Goal: Task Accomplishment & Management: Use online tool/utility

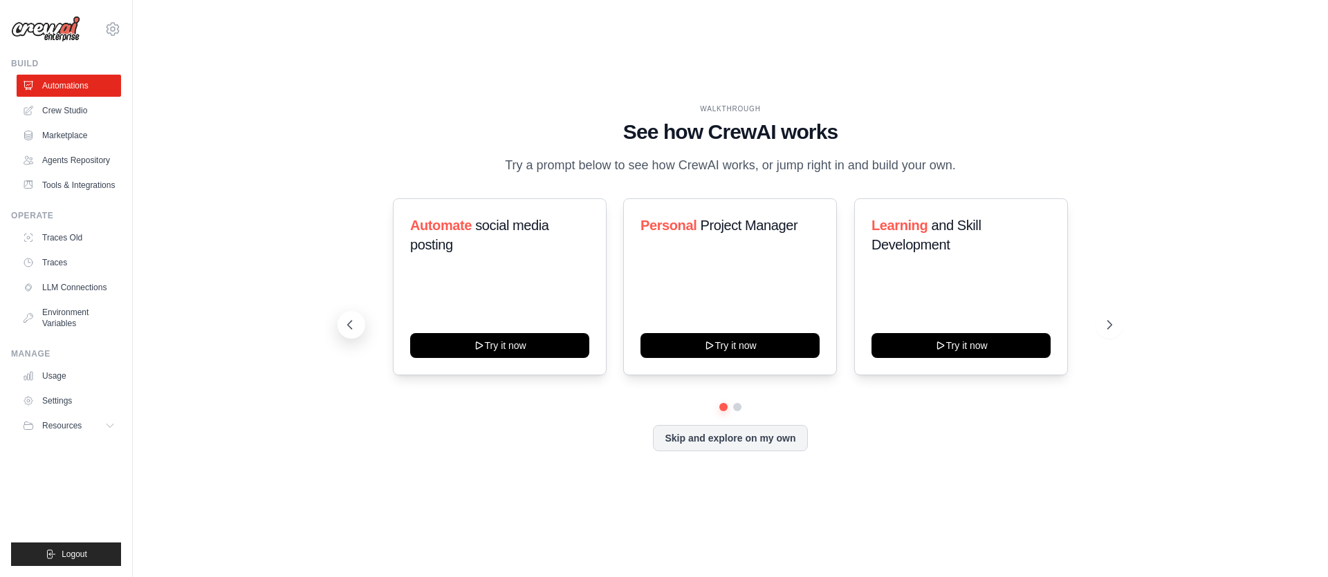
click at [357, 322] on icon at bounding box center [350, 325] width 14 height 14
click at [83, 288] on link "LLM Connections" at bounding box center [70, 288] width 104 height 22
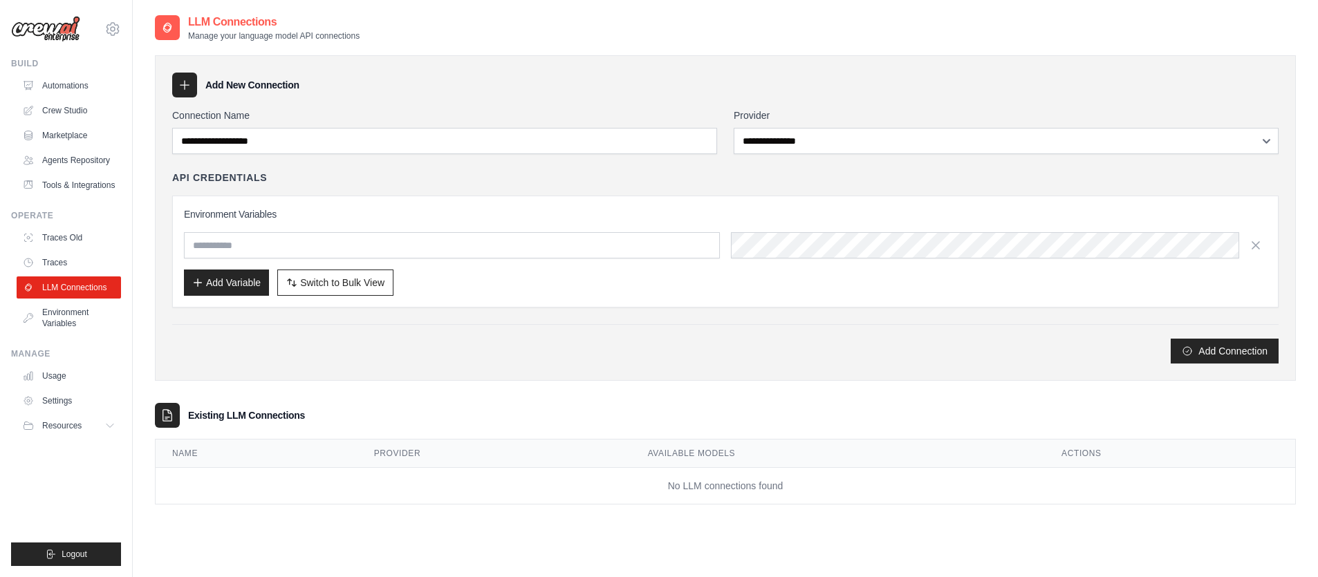
click at [811, 231] on div "Environment Variables Add Variable Switch to Bulk View Switch to Table View" at bounding box center [725, 251] width 1083 height 89
drag, startPoint x: 257, startPoint y: 416, endPoint x: 414, endPoint y: 416, distance: 157.0
click at [376, 415] on div "Existing LLM Connections" at bounding box center [725, 415] width 1141 height 25
click at [483, 424] on div "Existing LLM Connections" at bounding box center [725, 415] width 1141 height 25
click at [51, 317] on link "Environment Variables" at bounding box center [70, 318] width 104 height 33
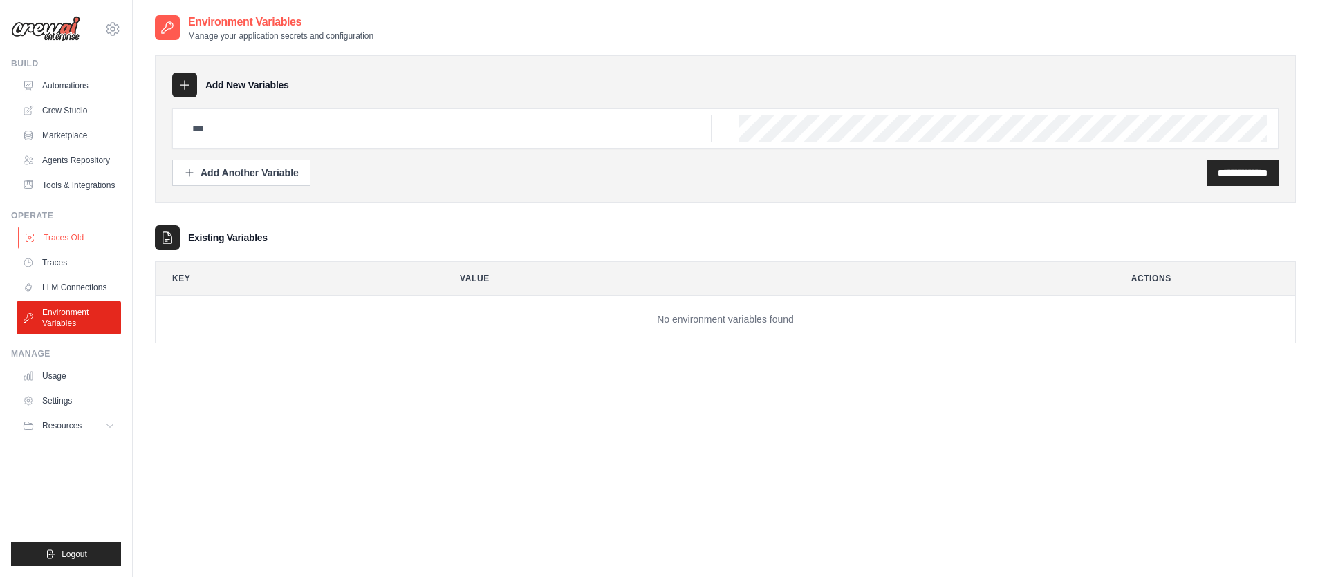
click at [67, 237] on link "Traces Old" at bounding box center [70, 238] width 104 height 22
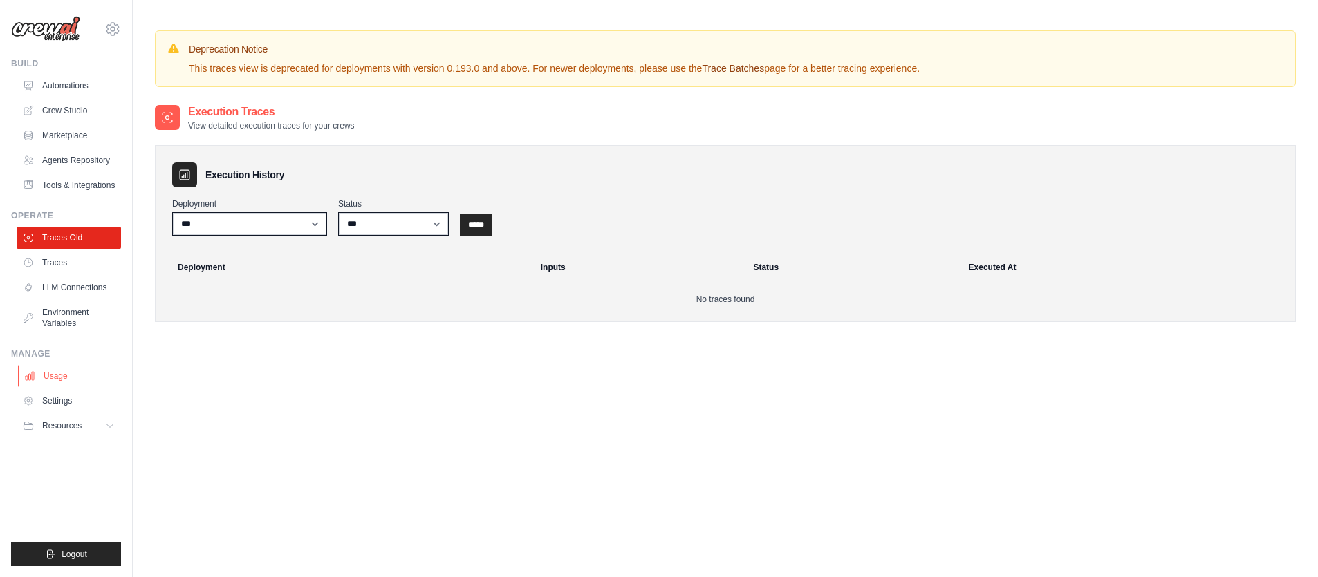
click at [57, 377] on link "Usage" at bounding box center [70, 376] width 104 height 22
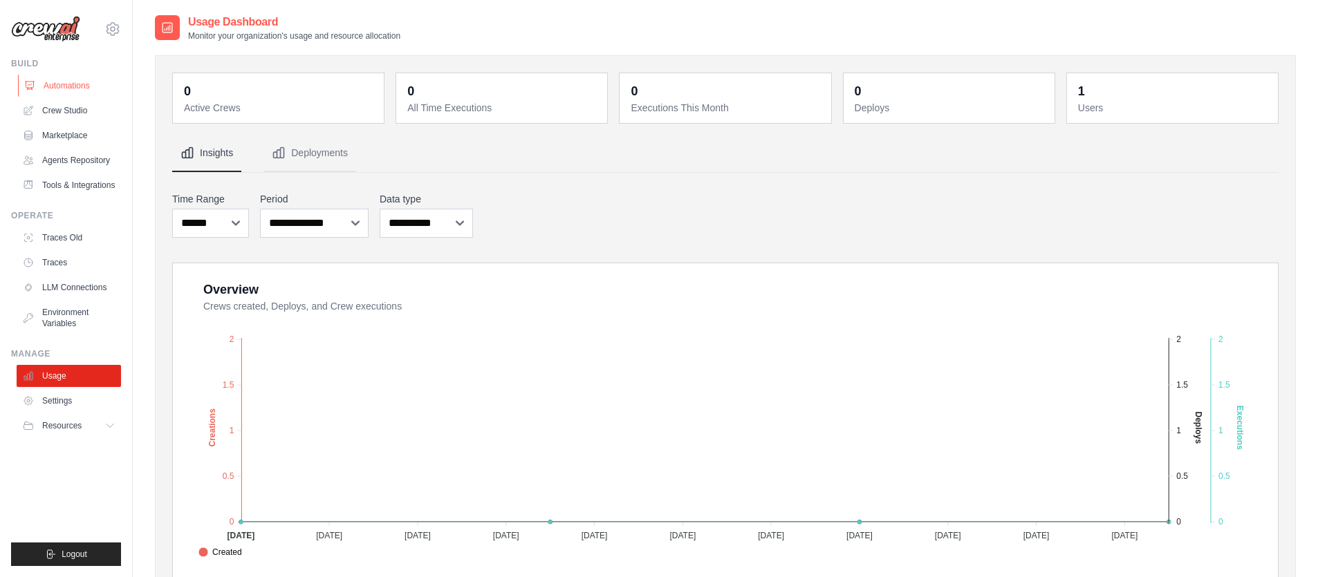
click at [77, 82] on link "Automations" at bounding box center [70, 86] width 104 height 22
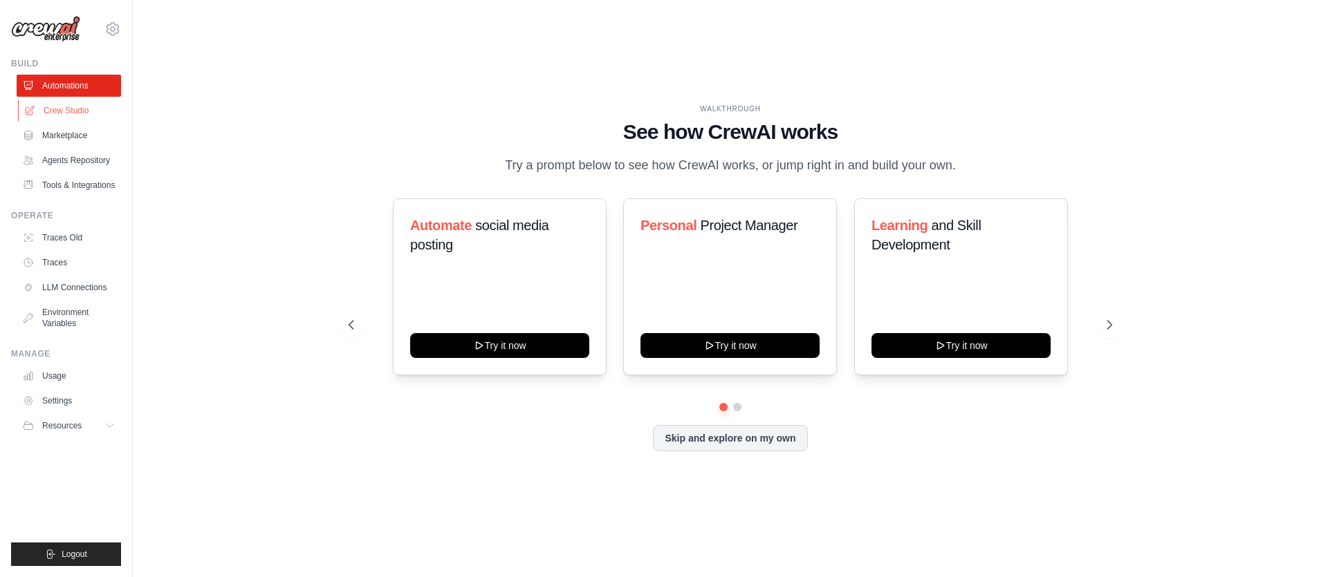
click at [70, 104] on link "Crew Studio" at bounding box center [70, 111] width 104 height 22
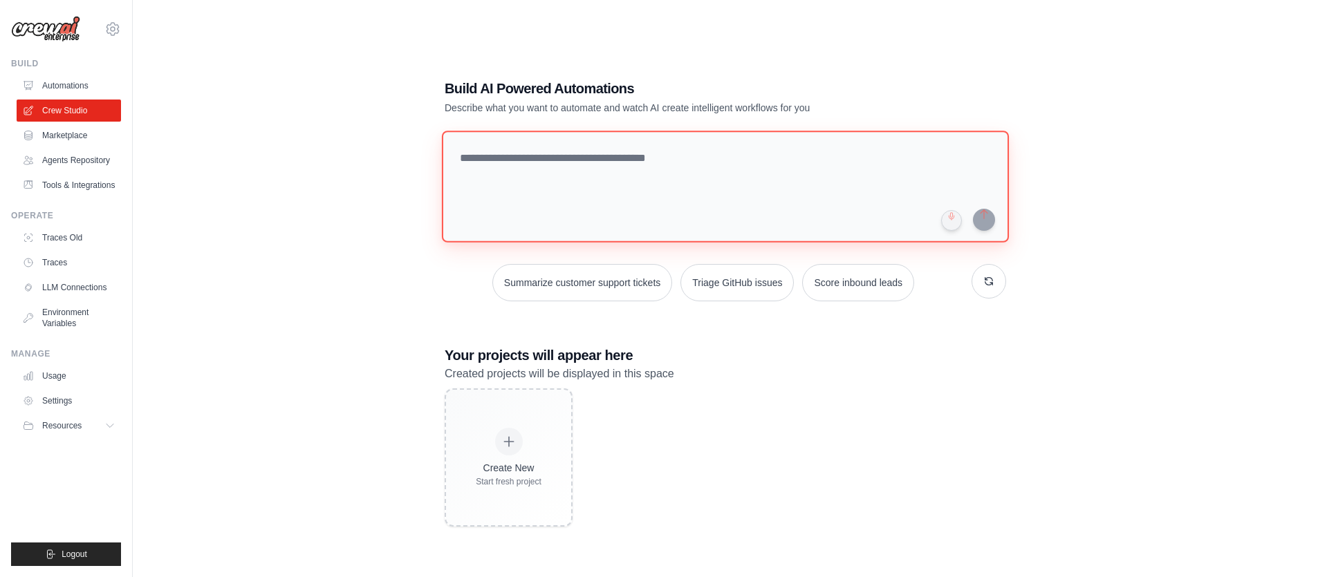
click at [574, 156] on textarea at bounding box center [725, 187] width 567 height 112
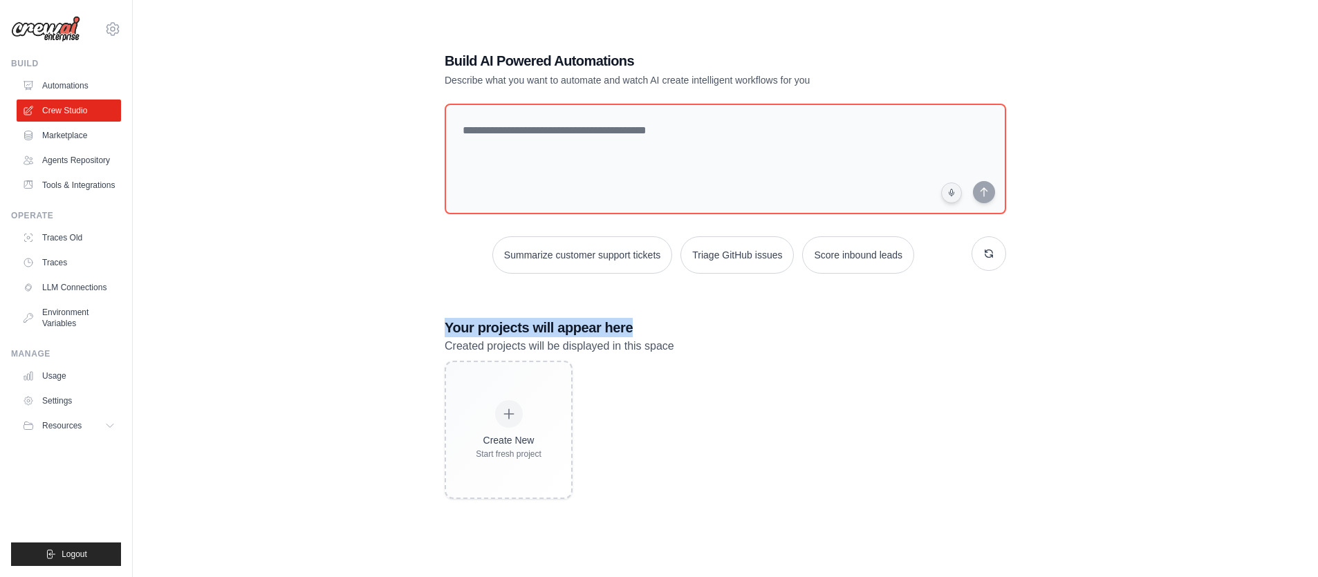
drag, startPoint x: 490, startPoint y: 328, endPoint x: 680, endPoint y: 331, distance: 190.2
click at [676, 331] on div "Build AI Powered Automations Describe what you want to automate and watch AI cr…" at bounding box center [725, 274] width 1141 height 577
click at [680, 331] on h3 "Your projects will appear here" at bounding box center [726, 327] width 562 height 19
drag, startPoint x: 439, startPoint y: 339, endPoint x: 759, endPoint y: 344, distance: 319.5
click at [757, 344] on div "Build AI Powered Automations Describe what you want to automate and watch AI cr…" at bounding box center [725, 275] width 595 height 492
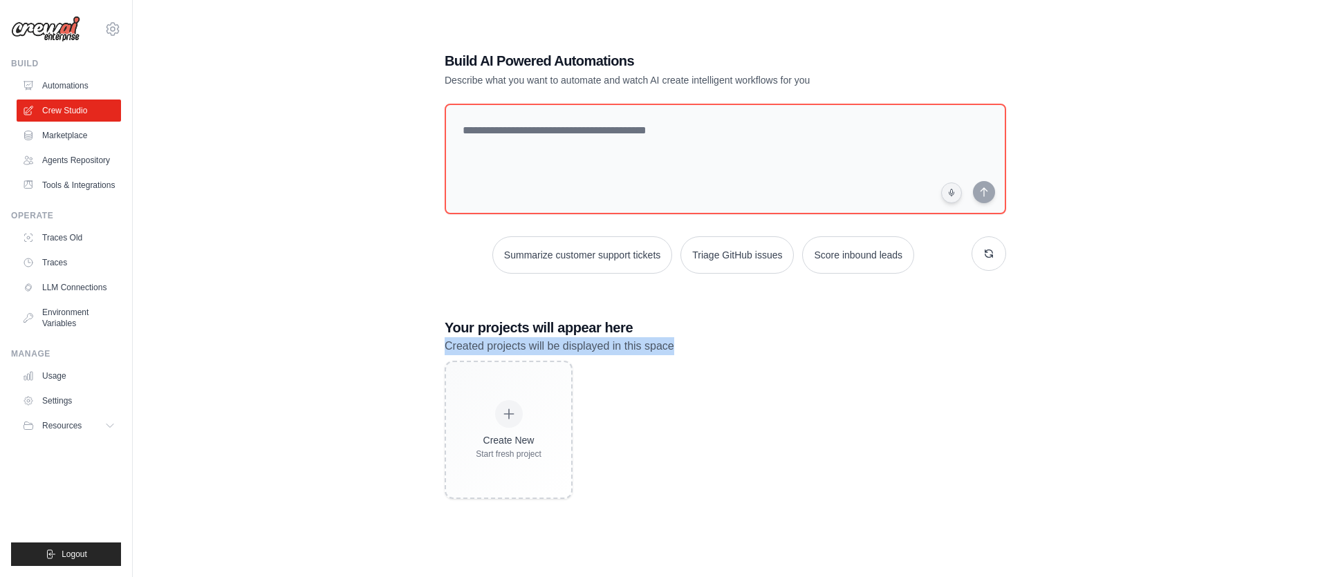
click at [761, 344] on p "Created projects will be displayed in this space" at bounding box center [726, 346] width 562 height 18
click at [80, 141] on link "Marketplace" at bounding box center [70, 135] width 104 height 22
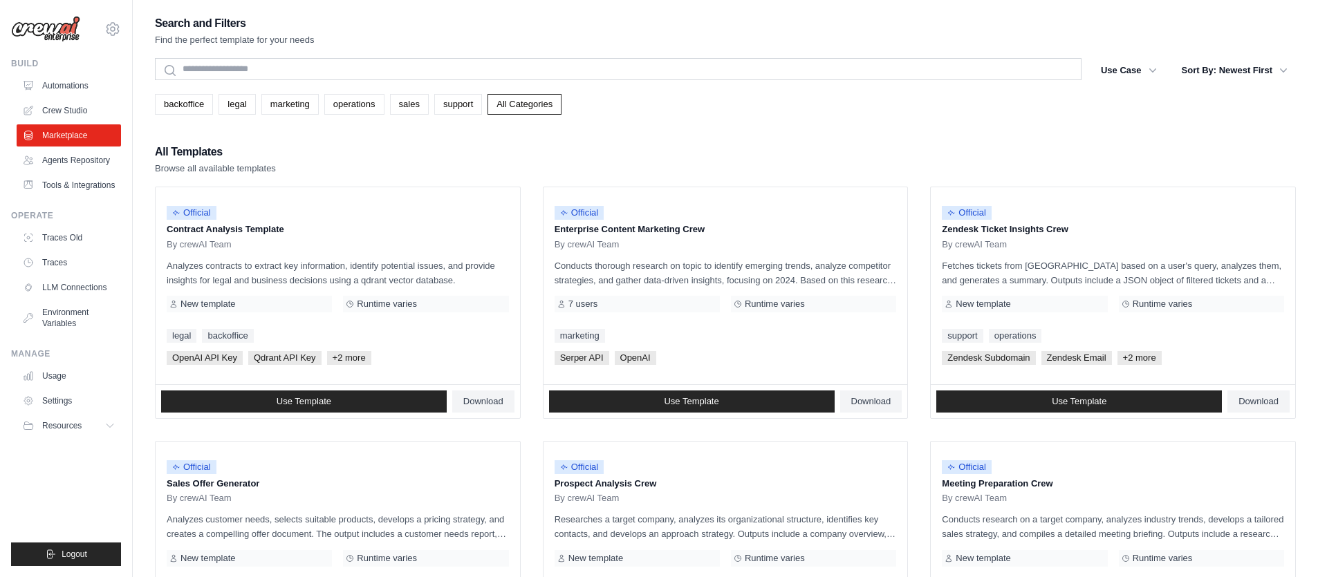
scroll to position [98, 0]
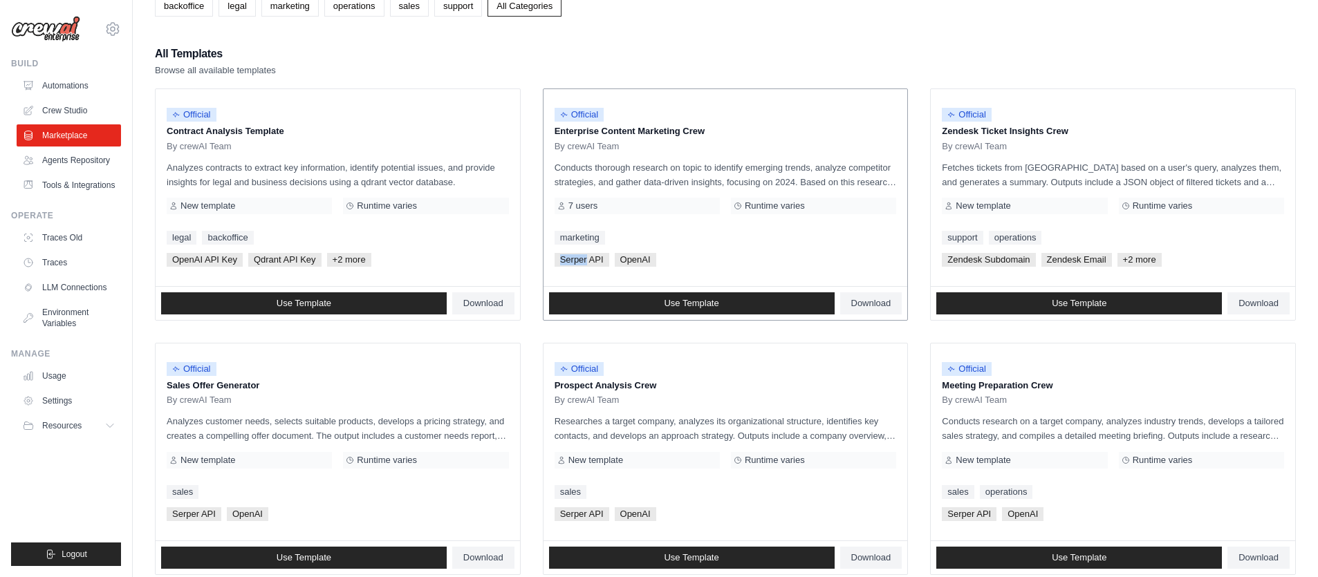
drag, startPoint x: 560, startPoint y: 254, endPoint x: 624, endPoint y: 257, distance: 64.4
click at [620, 257] on div "[PERSON_NAME] API OpenAI" at bounding box center [726, 260] width 342 height 14
click at [641, 264] on span "OpenAI" at bounding box center [635, 260] width 41 height 14
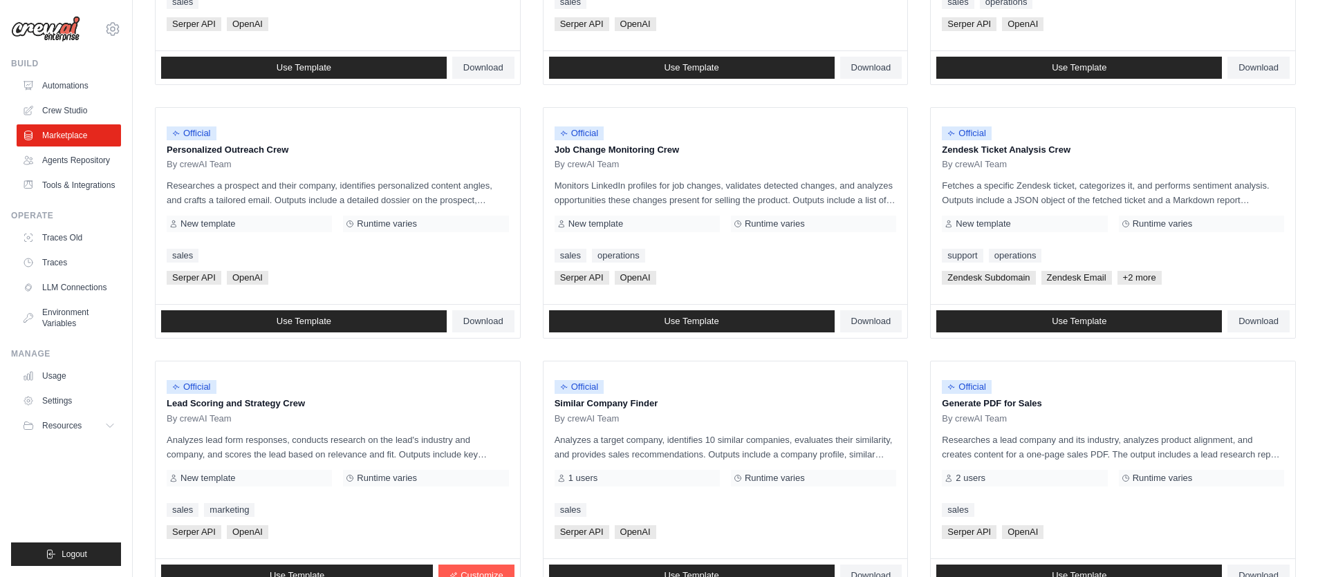
scroll to position [702, 0]
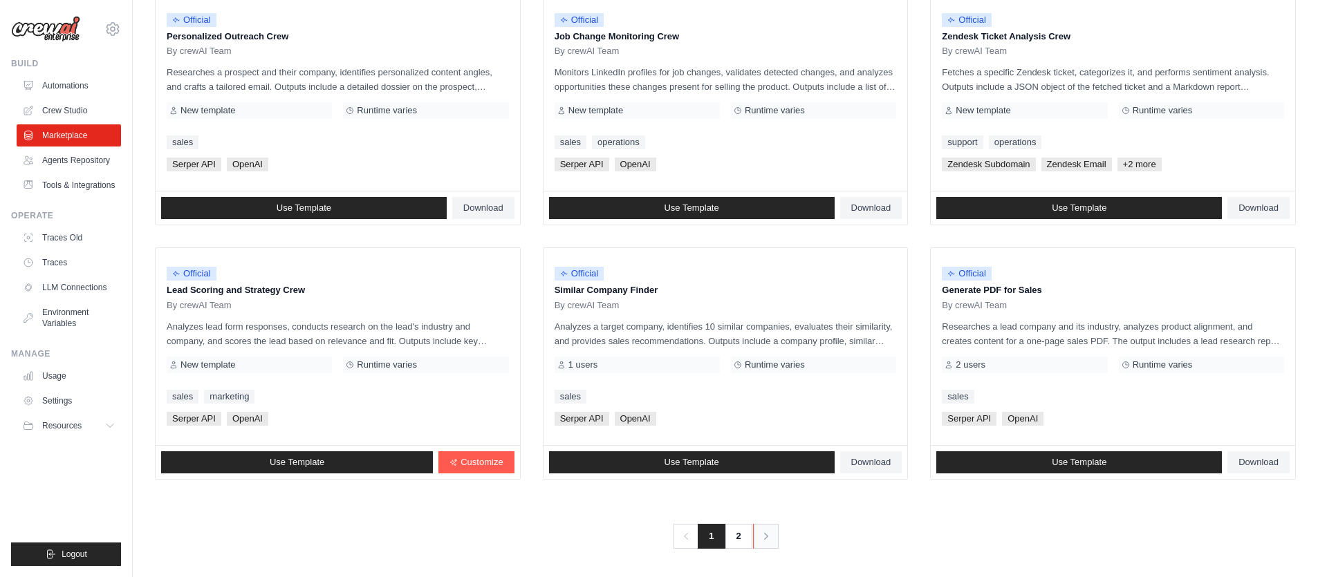
click at [763, 526] on link "Next" at bounding box center [766, 536] width 26 height 25
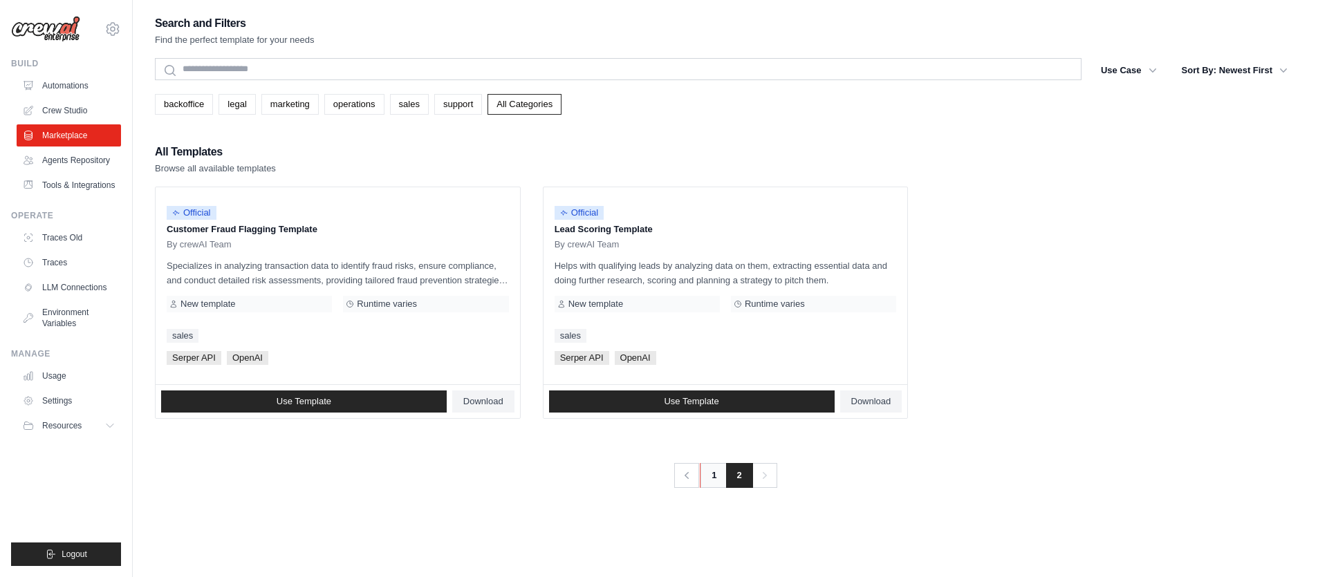
click at [708, 479] on link "1" at bounding box center [714, 475] width 28 height 25
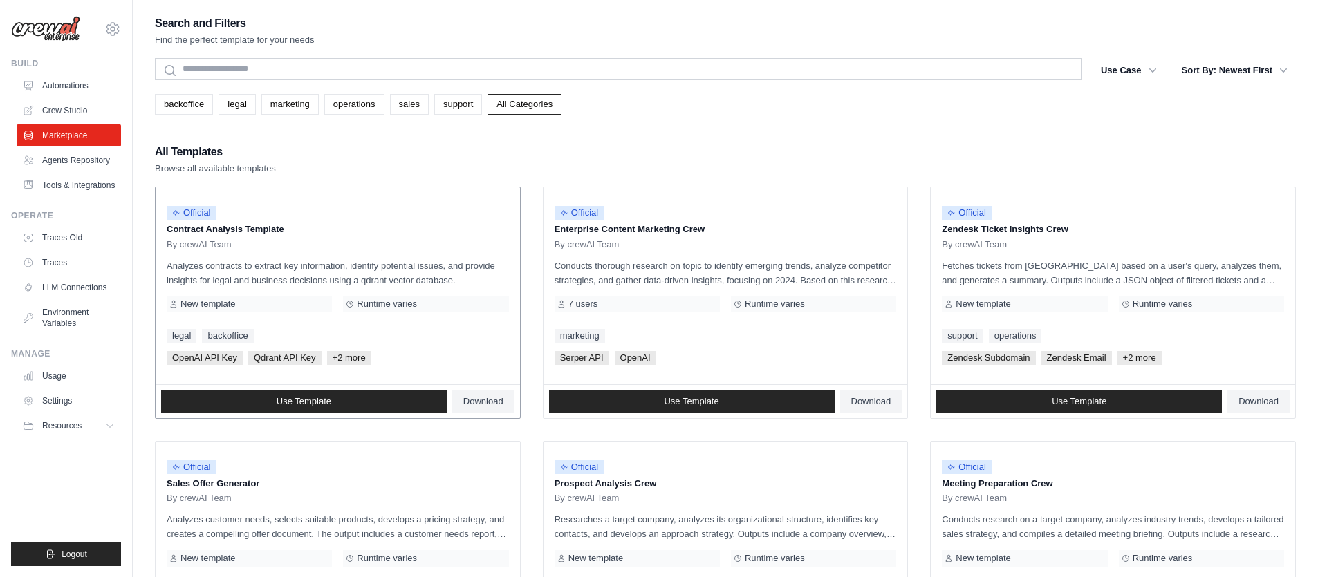
drag, startPoint x: 271, startPoint y: 229, endPoint x: 324, endPoint y: 230, distance: 52.6
click at [306, 229] on p "Contract Analysis Template" at bounding box center [338, 230] width 342 height 14
click at [324, 230] on p "Contract Analysis Template" at bounding box center [338, 230] width 342 height 14
click at [370, 406] on link "Use Template" at bounding box center [304, 402] width 286 height 22
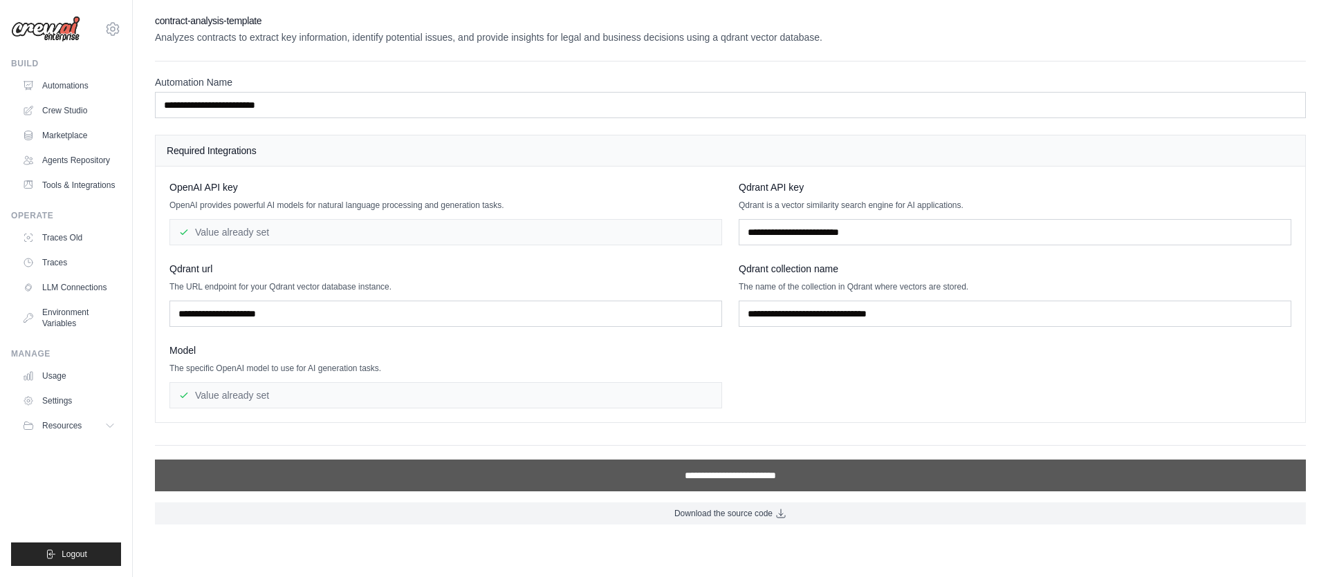
click at [770, 476] on input "**********" at bounding box center [730, 476] width 1151 height 32
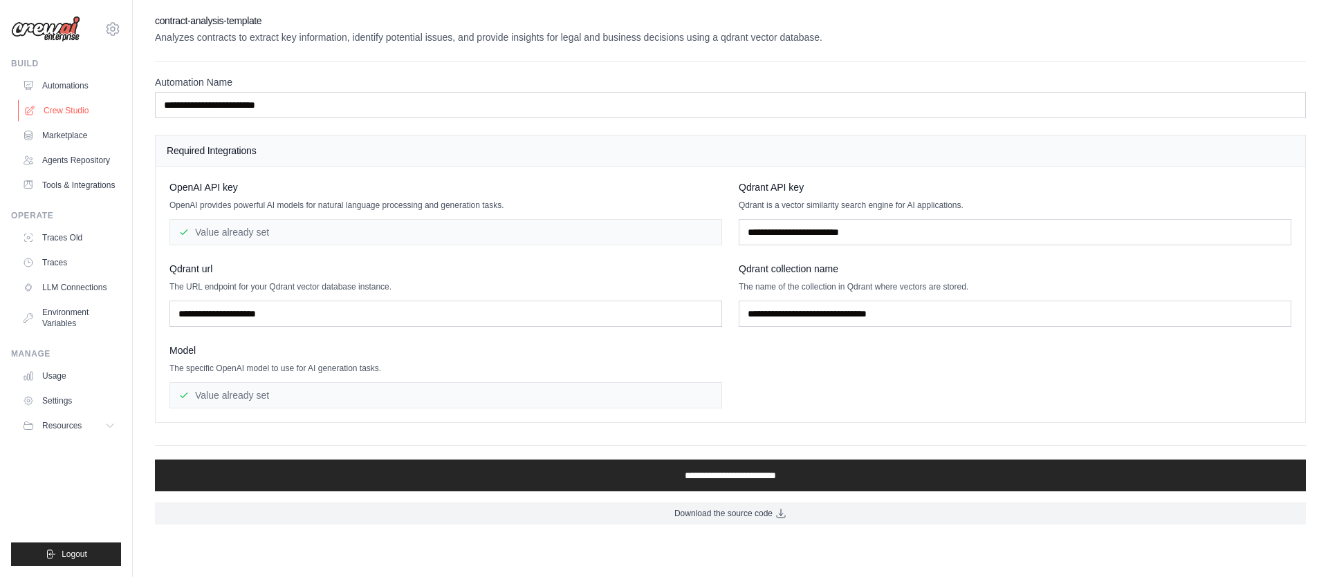
click at [73, 111] on link "Crew Studio" at bounding box center [70, 111] width 104 height 22
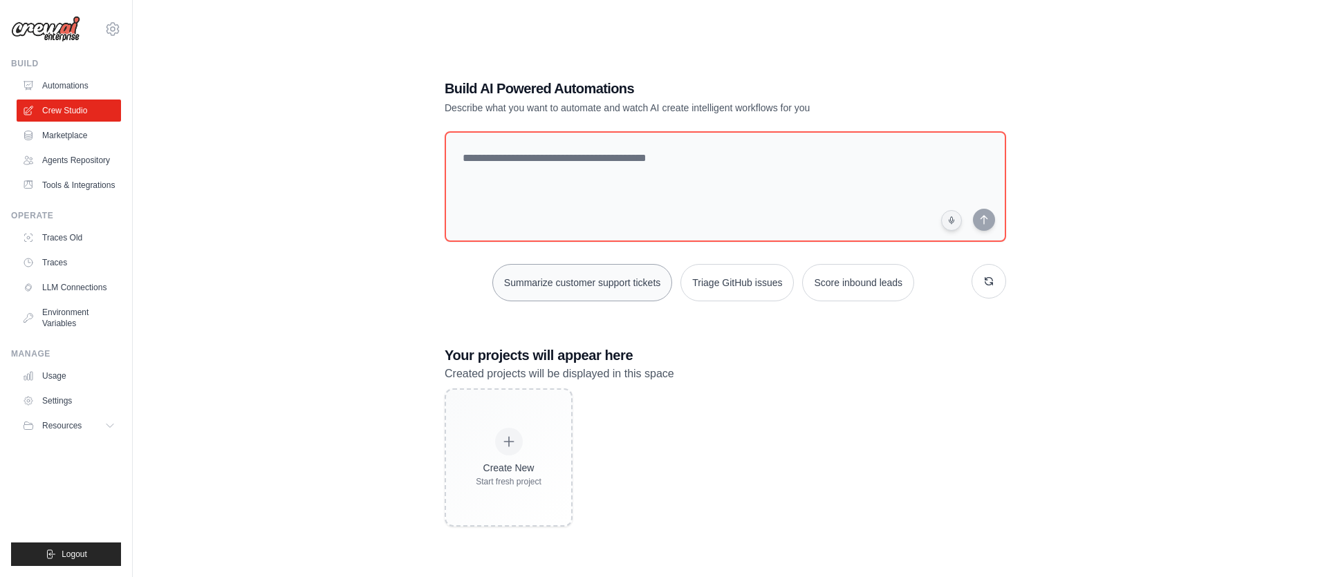
click at [618, 284] on button "Summarize customer support tickets" at bounding box center [582, 282] width 180 height 37
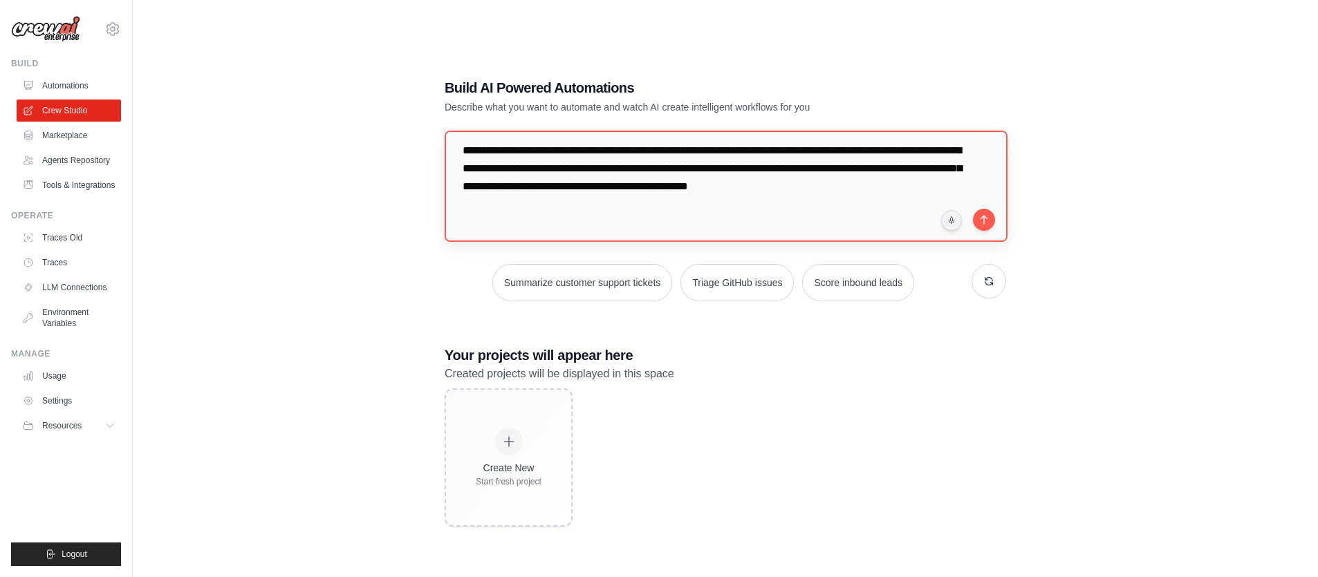
scroll to position [28, 0]
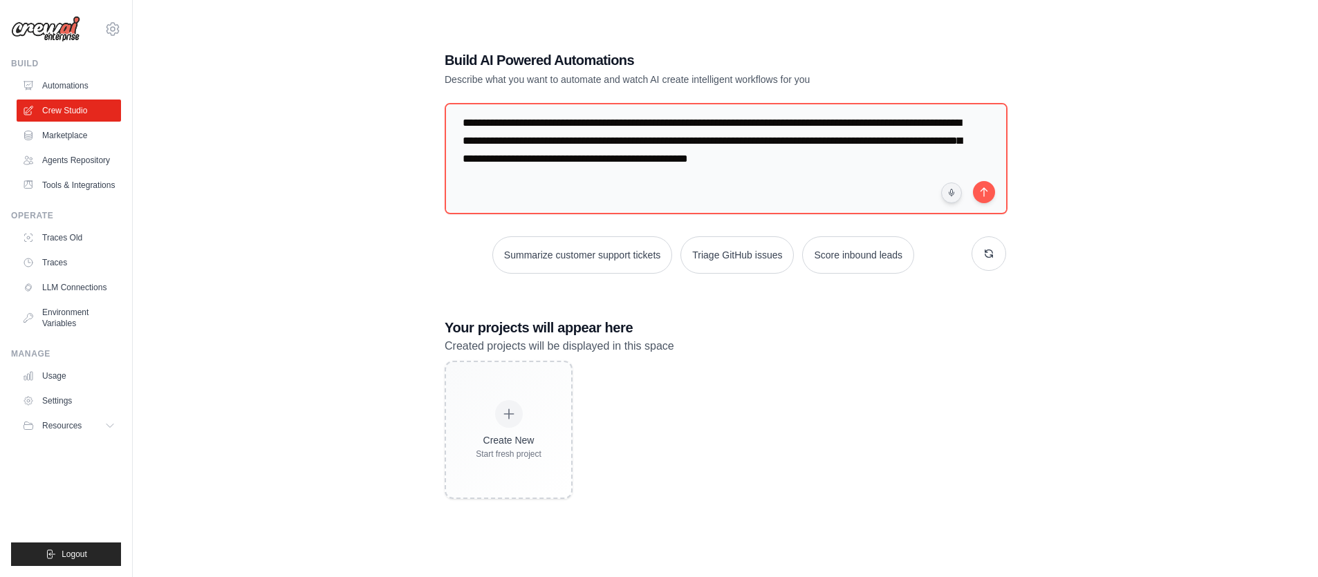
click at [846, 344] on p "Created projects will be displayed in this space" at bounding box center [726, 346] width 562 height 18
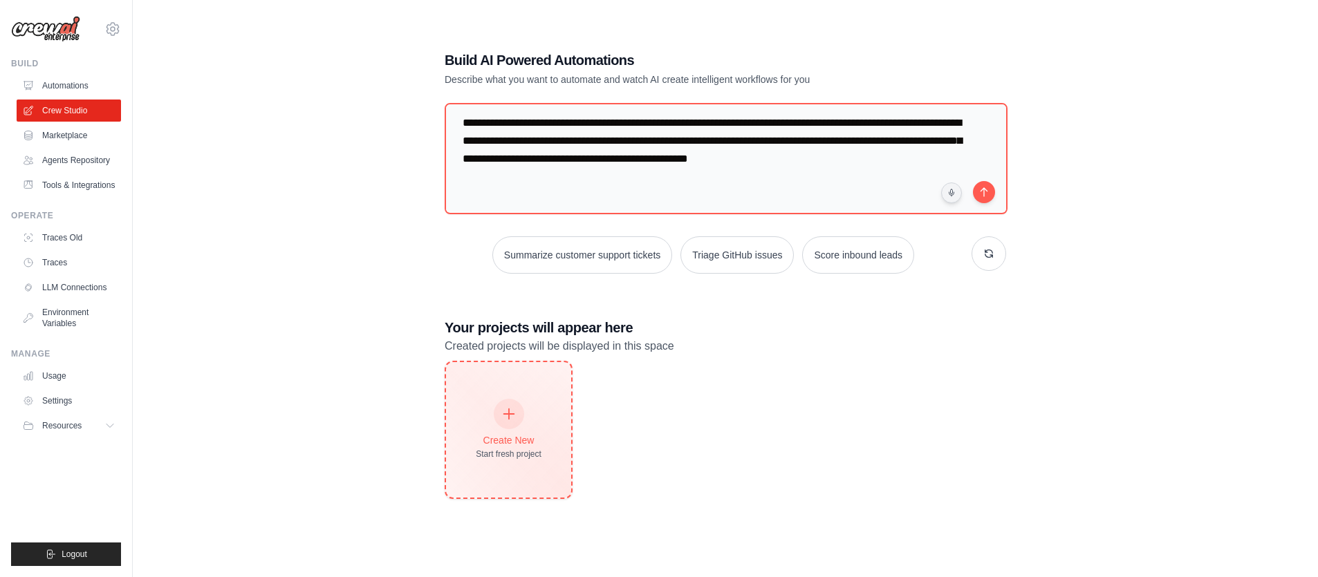
click at [551, 397] on div "Create New Start fresh project" at bounding box center [508, 430] width 125 height 136
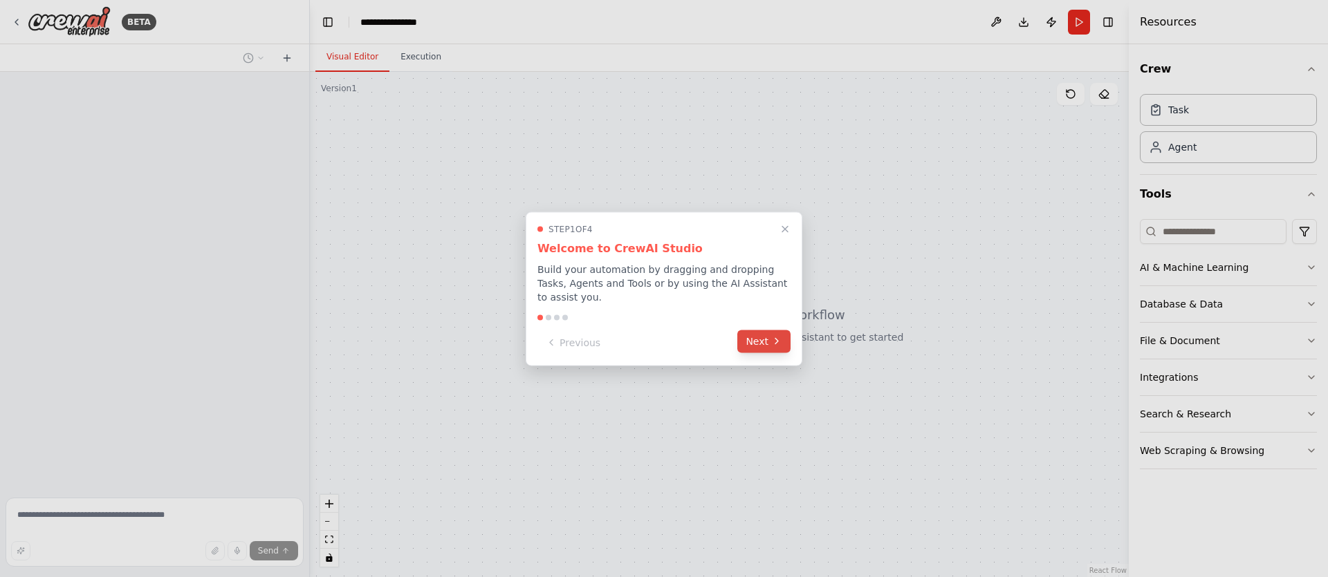
click at [771, 344] on icon at bounding box center [776, 341] width 11 height 11
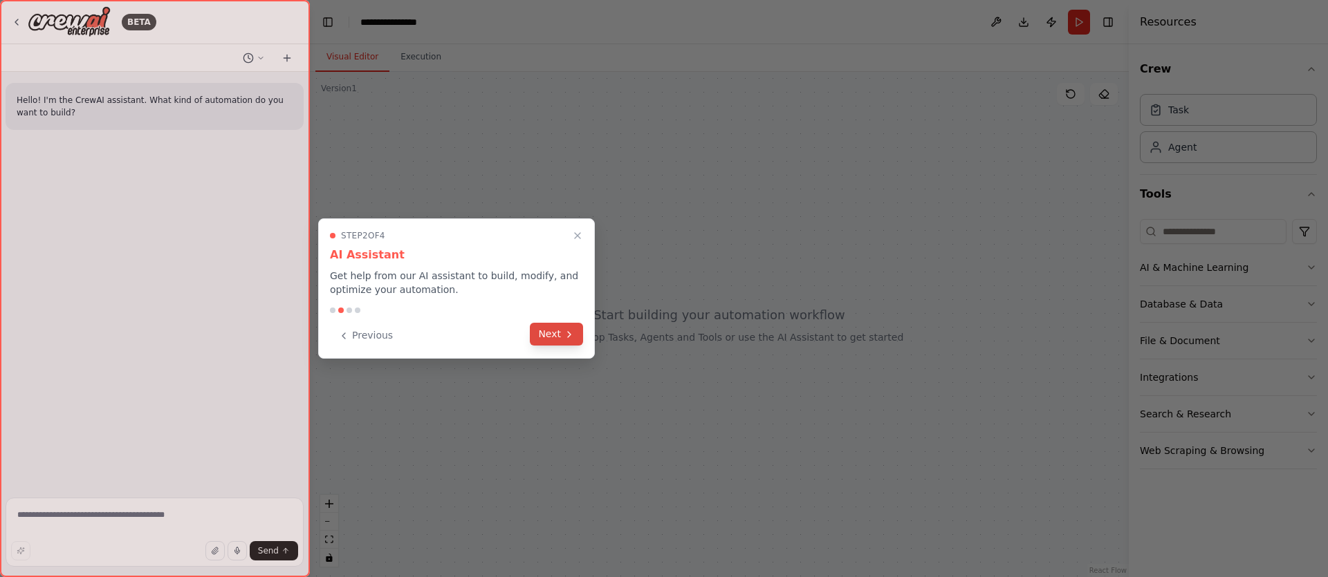
click at [540, 332] on button "Next" at bounding box center [556, 334] width 53 height 23
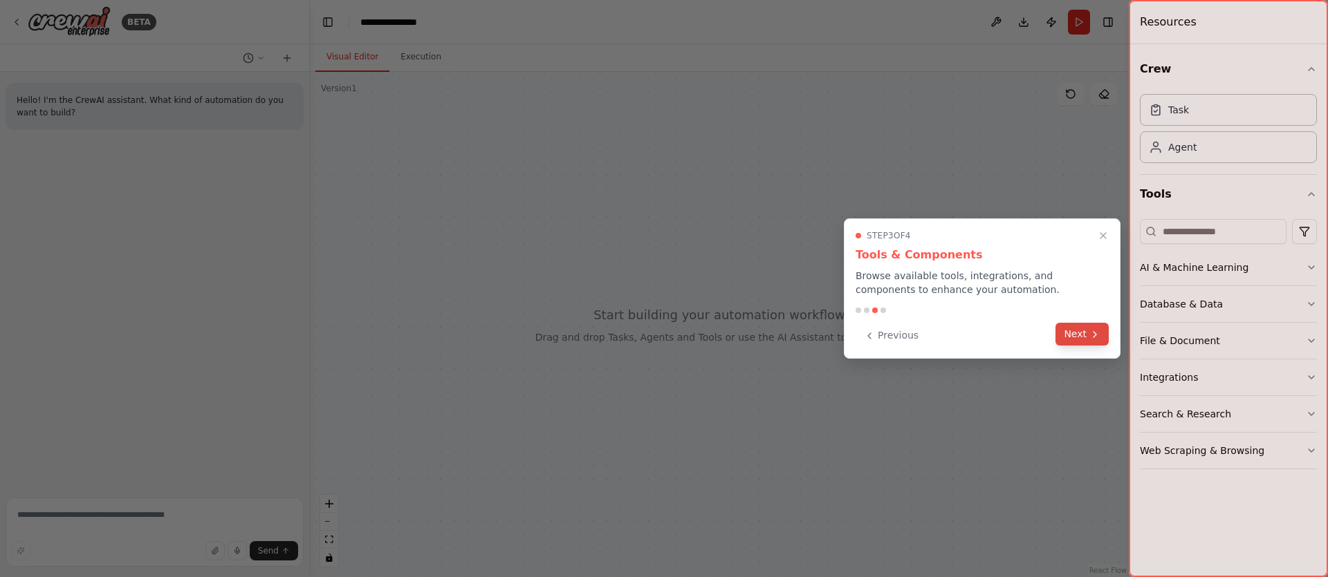
click at [1088, 331] on button "Next" at bounding box center [1081, 334] width 53 height 23
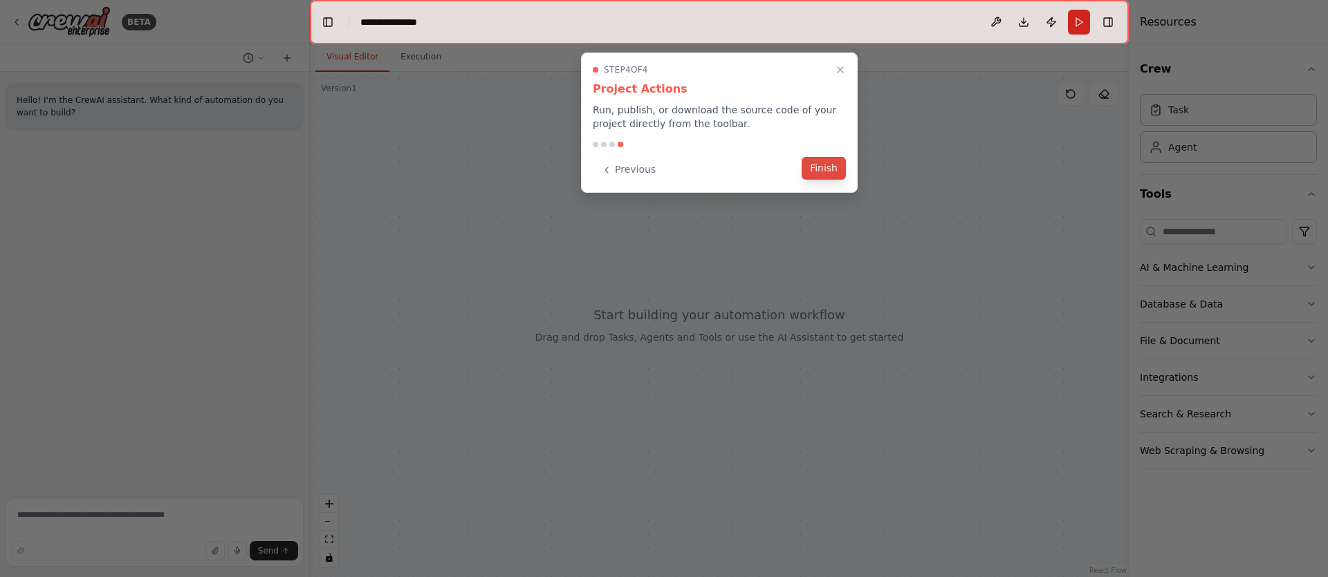
click at [825, 167] on button "Finish" at bounding box center [824, 168] width 44 height 23
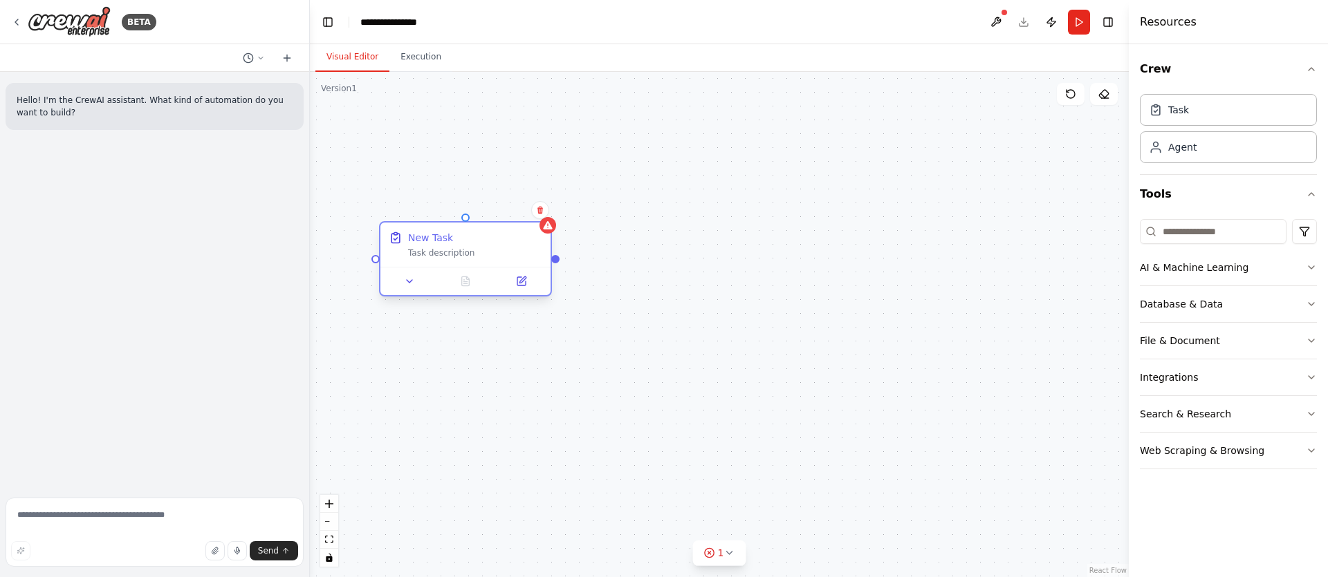
drag, startPoint x: 517, startPoint y: 214, endPoint x: 463, endPoint y: 250, distance: 64.8
click at [462, 245] on div "New Task" at bounding box center [475, 238] width 134 height 14
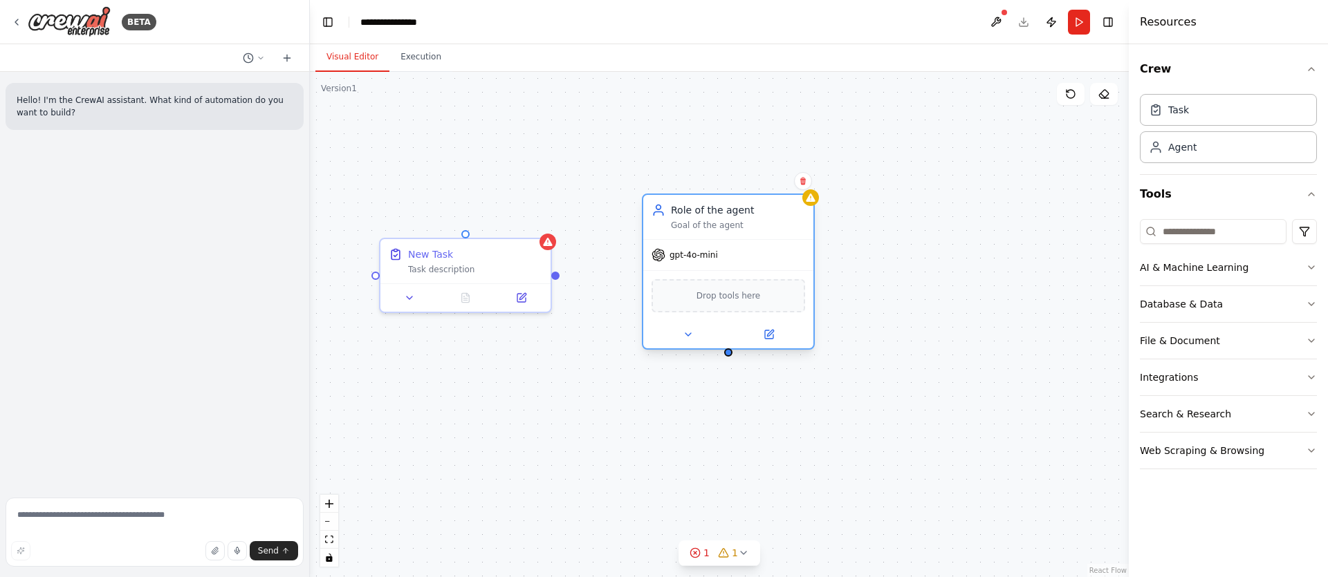
drag, startPoint x: 752, startPoint y: 306, endPoint x: 758, endPoint y: 232, distance: 74.3
click at [758, 232] on div "Role of the agent Goal of the agent" at bounding box center [728, 217] width 170 height 44
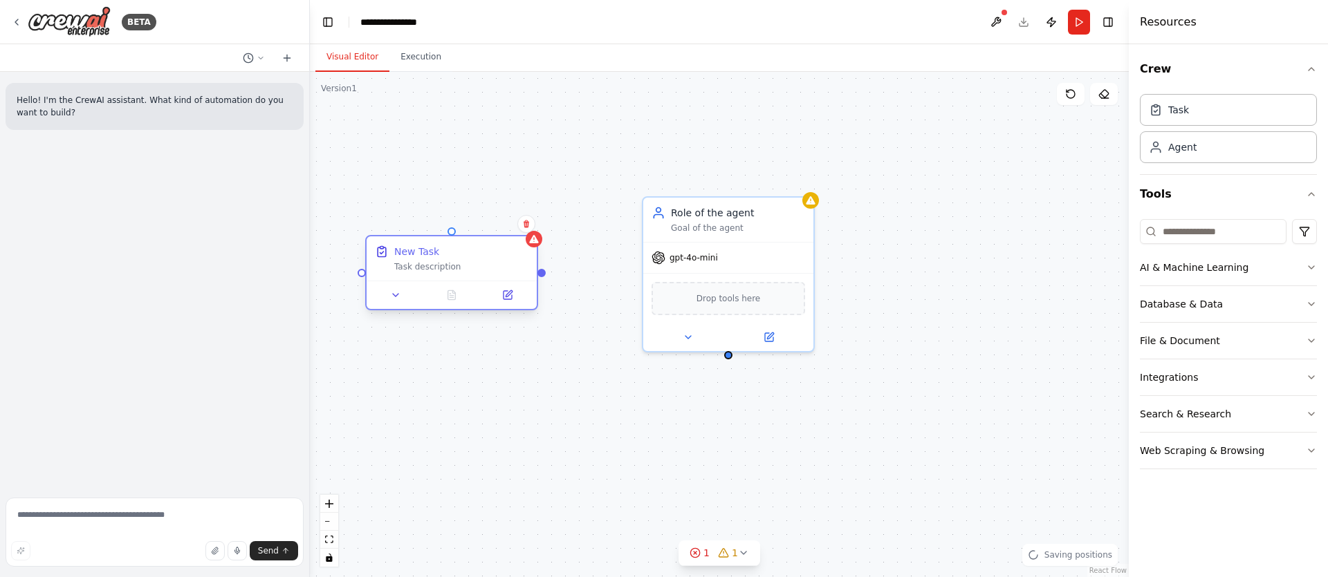
drag, startPoint x: 474, startPoint y: 248, endPoint x: 457, endPoint y: 248, distance: 16.6
click at [457, 248] on div "New Task" at bounding box center [461, 252] width 134 height 14
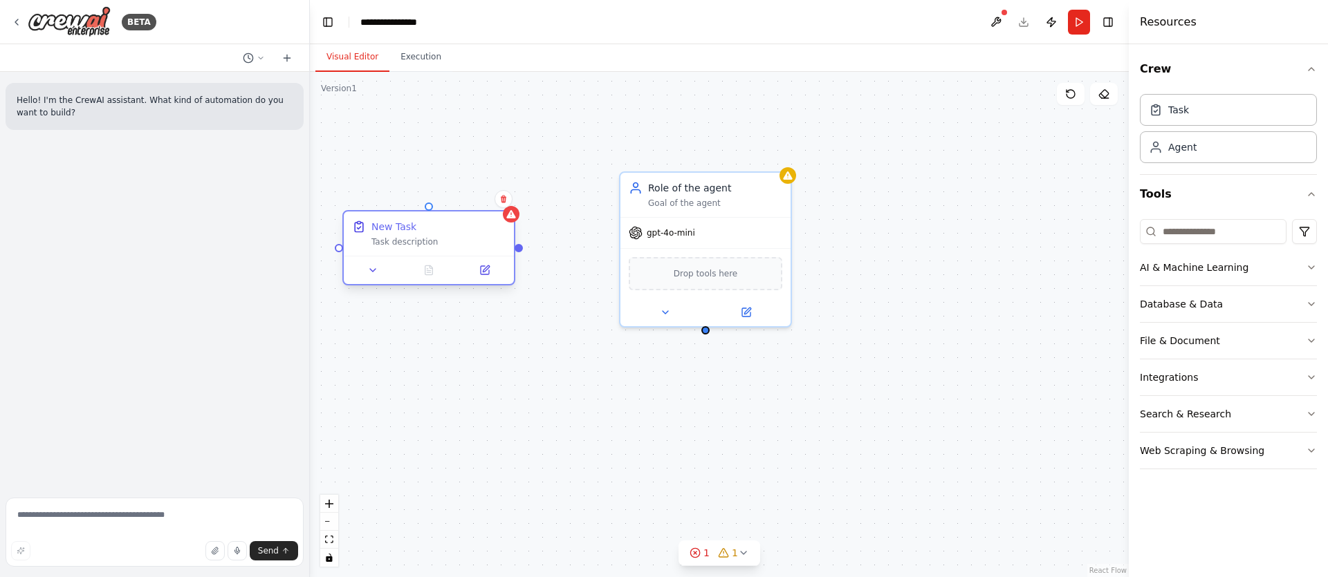
drag, startPoint x: 545, startPoint y: 278, endPoint x: 520, endPoint y: 253, distance: 35.2
click at [520, 253] on div "New Task Task description Role of the agent Goal of the agent gpt-4o-mini Drop …" at bounding box center [719, 325] width 819 height 506
drag, startPoint x: 521, startPoint y: 250, endPoint x: 710, endPoint y: 332, distance: 205.7
click at [710, 331] on div "New Task Task description Role of the agent Goal of the agent gpt-4o-mini Drop …" at bounding box center [719, 325] width 819 height 506
drag, startPoint x: 704, startPoint y: 328, endPoint x: 508, endPoint y: 252, distance: 210.4
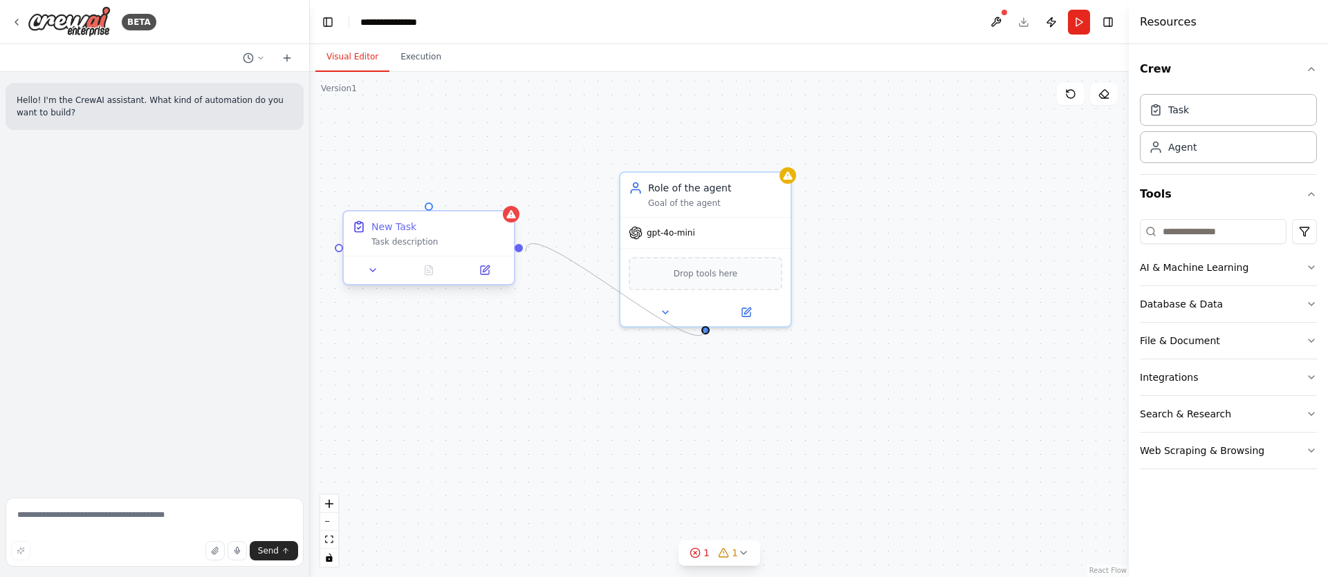
click at [508, 252] on div "New Task Task description Role of the agent Goal of the agent gpt-4o-mini Drop …" at bounding box center [696, 300] width 819 height 506
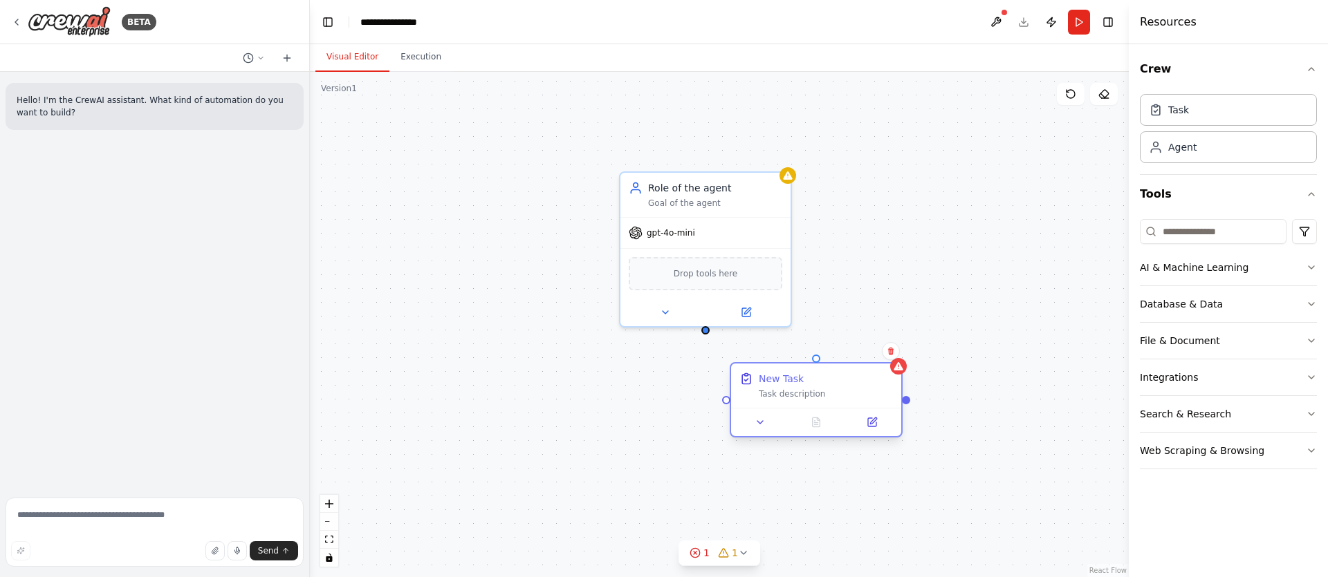
drag, startPoint x: 477, startPoint y: 248, endPoint x: 925, endPoint y: 392, distance: 470.6
click at [893, 394] on div "Task description" at bounding box center [826, 394] width 134 height 11
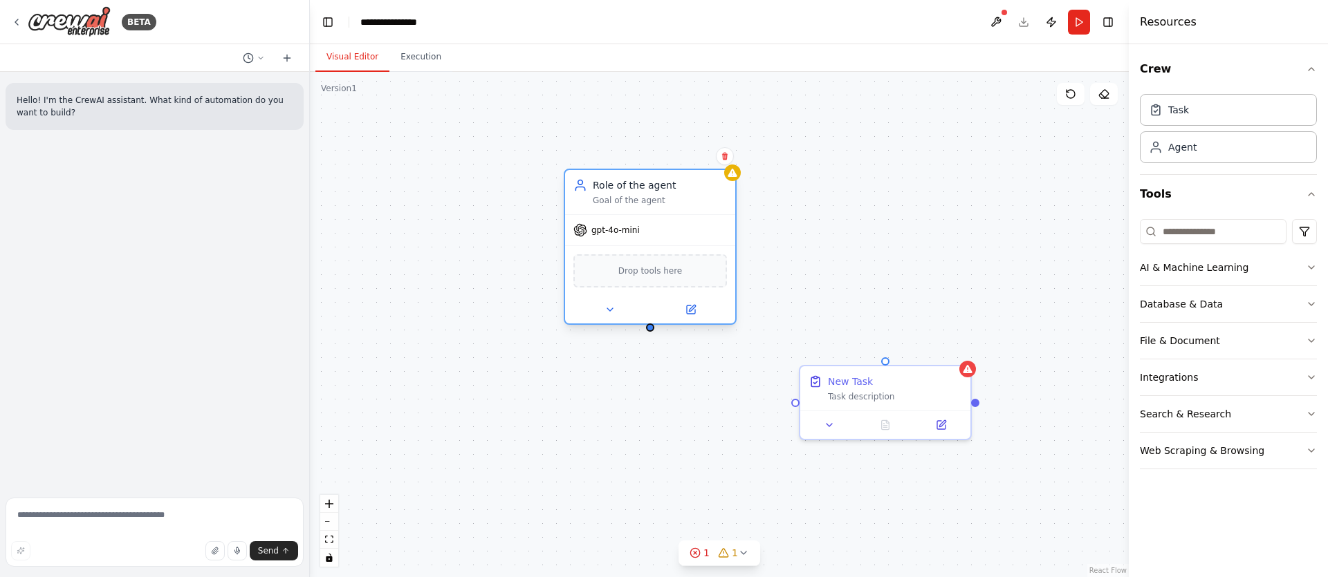
drag, startPoint x: 669, startPoint y: 192, endPoint x: 439, endPoint y: 174, distance: 231.0
click at [593, 178] on div "Role of the agent Goal of the agent" at bounding box center [660, 192] width 134 height 28
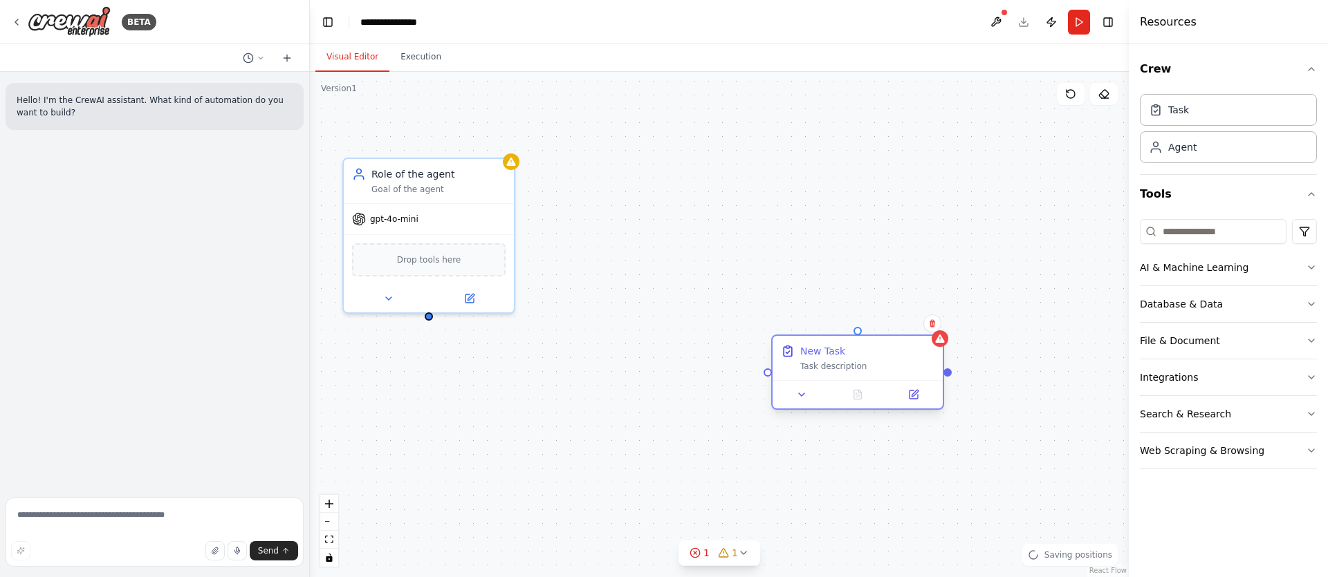
drag, startPoint x: 842, startPoint y: 378, endPoint x: 687, endPoint y: 256, distance: 196.5
click at [800, 344] on div "New Task" at bounding box center [822, 351] width 45 height 14
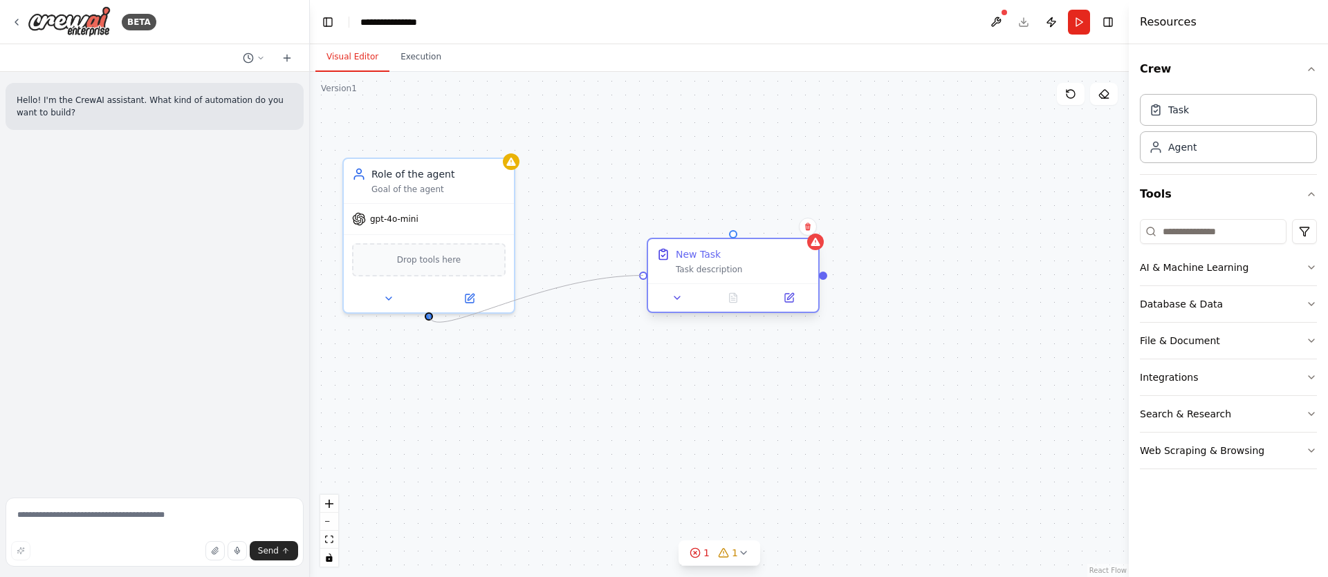
drag, startPoint x: 431, startPoint y: 316, endPoint x: 642, endPoint y: 281, distance: 214.5
click at [642, 281] on div "New Task Task description Role of the agent Goal of the agent gpt-4o-mini Drop …" at bounding box center [696, 300] width 819 height 506
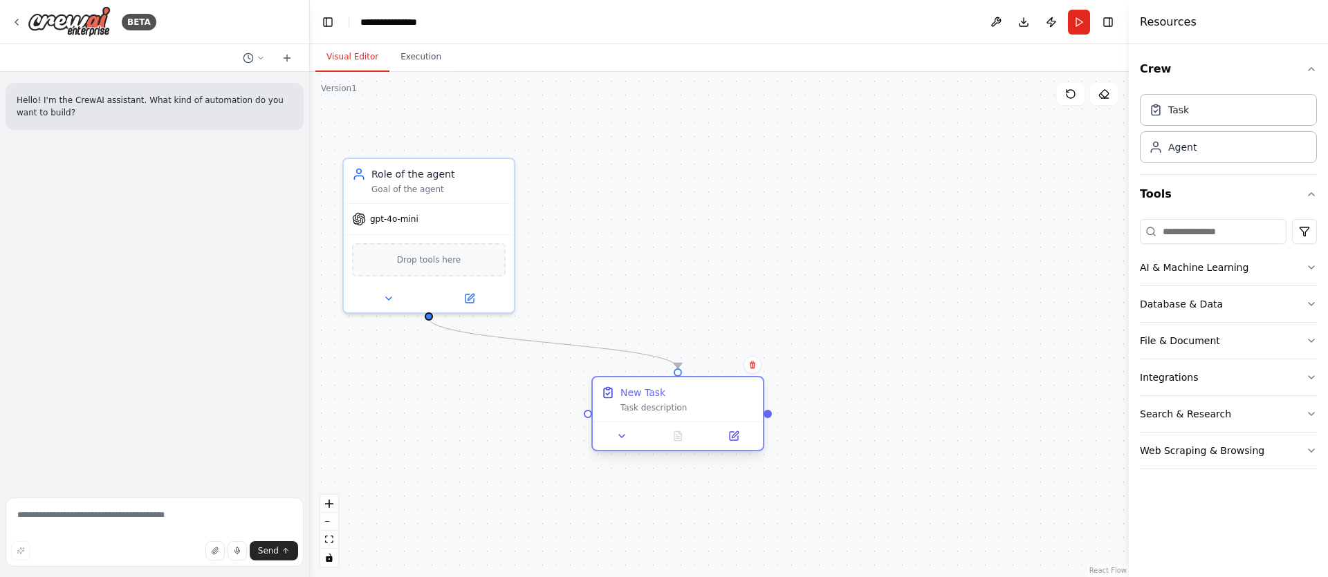
drag, startPoint x: 777, startPoint y: 268, endPoint x: 712, endPoint y: 419, distance: 165.1
click at [712, 414] on div "Task description" at bounding box center [687, 407] width 134 height 11
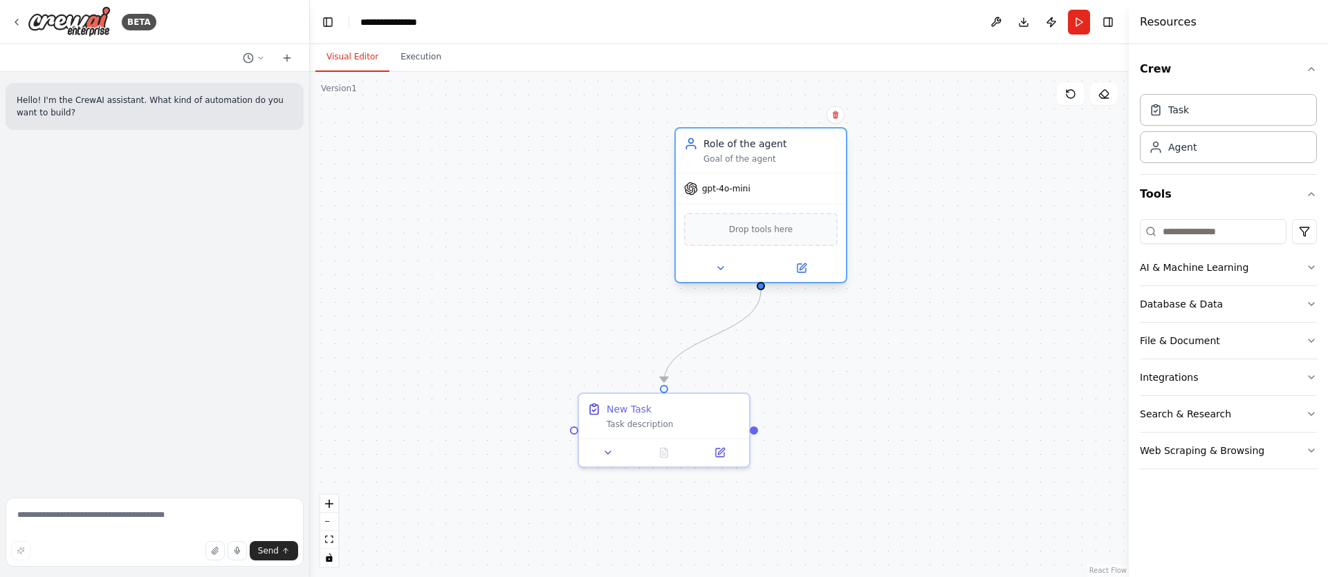
drag, startPoint x: 445, startPoint y: 174, endPoint x: 765, endPoint y: 144, distance: 321.6
click at [765, 144] on div "Role of the agent" at bounding box center [770, 144] width 134 height 14
click at [665, 134] on div ".deletable-edge-delete-btn { width: 20px; height: 20px; border: 0px solid #ffff…" at bounding box center [719, 325] width 819 height 506
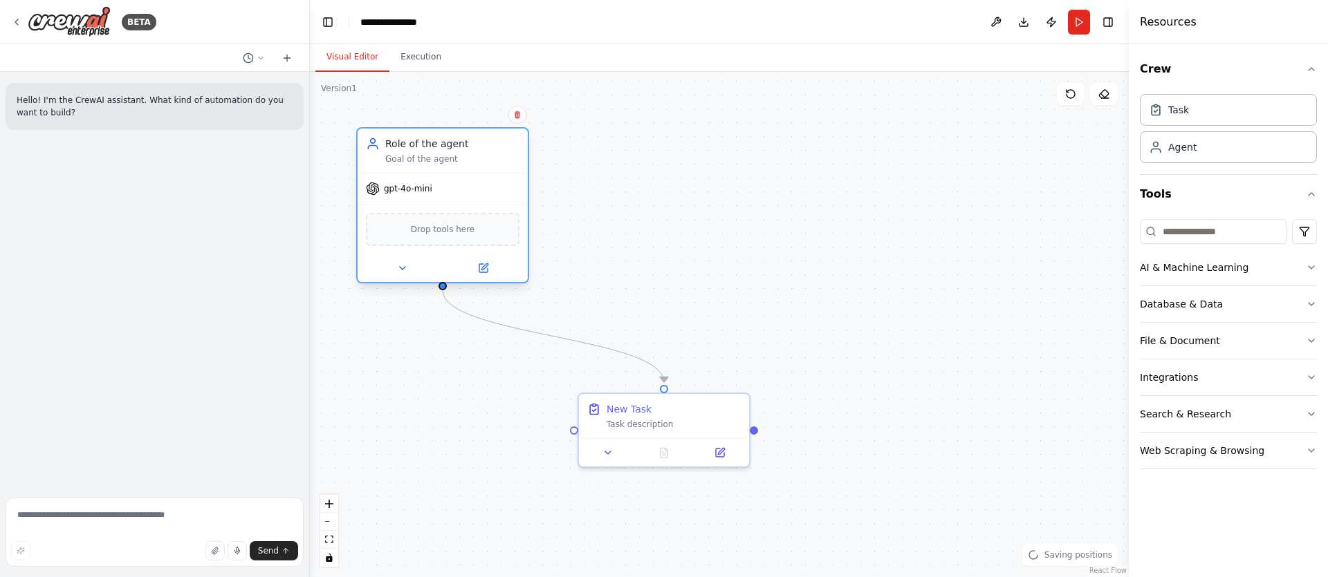
drag, startPoint x: 749, startPoint y: 143, endPoint x: 447, endPoint y: 141, distance: 302.2
click at [447, 141] on div "Role of the agent" at bounding box center [452, 144] width 134 height 14
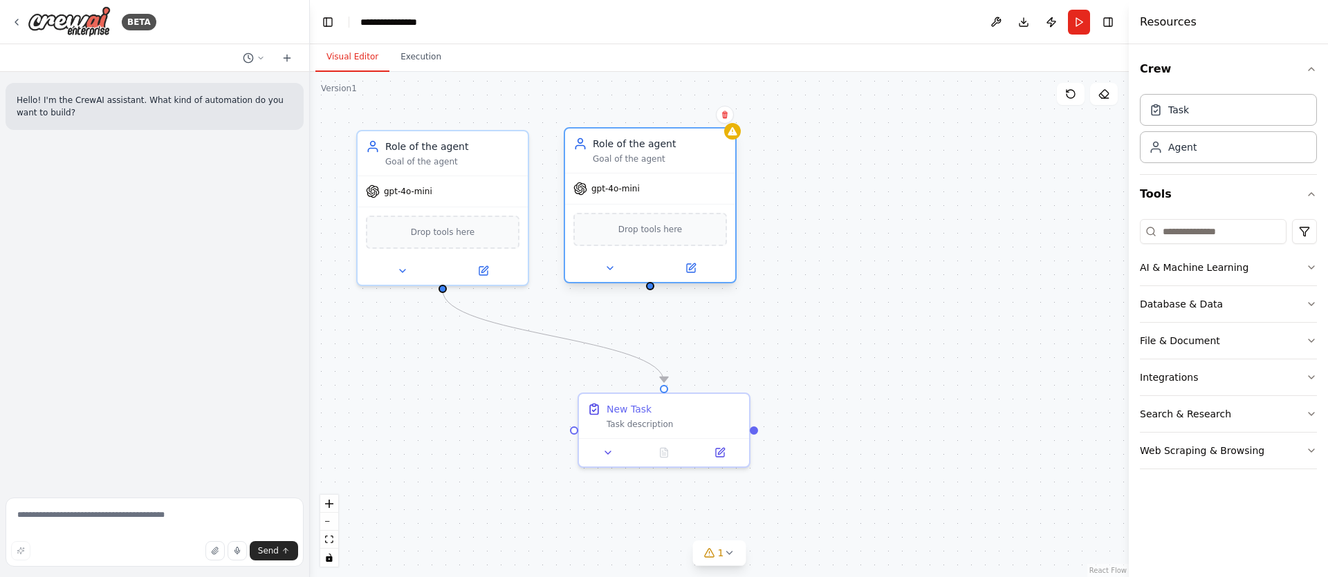
drag, startPoint x: 824, startPoint y: 186, endPoint x: 620, endPoint y: 163, distance: 205.4
click at [620, 163] on div "Goal of the agent" at bounding box center [660, 159] width 134 height 11
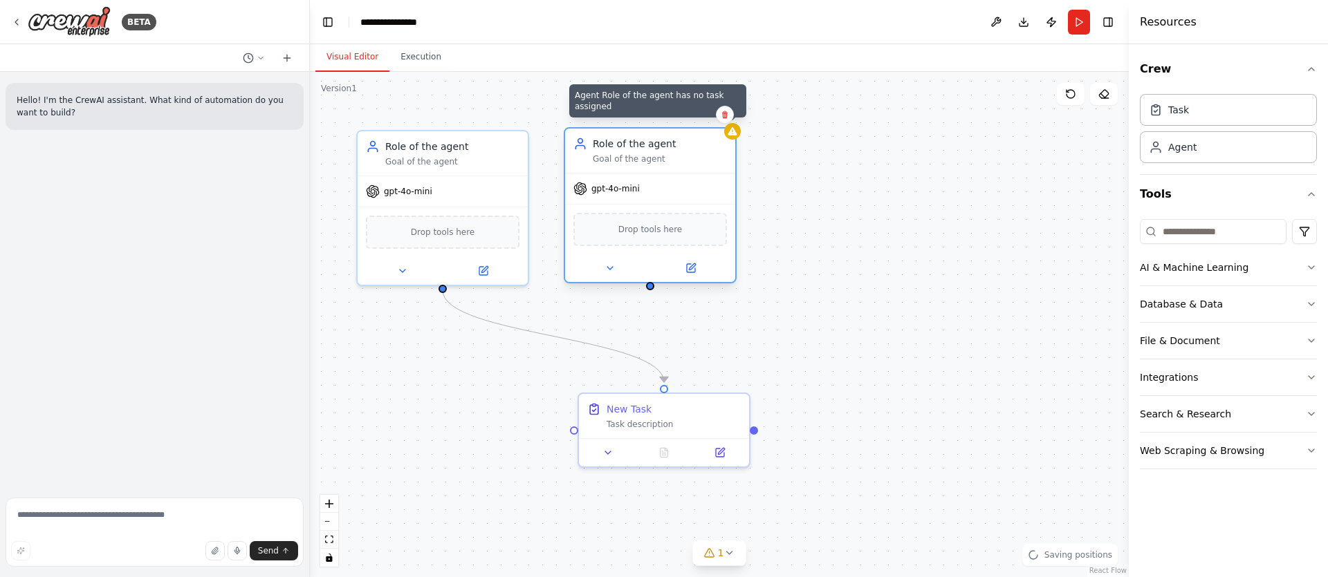
click at [736, 133] on icon at bounding box center [732, 131] width 9 height 8
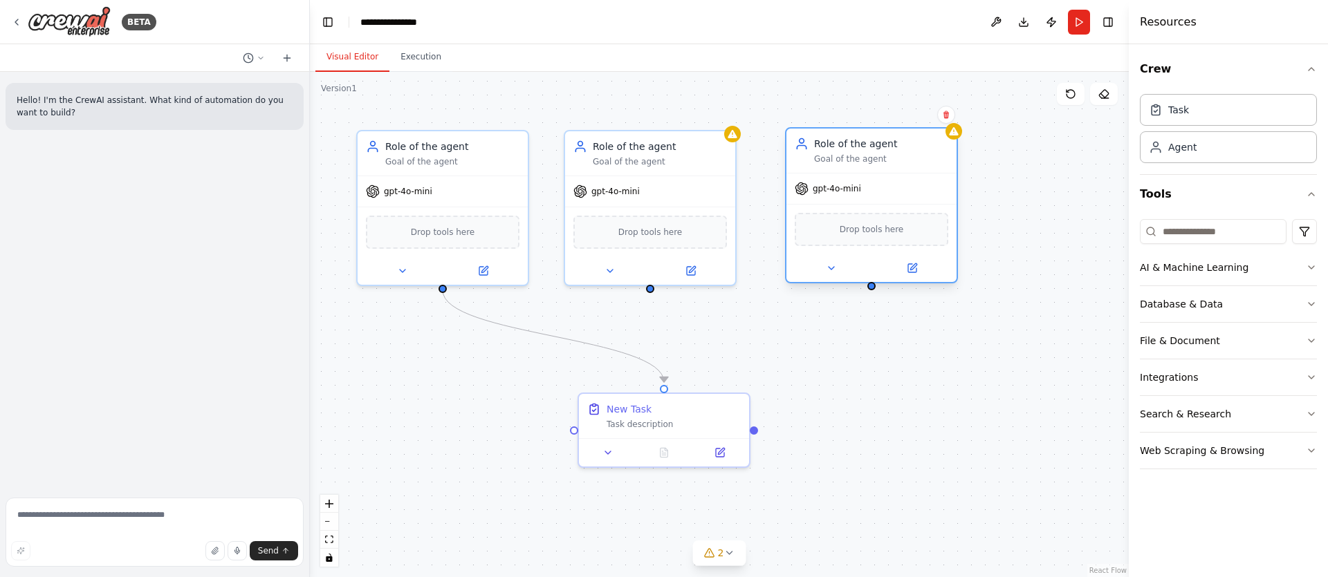
drag, startPoint x: 950, startPoint y: 177, endPoint x: 877, endPoint y: 149, distance: 78.6
click at [877, 149] on div "Role of the agent Goal of the agent" at bounding box center [881, 151] width 134 height 28
click at [1209, 232] on input at bounding box center [1213, 231] width 147 height 25
click at [1260, 270] on button "AI & Machine Learning" at bounding box center [1228, 268] width 177 height 36
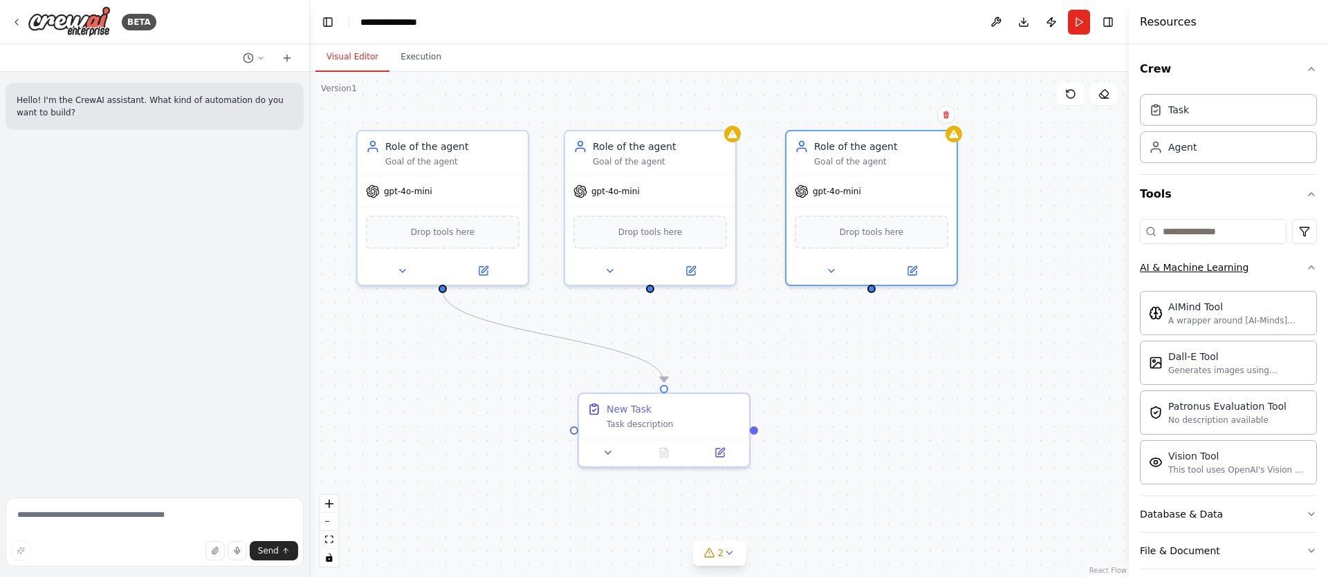
click at [1260, 270] on button "AI & Machine Learning" at bounding box center [1228, 268] width 177 height 36
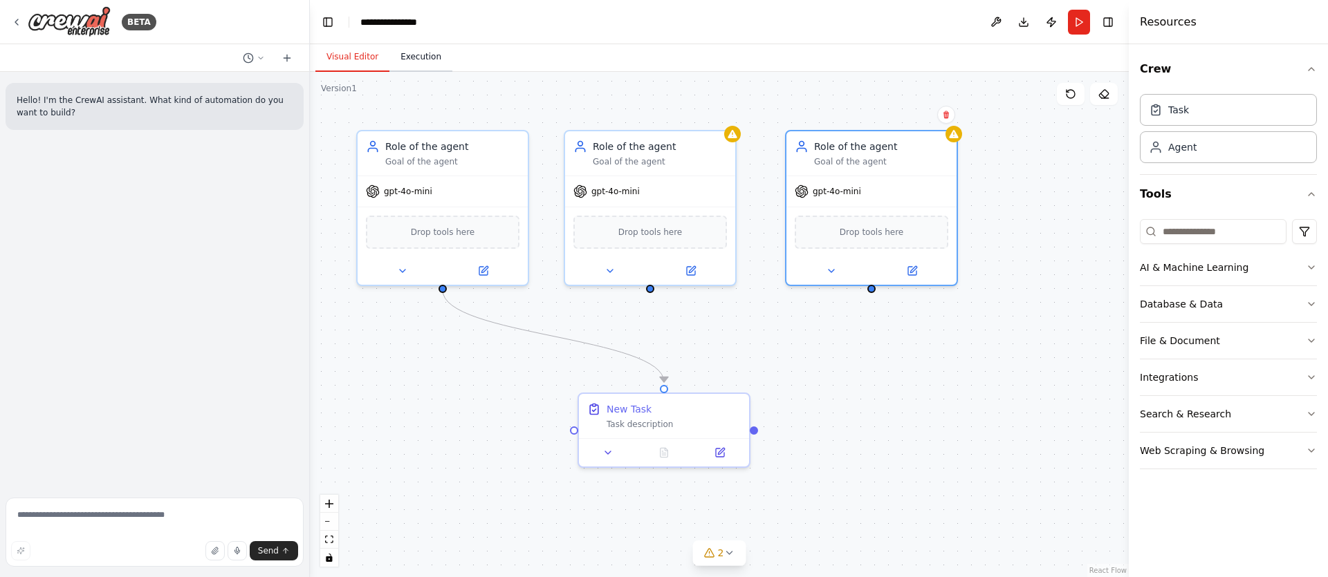
click at [424, 60] on button "Execution" at bounding box center [420, 57] width 63 height 29
click at [364, 58] on button "Visual Editor" at bounding box center [352, 57] width 74 height 29
click at [453, 189] on div "gpt-4o-mini" at bounding box center [443, 189] width 170 height 30
click at [396, 184] on span "gpt-4o-mini" at bounding box center [408, 188] width 48 height 11
click at [393, 189] on span "gpt-4o-mini" at bounding box center [408, 188] width 48 height 11
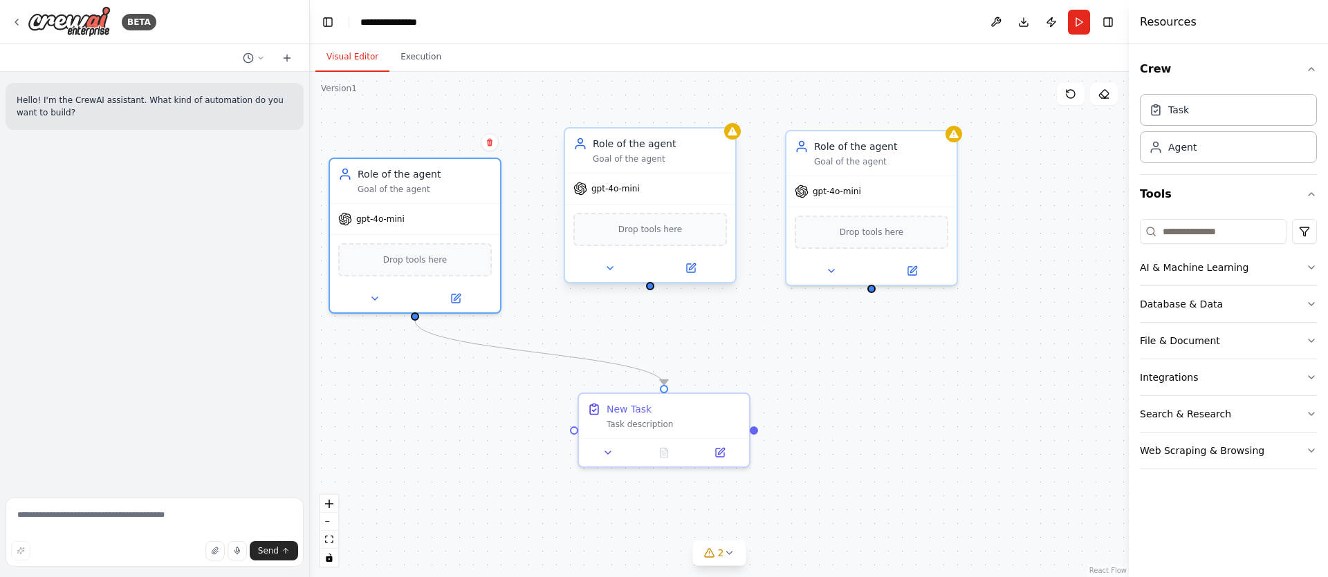
drag, startPoint x: 485, startPoint y: 167, endPoint x: 568, endPoint y: 165, distance: 83.0
click at [467, 178] on div "Role of the agent Goal of the agent" at bounding box center [425, 181] width 134 height 28
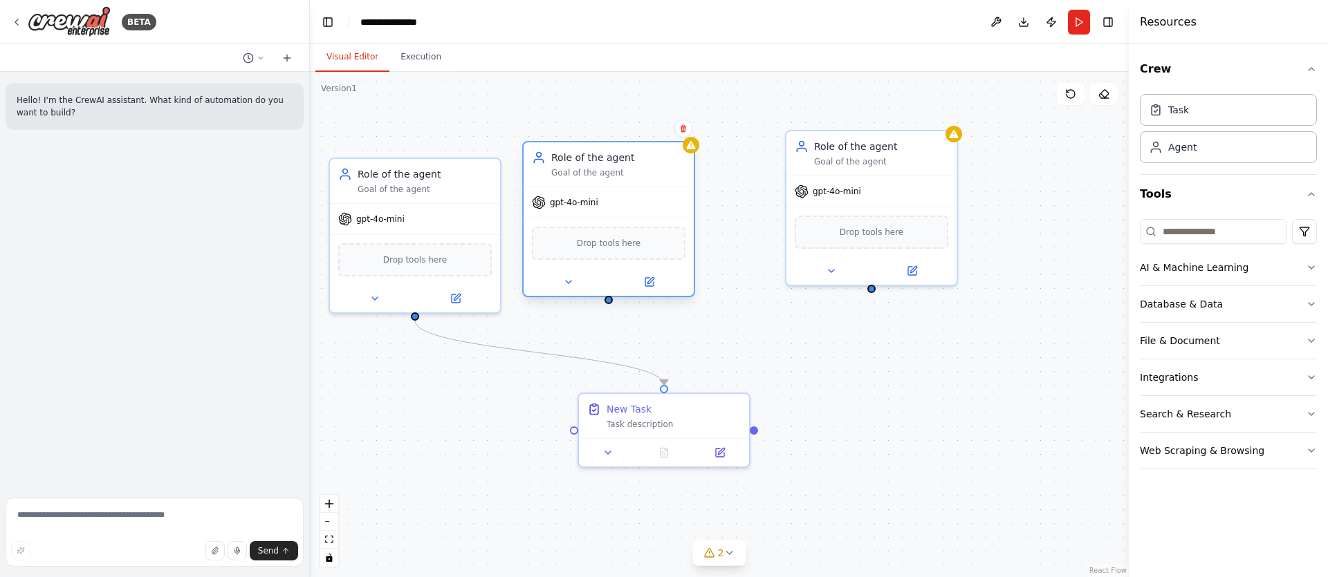
drag, startPoint x: 678, startPoint y: 144, endPoint x: 662, endPoint y: 153, distance: 18.3
click at [640, 158] on div "Role of the agent" at bounding box center [618, 158] width 134 height 14
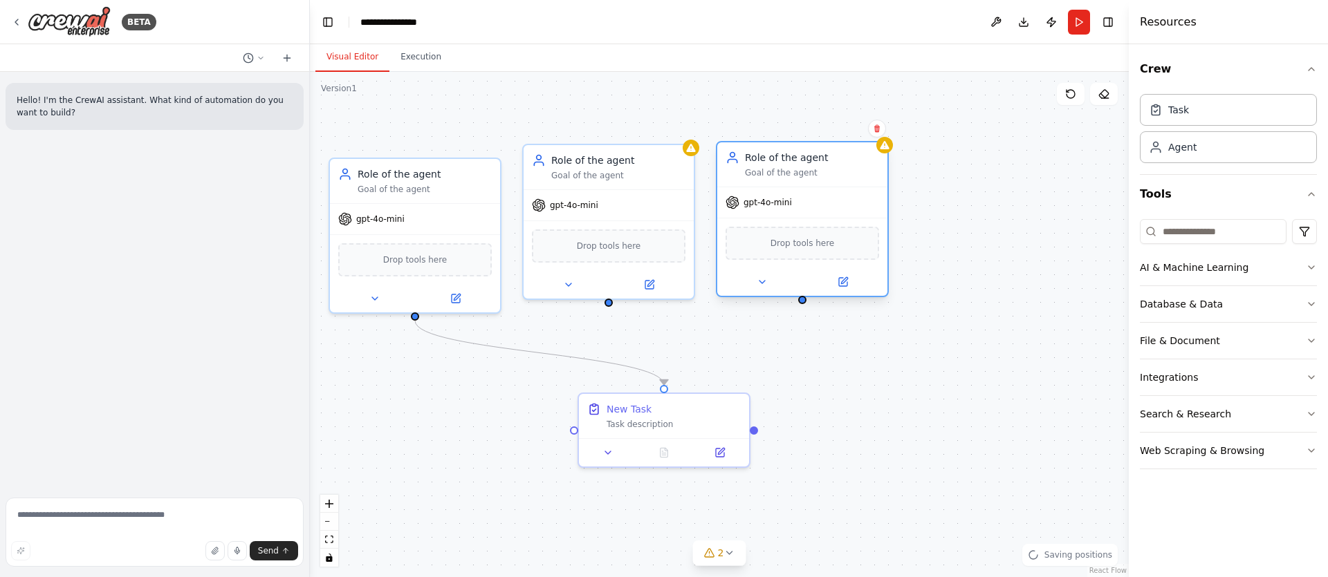
drag, startPoint x: 895, startPoint y: 151, endPoint x: 824, endPoint y: 160, distance: 71.7
click at [823, 160] on div "Role of the agent Goal of the agent" at bounding box center [812, 165] width 134 height 28
drag, startPoint x: 802, startPoint y: 305, endPoint x: 752, endPoint y: 436, distance: 140.5
click at [752, 436] on div ".deletable-edge-delete-btn { width: 20px; height: 20px; border: 0px solid #ffff…" at bounding box center [719, 325] width 819 height 506
click at [798, 306] on div ".deletable-edge-delete-btn { width: 20px; height: 20px; border: 0px solid #ffff…" at bounding box center [719, 325] width 819 height 506
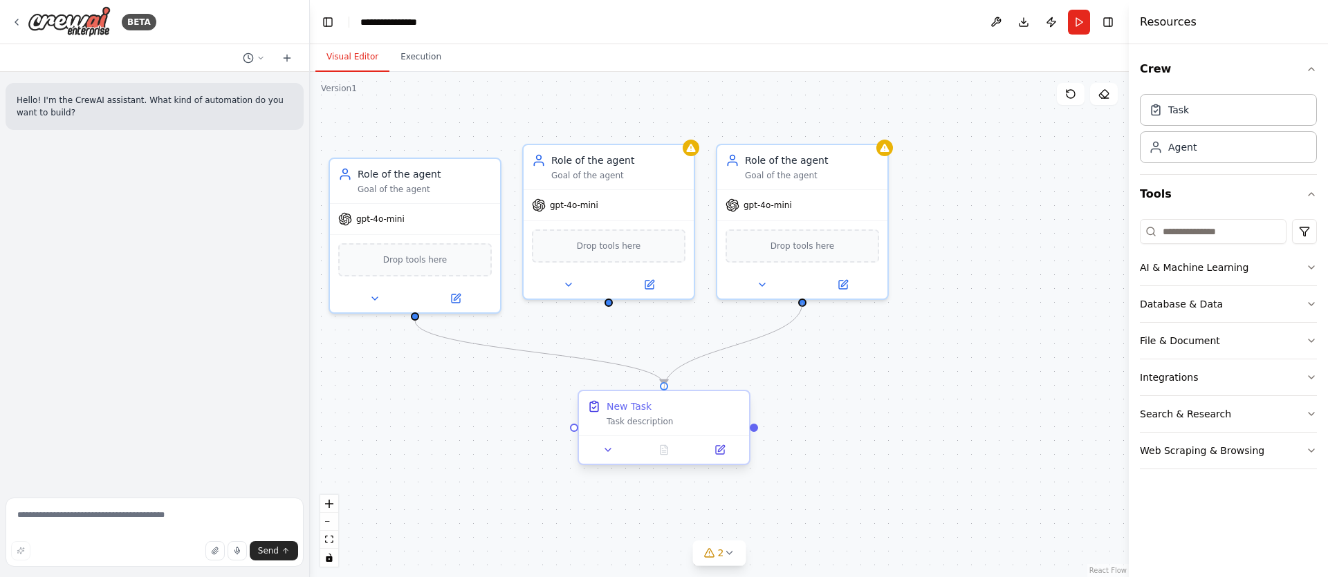
drag, startPoint x: 802, startPoint y: 304, endPoint x: 659, endPoint y: 399, distance: 171.5
click at [659, 399] on div "New Task Task description Role of the agent Goal of the agent gpt-4o-mini Drop …" at bounding box center [696, 300] width 819 height 506
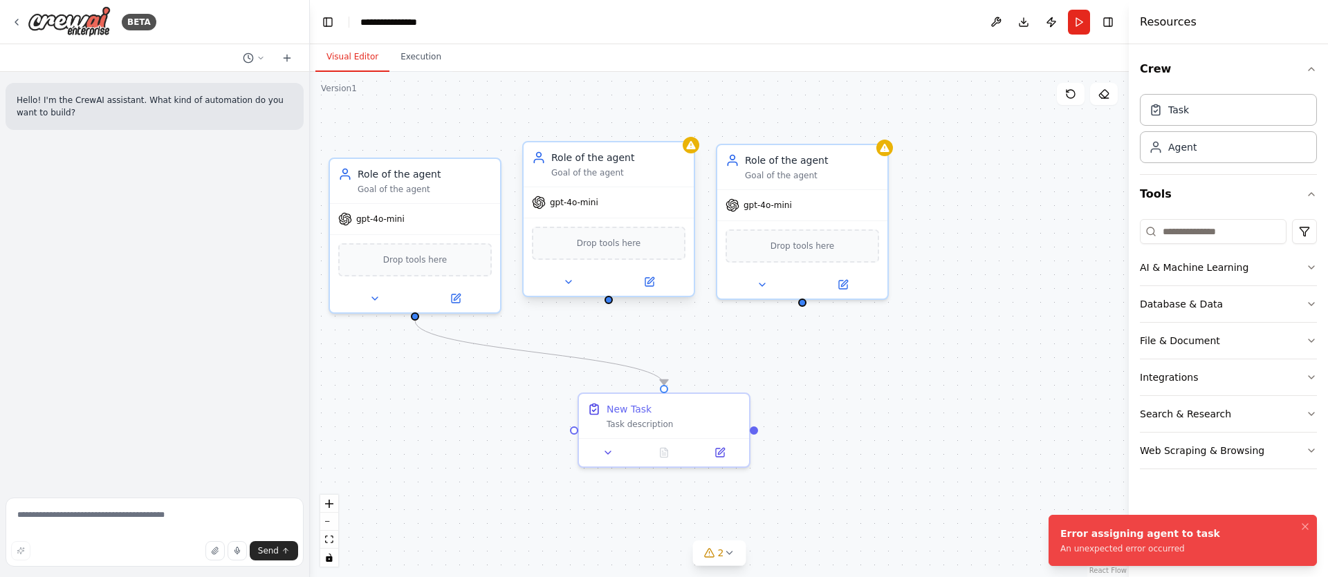
drag, startPoint x: 626, startPoint y: 157, endPoint x: 663, endPoint y: 133, distance: 43.9
click at [663, 151] on div "Role of the agent" at bounding box center [618, 158] width 134 height 14
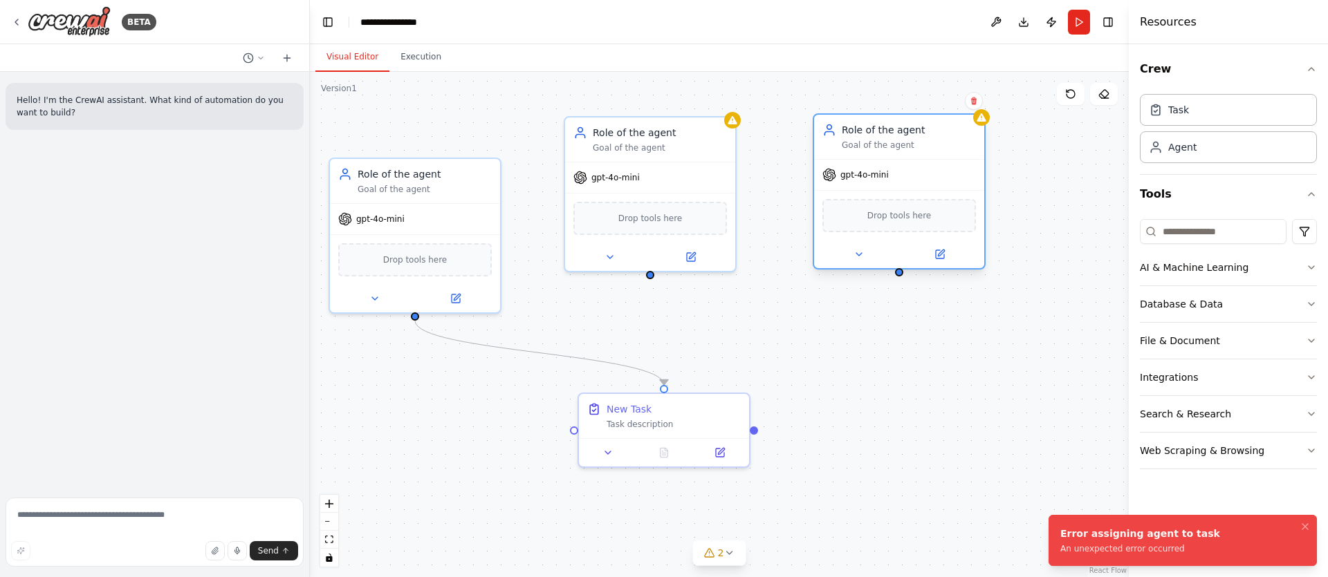
drag, startPoint x: 894, startPoint y: 139, endPoint x: 932, endPoint y: 131, distance: 38.8
click at [933, 131] on div "Role of the agent" at bounding box center [909, 130] width 134 height 14
click at [1304, 530] on icon "Notifications (F8)" at bounding box center [1304, 526] width 11 height 11
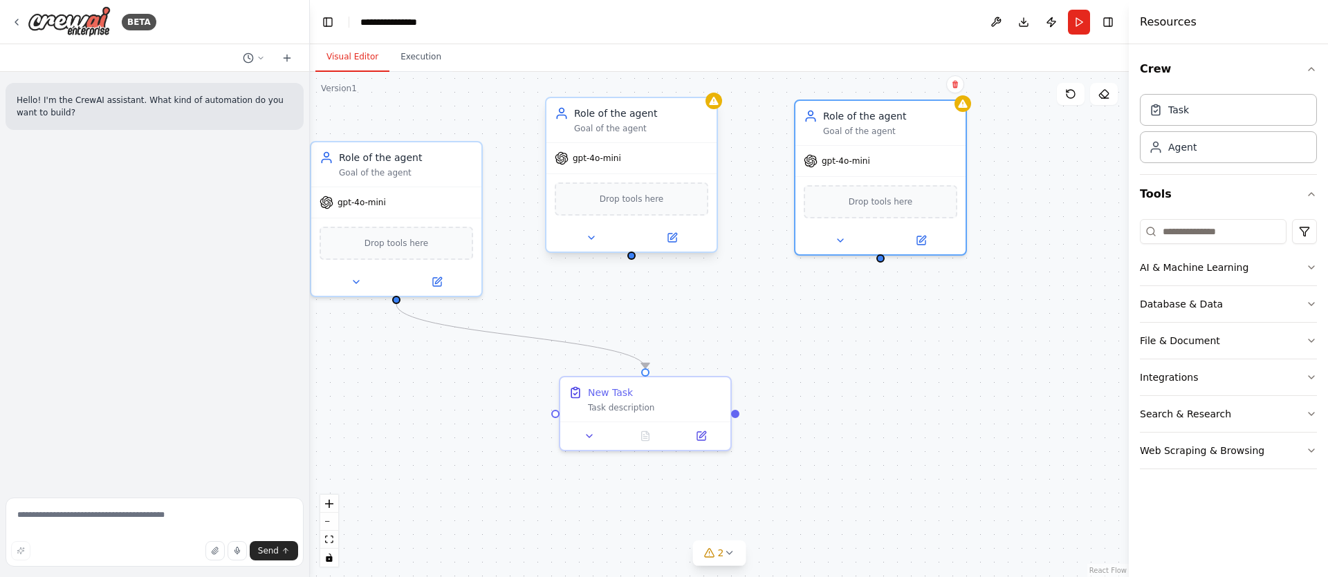
drag, startPoint x: 649, startPoint y: 278, endPoint x: 643, endPoint y: 223, distance: 55.0
click at [643, 223] on div ".deletable-edge-delete-btn { width: 20px; height: 20px; border: 0px solid #ffff…" at bounding box center [719, 325] width 819 height 506
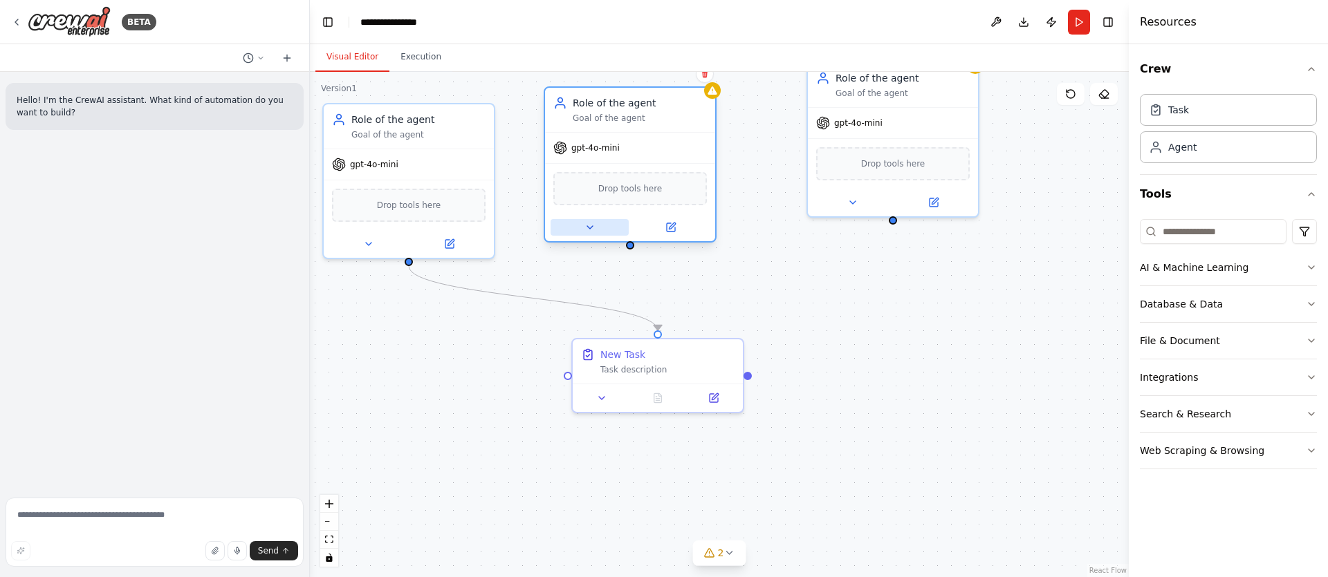
drag, startPoint x: 584, startPoint y: 198, endPoint x: 566, endPoint y: 225, distance: 33.4
click at [566, 225] on button at bounding box center [589, 227] width 78 height 17
click at [580, 226] on button at bounding box center [589, 227] width 78 height 17
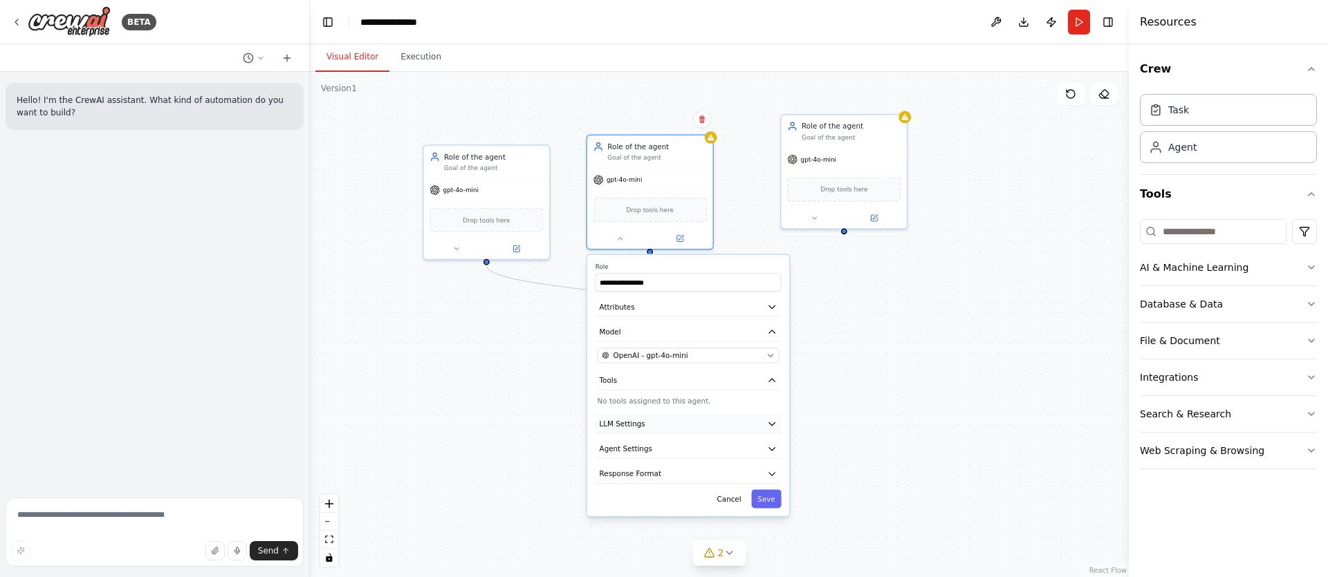
click at [669, 429] on button "LLM Settings" at bounding box center [688, 424] width 186 height 19
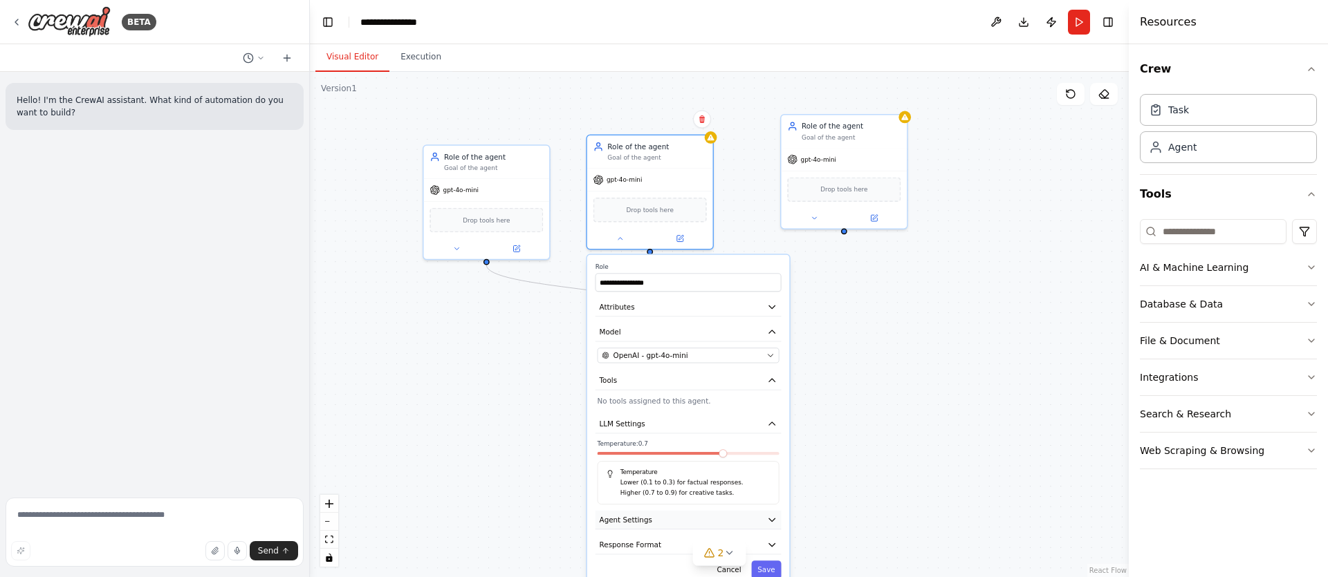
click at [658, 521] on button "Agent Settings" at bounding box center [688, 520] width 186 height 19
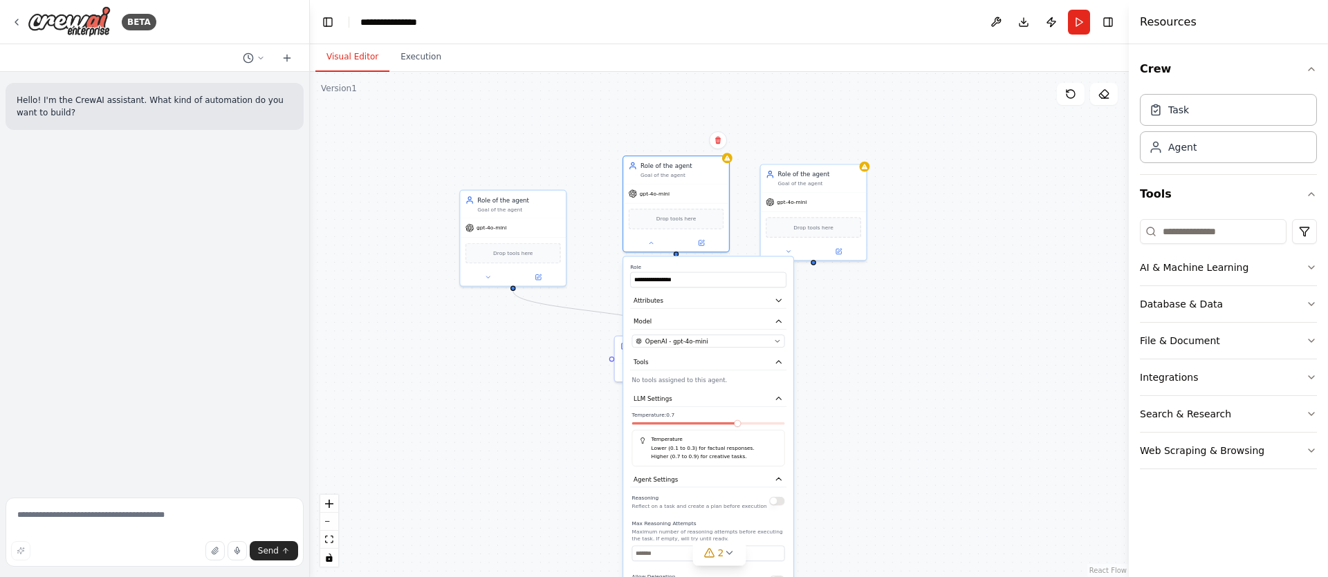
drag, startPoint x: 686, startPoint y: 444, endPoint x: 713, endPoint y: 422, distance: 34.9
click at [713, 422] on div "Temperature: 0.7 Temperature Lower (0.1 to 0.3) for factual responses. Higher (…" at bounding box center [708, 439] width 153 height 55
click at [609, 272] on div ".deletable-edge-delete-btn { width: 20px; height: 20px; border: 0px solid #ffff…" at bounding box center [719, 325] width 819 height 506
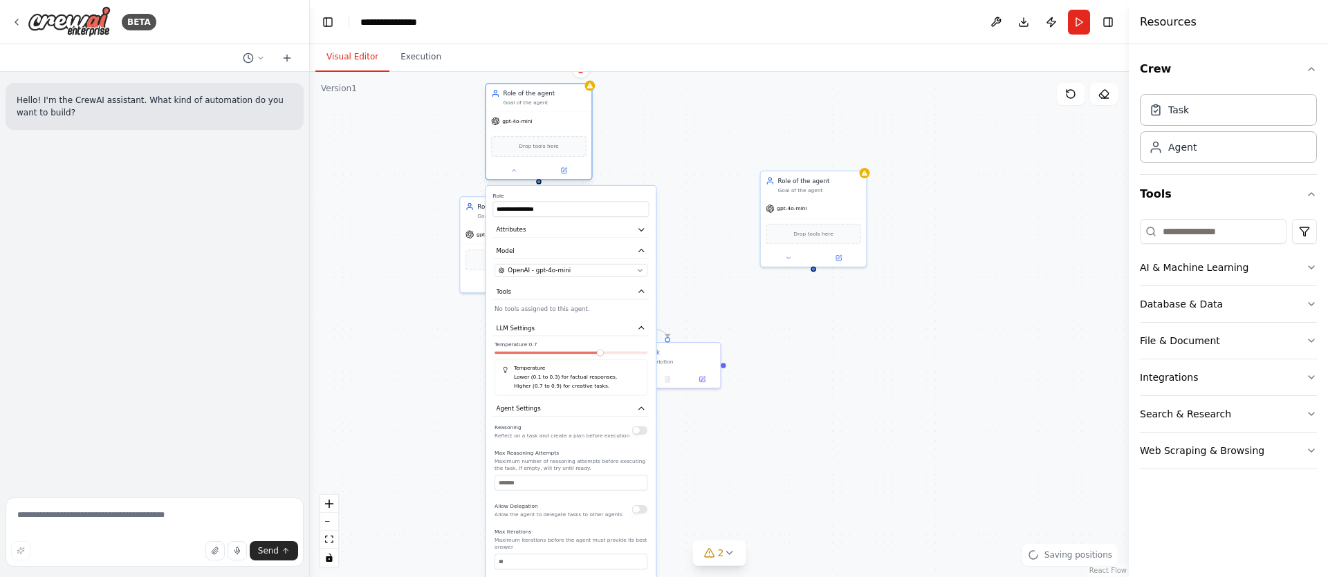
drag, startPoint x: 684, startPoint y: 163, endPoint x: 550, endPoint y: 91, distance: 152.2
click at [550, 91] on div "Role of the agent" at bounding box center [544, 93] width 83 height 8
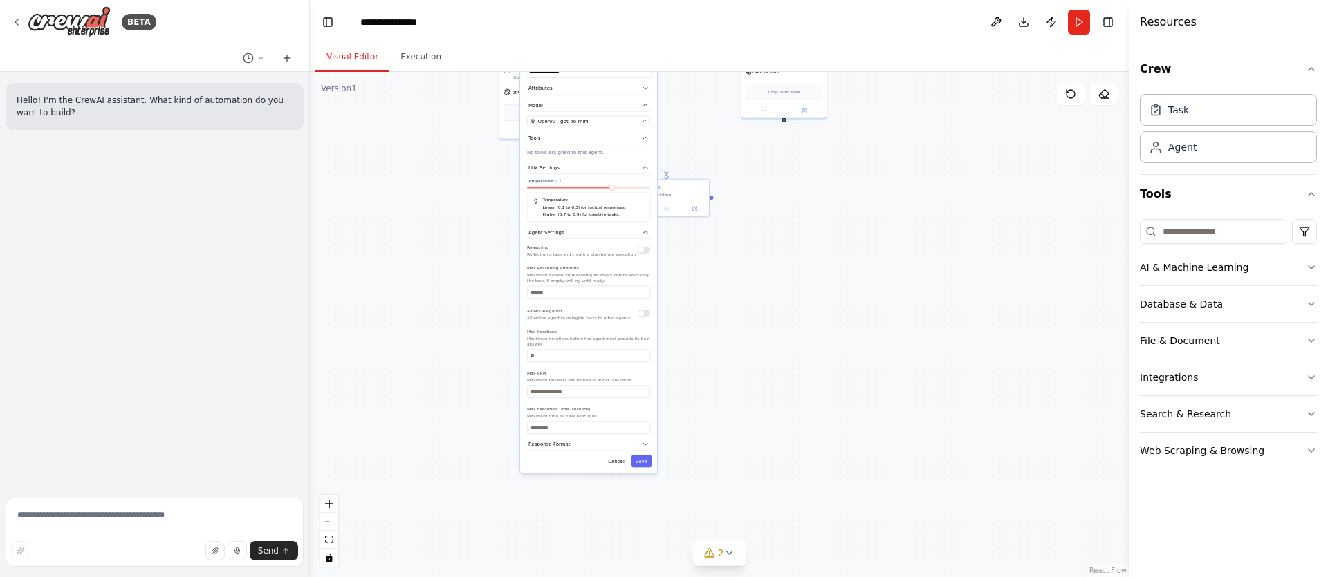
drag, startPoint x: 709, startPoint y: 467, endPoint x: 600, endPoint y: 333, distance: 172.5
click at [700, 327] on div ".deletable-edge-delete-btn { width: 20px; height: 20px; border: 0px solid #ffff…" at bounding box center [719, 325] width 819 height 506
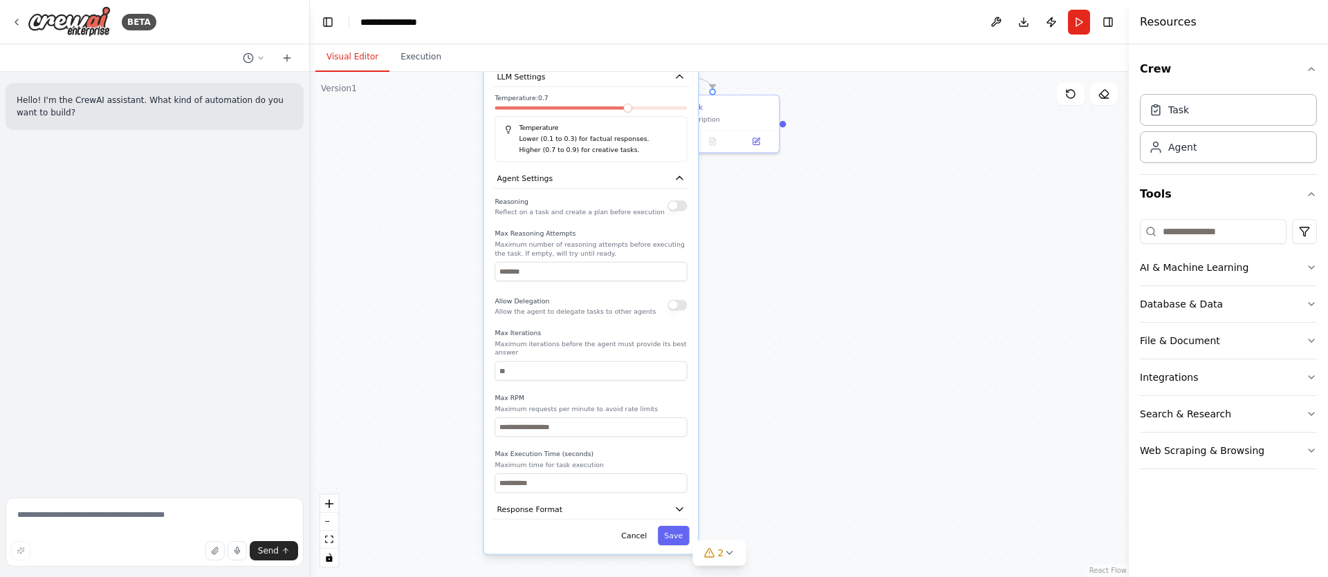
click at [615, 538] on div "Cancel Save" at bounding box center [590, 535] width 196 height 19
click at [642, 535] on button "Cancel" at bounding box center [634, 535] width 39 height 19
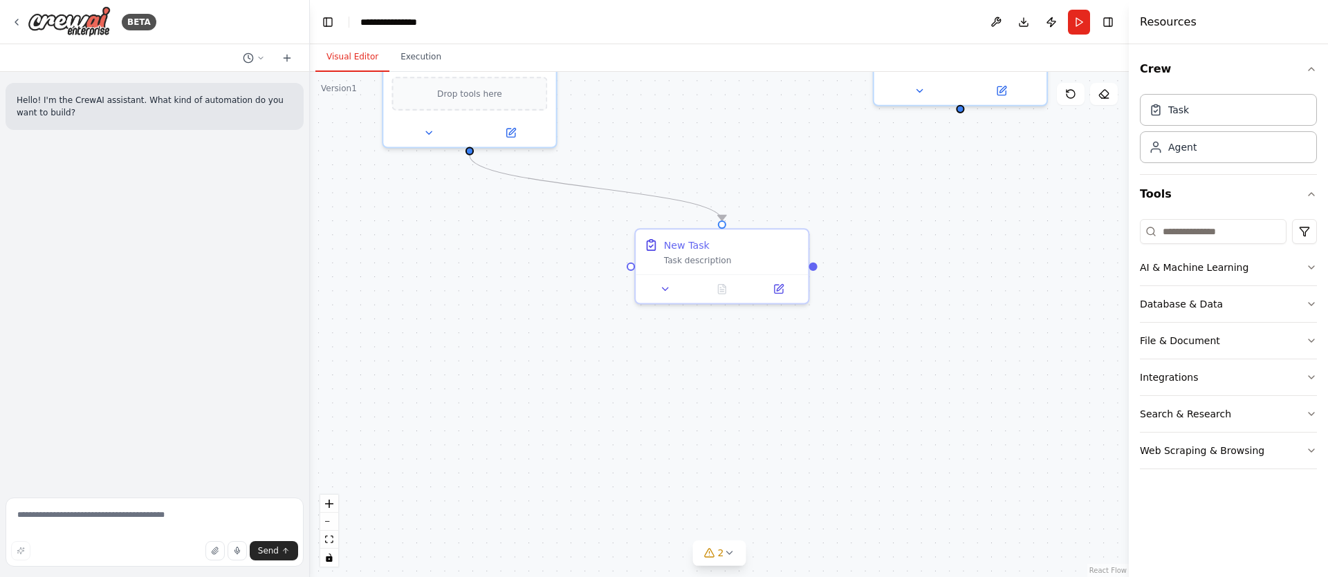
drag, startPoint x: 659, startPoint y: 221, endPoint x: 649, endPoint y: 419, distance: 198.7
click at [649, 420] on div ".deletable-edge-delete-btn { width: 20px; height: 20px; border: 0px solid #ffff…" at bounding box center [719, 325] width 819 height 506
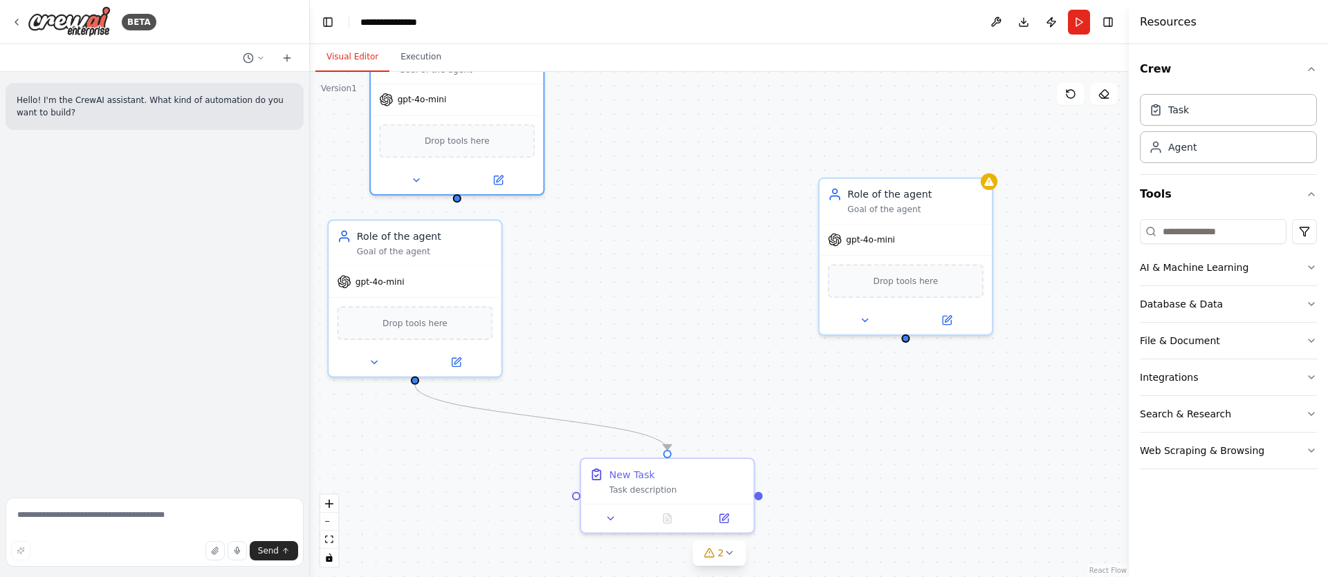
drag, startPoint x: 622, startPoint y: 275, endPoint x: 613, endPoint y: 337, distance: 62.2
click at [613, 337] on div ".deletable-edge-delete-btn { width: 20px; height: 20px; border: 0px solid #ffff…" at bounding box center [719, 325] width 819 height 506
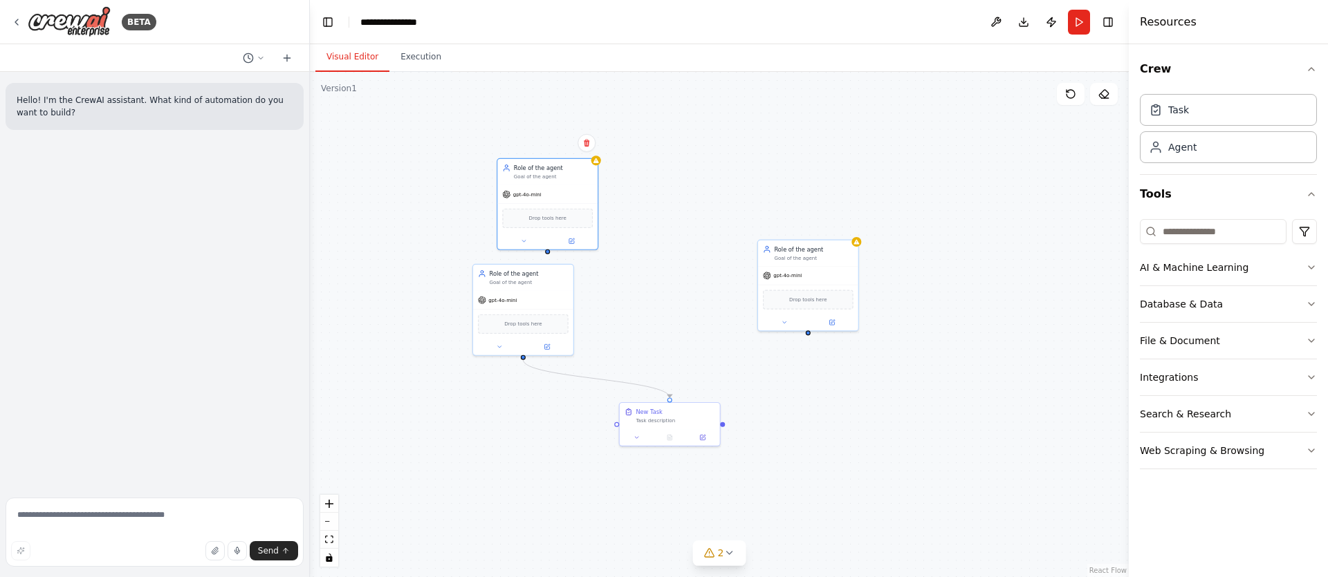
drag, startPoint x: 667, startPoint y: 268, endPoint x: 669, endPoint y: 331, distance: 62.3
click at [669, 331] on div ".deletable-edge-delete-btn { width: 20px; height: 20px; border: 0px solid #ffff…" at bounding box center [719, 325] width 819 height 506
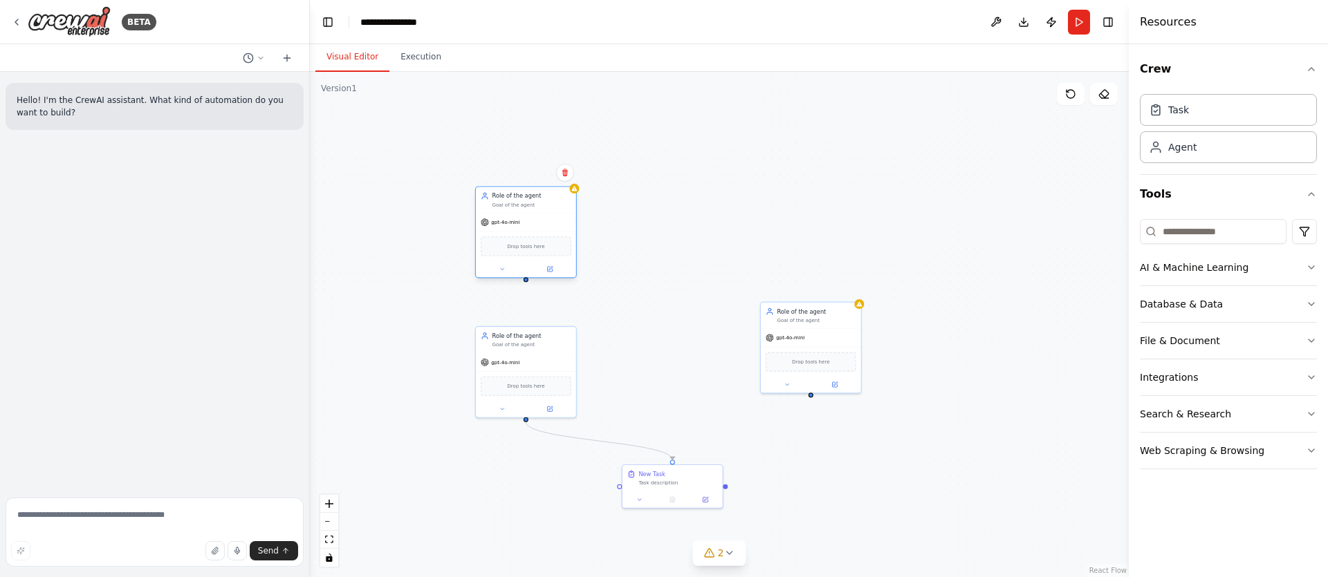
drag, startPoint x: 561, startPoint y: 232, endPoint x: 536, endPoint y: 202, distance: 38.8
click at [536, 202] on div "Role of the agent Goal of the agent" at bounding box center [531, 200] width 79 height 17
click at [527, 283] on div at bounding box center [526, 281] width 5 height 5
drag, startPoint x: 526, startPoint y: 281, endPoint x: 774, endPoint y: 193, distance: 262.9
click at [771, 261] on div "New Task Task description Role of the agent Goal of the agent gpt-4o-mini Drop …" at bounding box center [692, 409] width 482 height 297
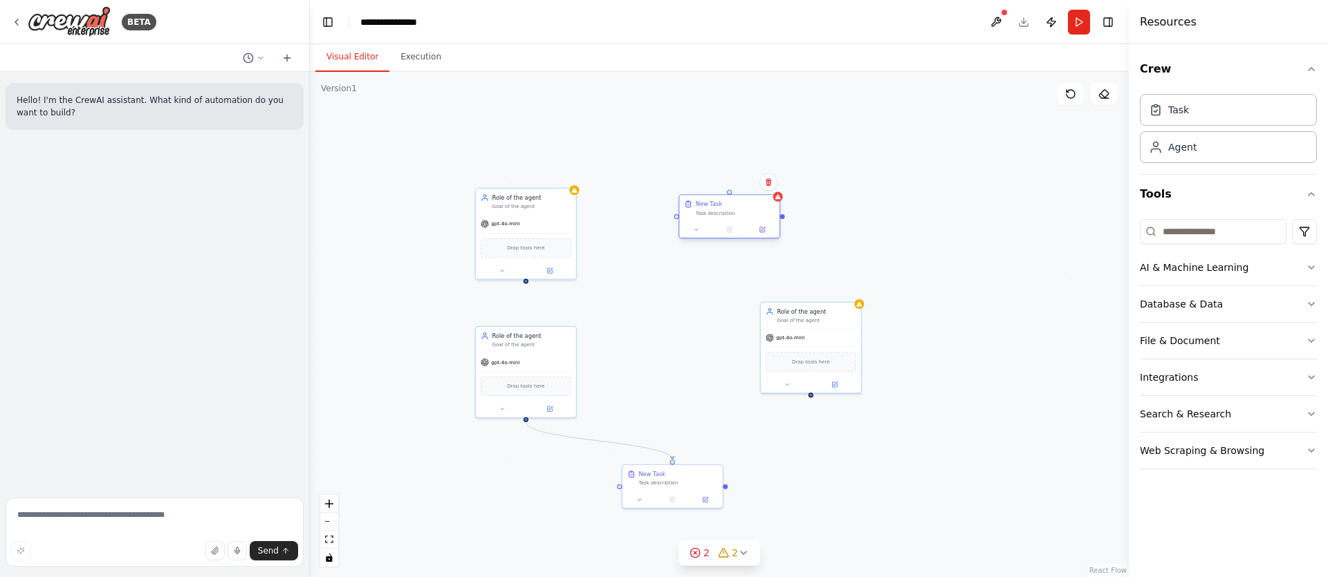
drag, startPoint x: 774, startPoint y: 211, endPoint x: 740, endPoint y: 214, distance: 34.0
click at [741, 213] on div "New Task Task description" at bounding box center [729, 208] width 100 height 26
drag, startPoint x: 525, startPoint y: 281, endPoint x: 696, endPoint y: 202, distance: 189.0
click at [696, 261] on div "New Task Task description Role of the agent Goal of the agent gpt-4o-mini Drop …" at bounding box center [692, 409] width 482 height 297
drag, startPoint x: 710, startPoint y: 231, endPoint x: 683, endPoint y: 272, distance: 48.9
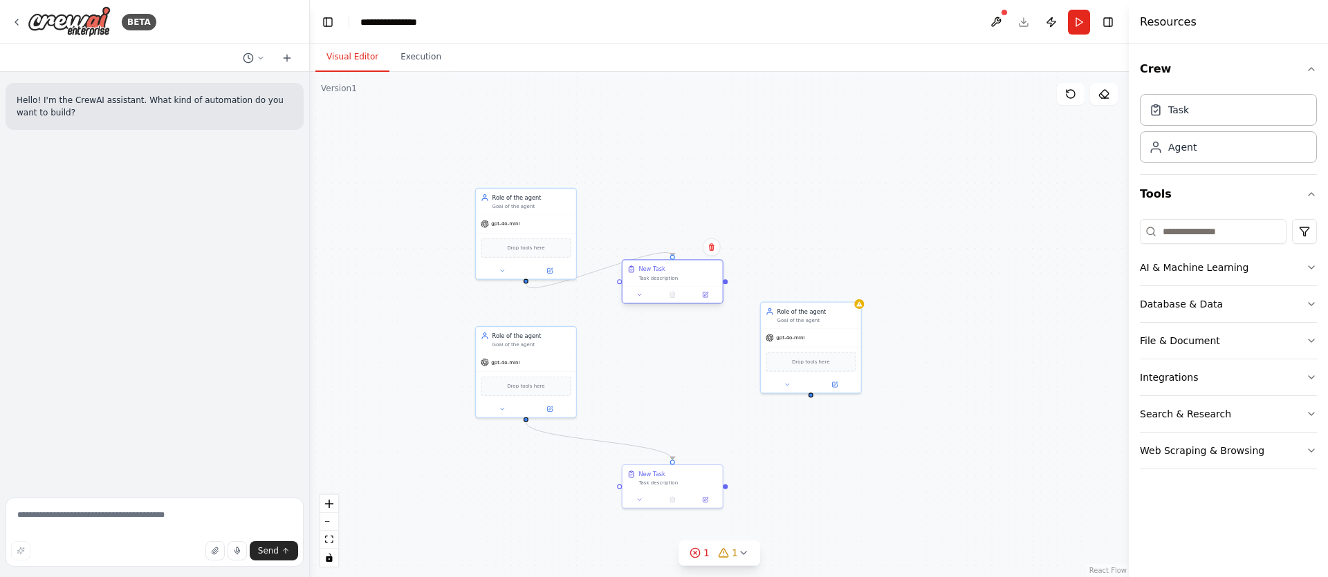
click at [683, 272] on div "New Task" at bounding box center [677, 270] width 79 height 8
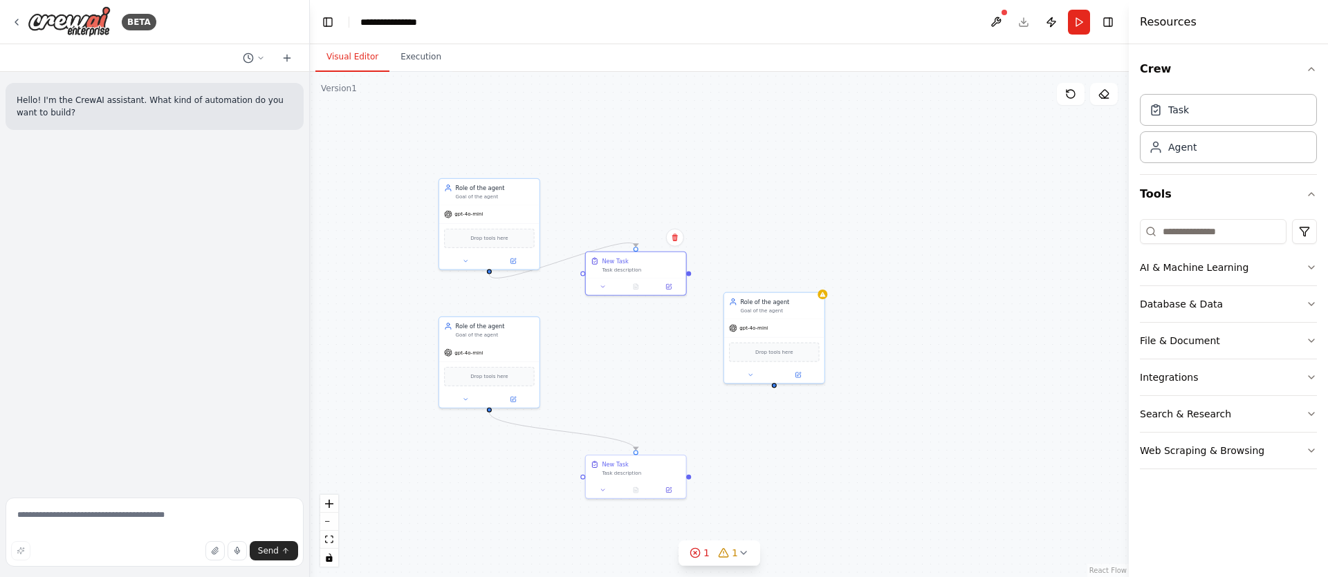
drag, startPoint x: 589, startPoint y: 206, endPoint x: 551, endPoint y: 189, distance: 41.8
click at [552, 193] on div ".deletable-edge-delete-btn { width: 20px; height: 20px; border: 0px solid #ffff…" at bounding box center [719, 325] width 819 height 506
drag, startPoint x: 539, startPoint y: 195, endPoint x: 544, endPoint y: 160, distance: 34.8
click at [544, 160] on div ".deletable-edge-delete-btn { width: 20px; height: 20px; border: 0px solid #ffff…" at bounding box center [719, 325] width 819 height 506
drag, startPoint x: 646, startPoint y: 219, endPoint x: 389, endPoint y: 254, distance: 259.0
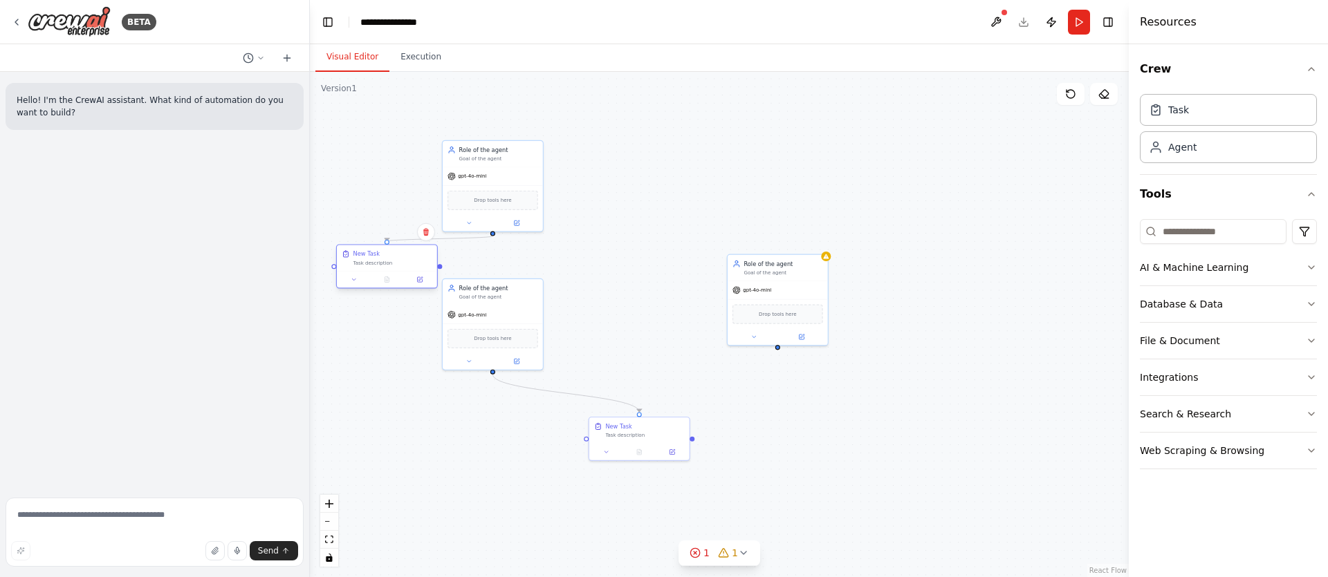
click at [389, 254] on div "New Task" at bounding box center [392, 254] width 79 height 8
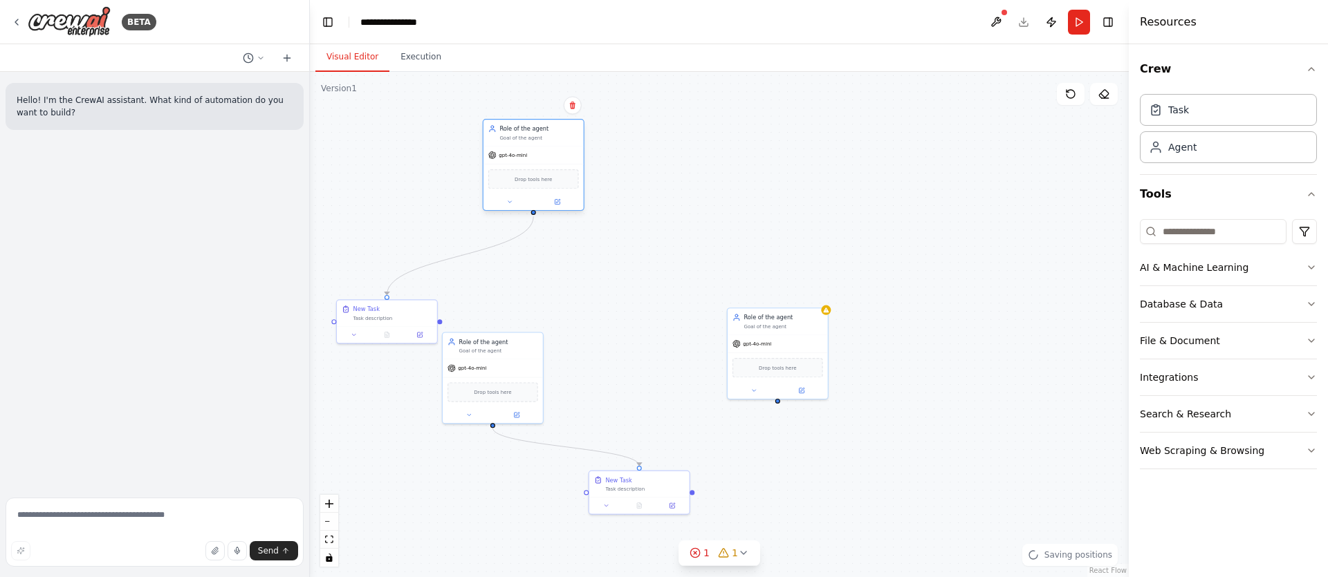
drag, startPoint x: 543, startPoint y: 130, endPoint x: 553, endPoint y: 151, distance: 23.2
click at [553, 141] on div "Role of the agent Goal of the agent" at bounding box center [538, 132] width 79 height 17
click at [1078, 99] on button at bounding box center [1071, 94] width 28 height 22
drag, startPoint x: 788, startPoint y: 321, endPoint x: 676, endPoint y: 340, distance: 114.3
click at [674, 337] on div "Role of the agent" at bounding box center [644, 332] width 79 height 8
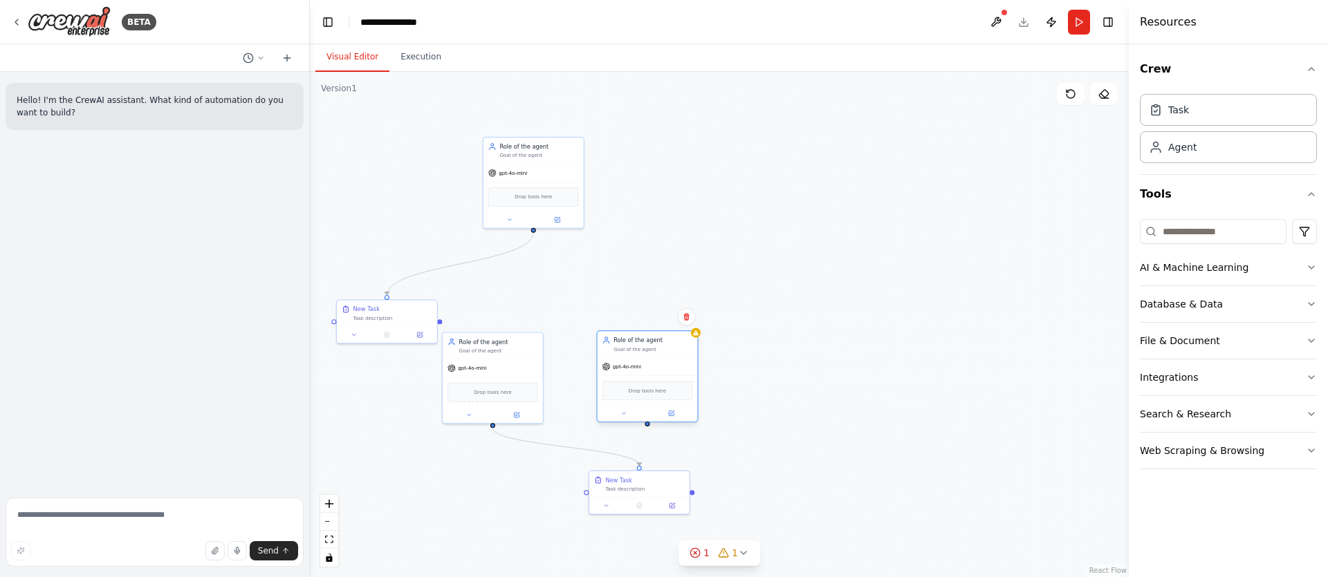
drag, startPoint x: 683, startPoint y: 346, endPoint x: 822, endPoint y: 275, distance: 155.9
click at [692, 346] on div "Goal of the agent" at bounding box center [652, 349] width 79 height 6
click at [819, 243] on icon at bounding box center [817, 244] width 6 height 8
click at [777, 243] on button "Confirm" at bounding box center [777, 244] width 49 height 17
drag, startPoint x: 494, startPoint y: 350, endPoint x: 644, endPoint y: 361, distance: 150.5
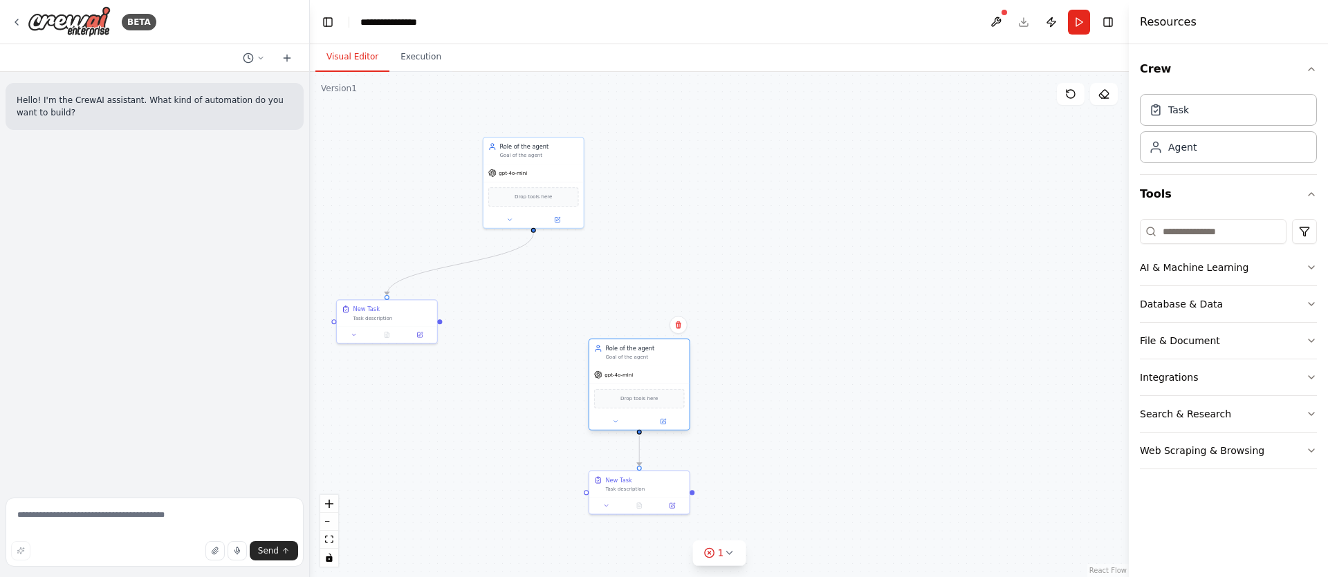
click at [644, 361] on div "Role of the agent Goal of the agent" at bounding box center [639, 353] width 100 height 26
drag, startPoint x: 570, startPoint y: 147, endPoint x: 764, endPoint y: 242, distance: 216.2
click at [764, 242] on div "Role of the agent" at bounding box center [734, 243] width 79 height 8
drag, startPoint x: 374, startPoint y: 317, endPoint x: 713, endPoint y: 402, distance: 349.5
click at [719, 402] on div "New Task Task description" at bounding box center [769, 402] width 100 height 26
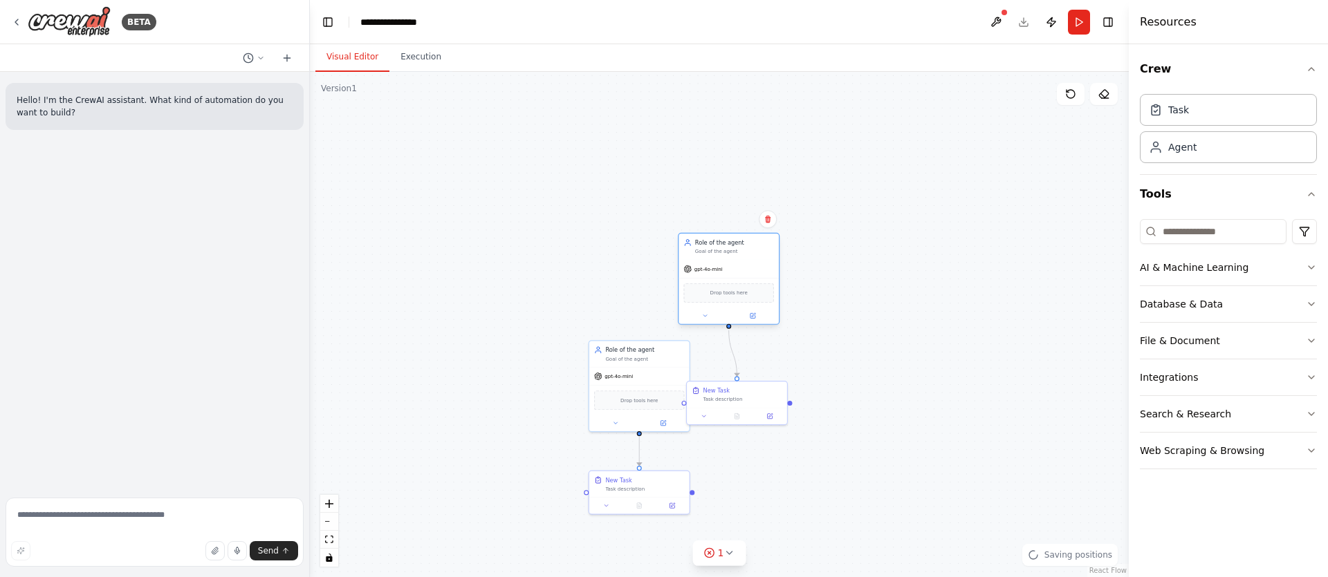
drag, startPoint x: 743, startPoint y: 248, endPoint x: 871, endPoint y: 297, distance: 137.3
click at [774, 255] on div "Role of the agent Goal of the agent" at bounding box center [734, 247] width 79 height 17
drag, startPoint x: 741, startPoint y: 408, endPoint x: 869, endPoint y: 450, distance: 133.8
click at [869, 455] on div at bounding box center [859, 463] width 100 height 17
drag, startPoint x: 865, startPoint y: 293, endPoint x: 773, endPoint y: 330, distance: 99.3
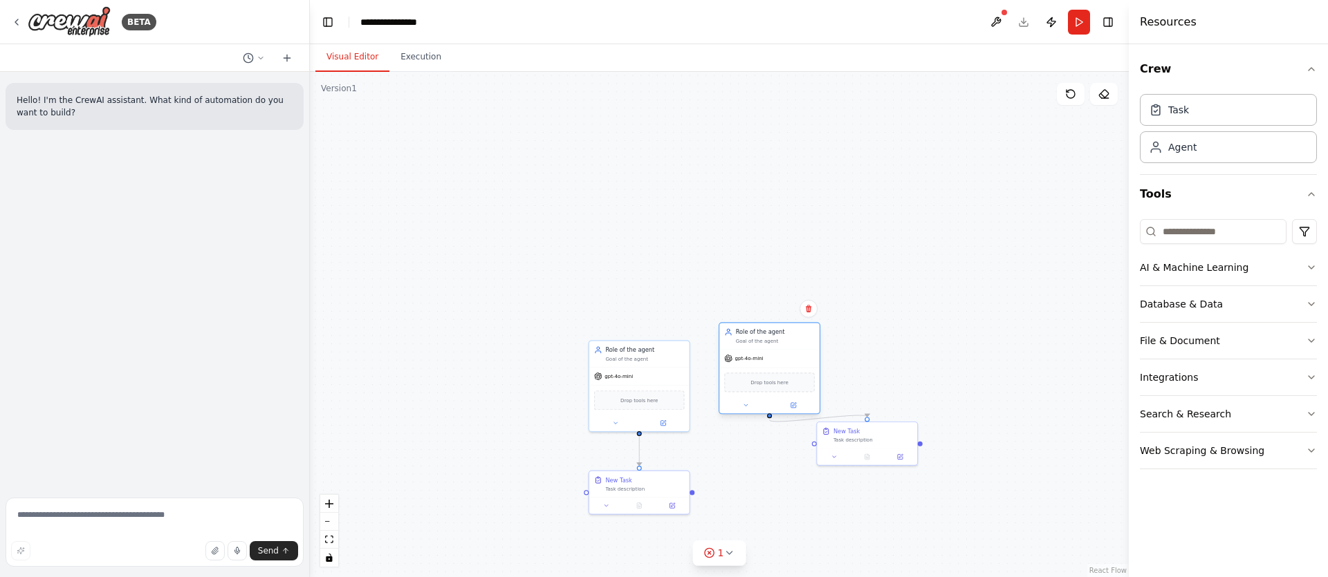
click at [773, 330] on div "Role of the agent" at bounding box center [775, 332] width 79 height 8
drag, startPoint x: 862, startPoint y: 443, endPoint x: 769, endPoint y: 485, distance: 102.4
click at [769, 485] on div "New Task Task description" at bounding box center [769, 475] width 100 height 26
drag, startPoint x: 832, startPoint y: 483, endPoint x: 873, endPoint y: 467, distance: 44.2
click at [873, 467] on div ".deletable-edge-delete-btn { width: 20px; height: 20px; border: 0px solid #ffff…" at bounding box center [719, 325] width 819 height 506
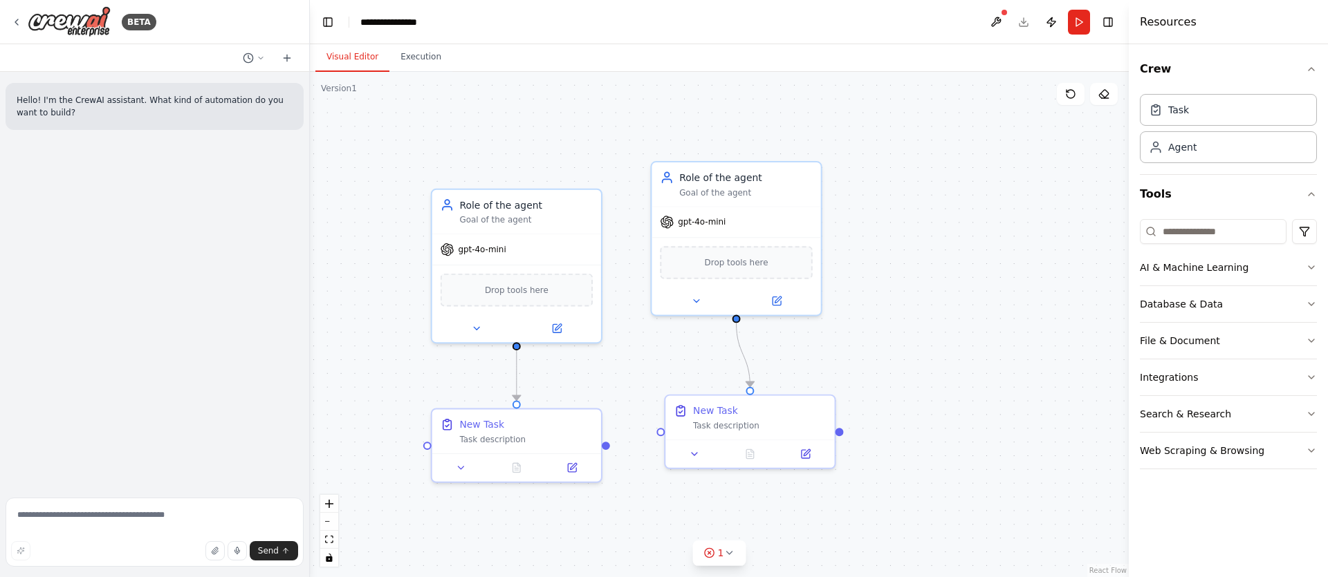
drag, startPoint x: 868, startPoint y: 391, endPoint x: 871, endPoint y: 295, distance: 96.9
click at [871, 295] on div ".deletable-edge-delete-btn { width: 20px; height: 20px; border: 0px solid #ffff…" at bounding box center [719, 325] width 819 height 506
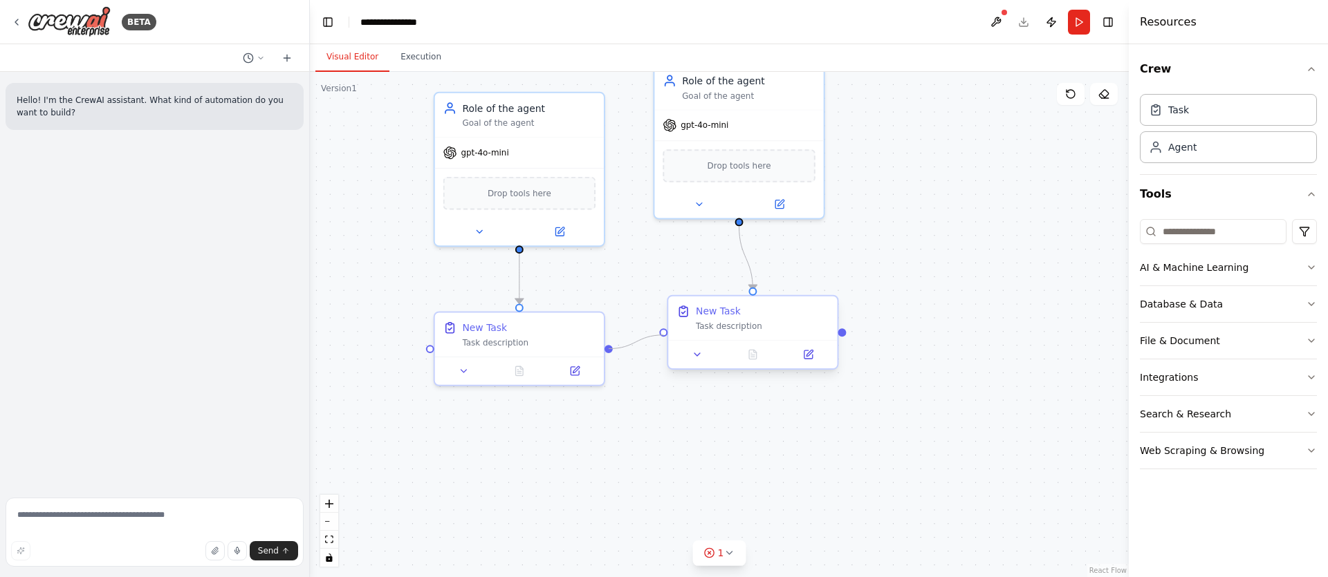
drag, startPoint x: 612, startPoint y: 348, endPoint x: 667, endPoint y: 333, distance: 56.5
click at [667, 333] on div "New Task Task description Role of the agent Goal of the agent gpt-4o-mini Drop …" at bounding box center [551, 219] width 813 height 502
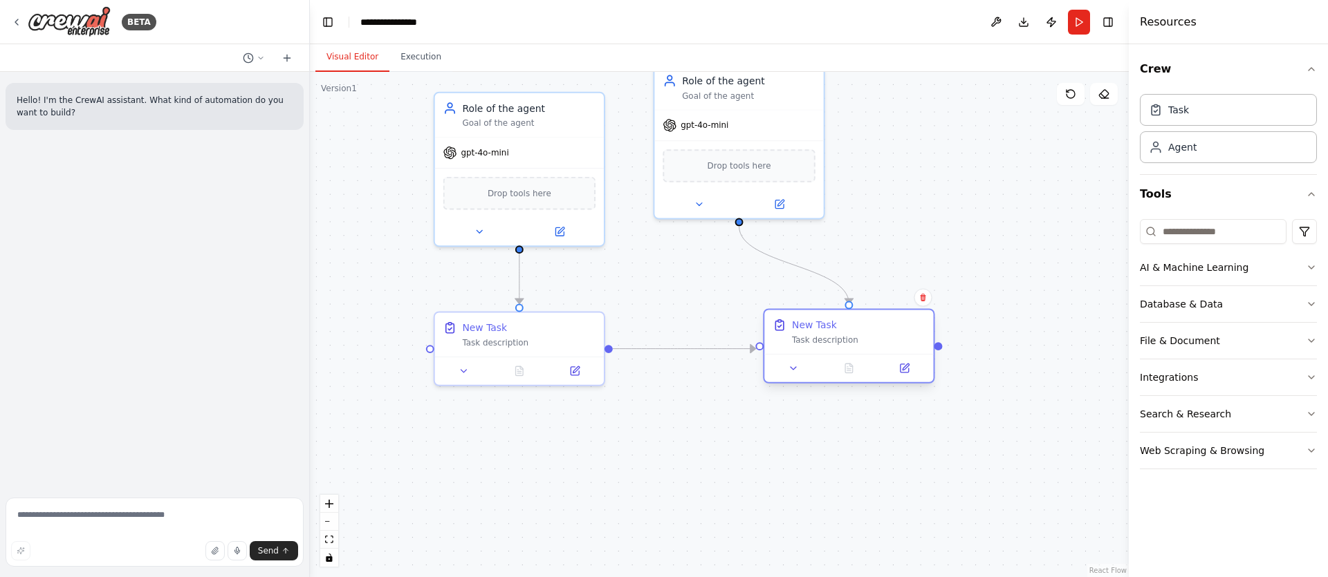
drag, startPoint x: 863, startPoint y: 340, endPoint x: 881, endPoint y: 310, distance: 34.7
click at [907, 335] on div "Task description" at bounding box center [858, 340] width 133 height 11
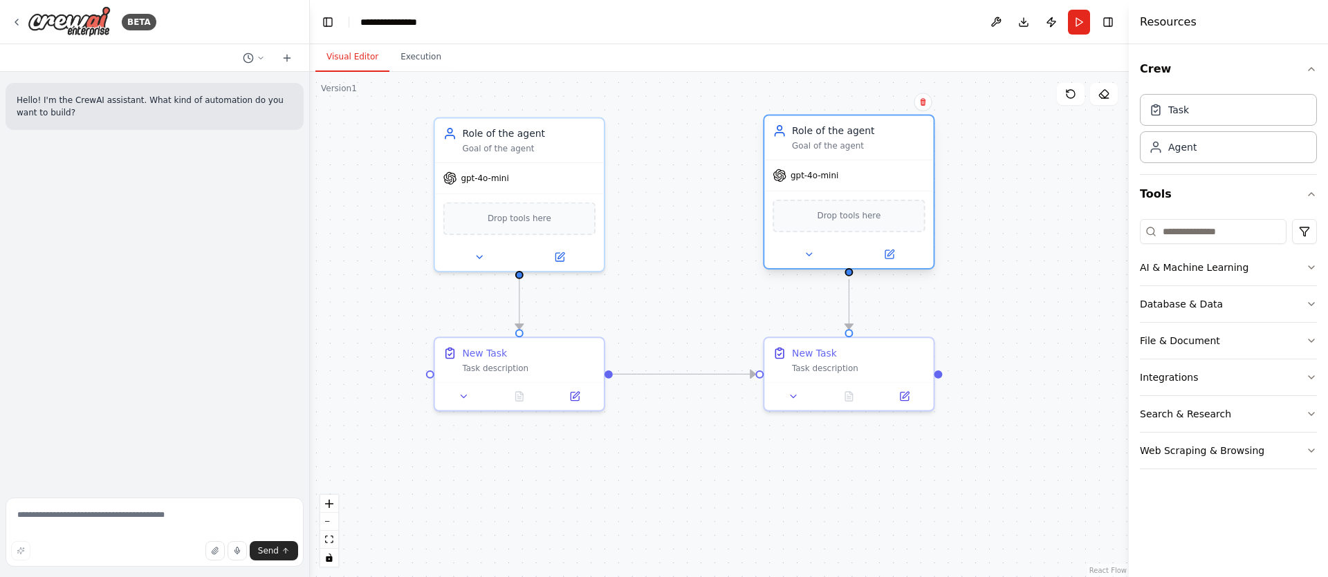
drag, startPoint x: 817, startPoint y: 104, endPoint x: 876, endPoint y: 140, distance: 68.7
click at [876, 140] on div "Role of the agent Goal of the agent" at bounding box center [858, 138] width 133 height 28
click at [676, 291] on div ".deletable-edge-delete-btn { width: 20px; height: 20px; border: 0px solid #ffff…" at bounding box center [719, 325] width 819 height 506
drag, startPoint x: 688, startPoint y: 301, endPoint x: 676, endPoint y: 211, distance: 90.7
click at [700, 229] on div ".deletable-edge-delete-btn { width: 20px; height: 20px; border: 0px solid #ffff…" at bounding box center [719, 325] width 819 height 506
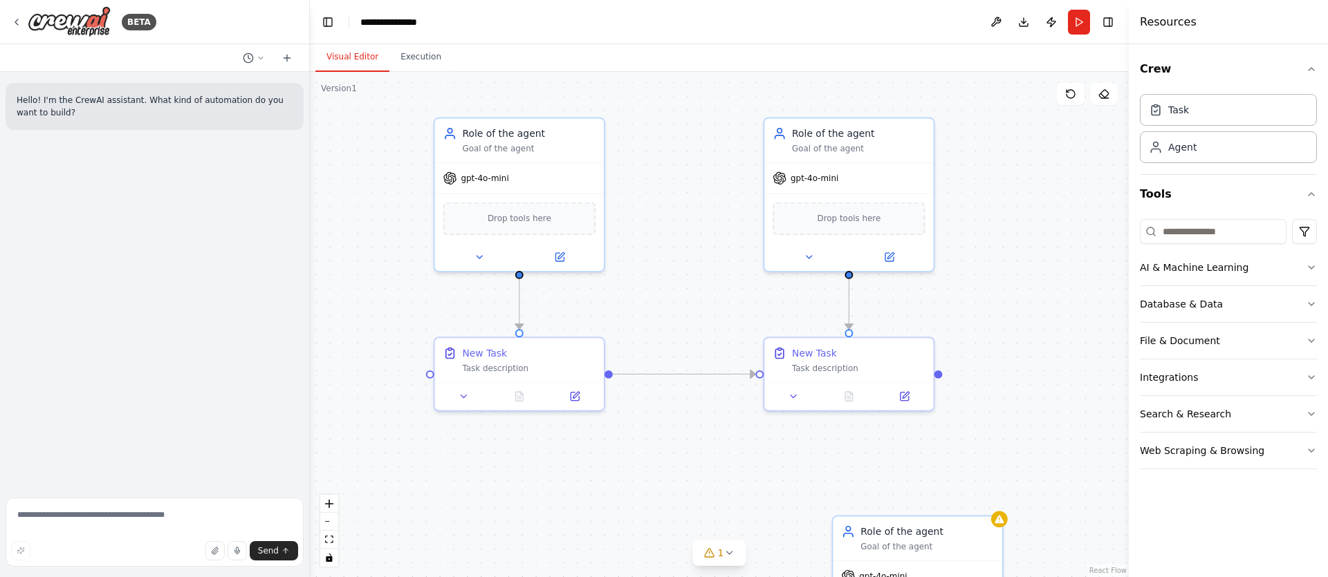
click at [860, 485] on div ".deletable-edge-delete-btn { width: 20px; height: 20px; border: 0px solid #ffff…" at bounding box center [719, 325] width 819 height 506
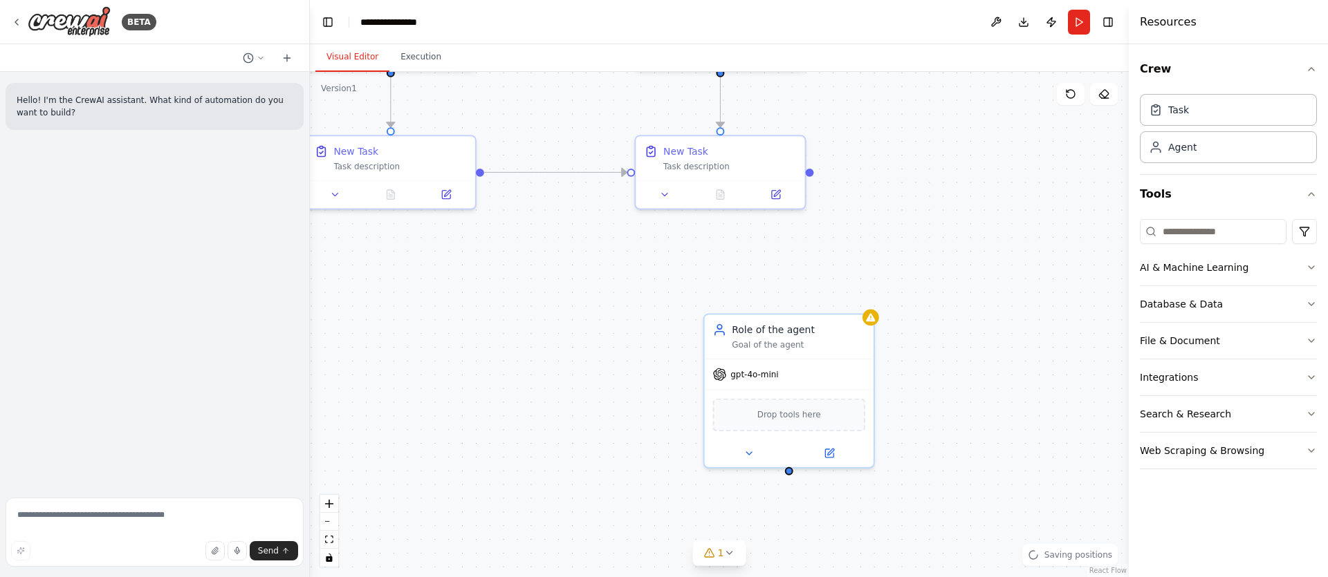
drag
click at [650, 280] on div ".deletable-edge-delete-btn { width: 20px; height: 20px; border: 0px solid #ffff…" at bounding box center [719, 325] width 819 height 506
click at [643, 347] on div ".deletable-edge-delete-btn { width: 20px; height: 20px; border: 0px solid #ffff…" at bounding box center [719, 325] width 819 height 506
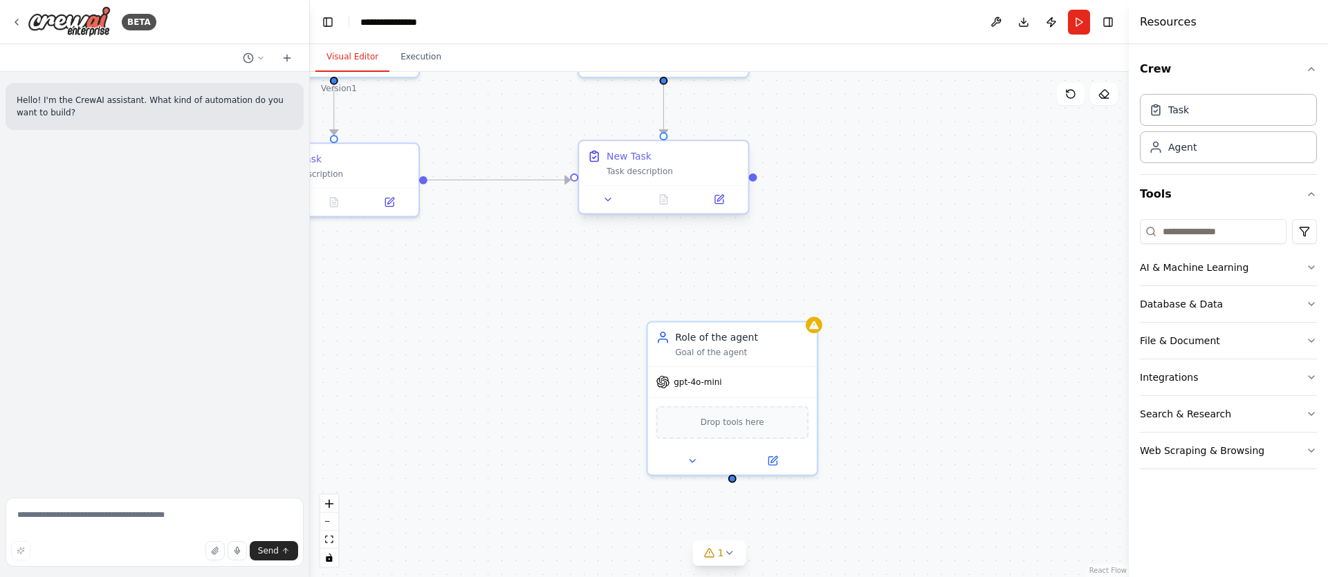
click at [757, 178] on div ".deletable-edge-delete-btn { width: 20px; height: 20px; border: 0px solid #ffff…" at bounding box center [719, 325] width 819 height 506
click at [737, 481] on div ".deletable-edge-delete-btn { width: 20px; height: 20px; border: 0px solid #ffff…" at bounding box center [719, 325] width 819 height 506
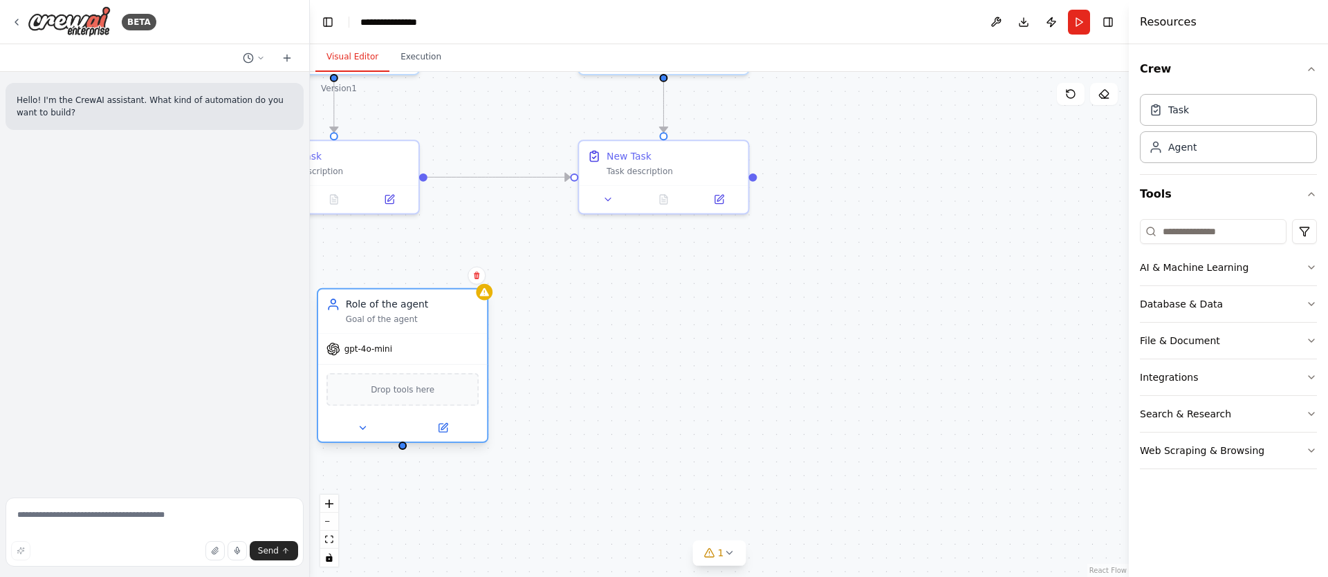
click at [418, 306] on div "Role of the agent" at bounding box center [412, 305] width 133 height 14
click at [575, 176] on div "New Task Task description Role of the agent Goal of the agent gpt-4o-mini Drop …" at bounding box center [366, 48] width 813 height 502
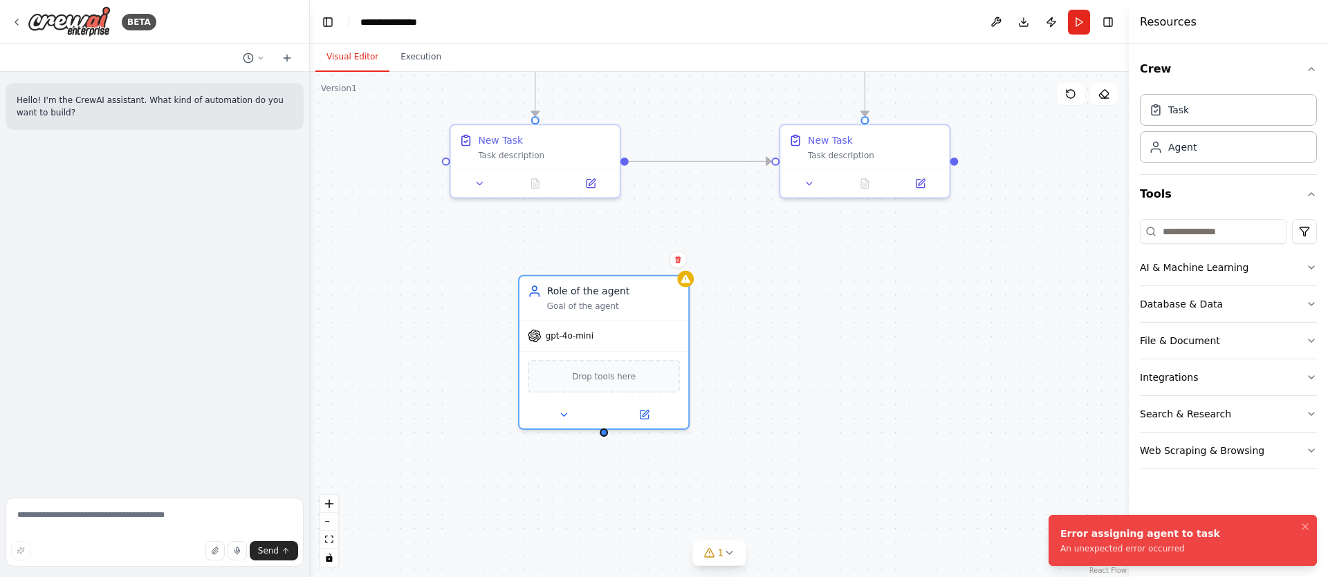
click at [853, 257] on div ".deletable-edge-delete-btn { width: 20px; height: 20px; border: 0px solid #ffff…" at bounding box center [719, 325] width 819 height 506
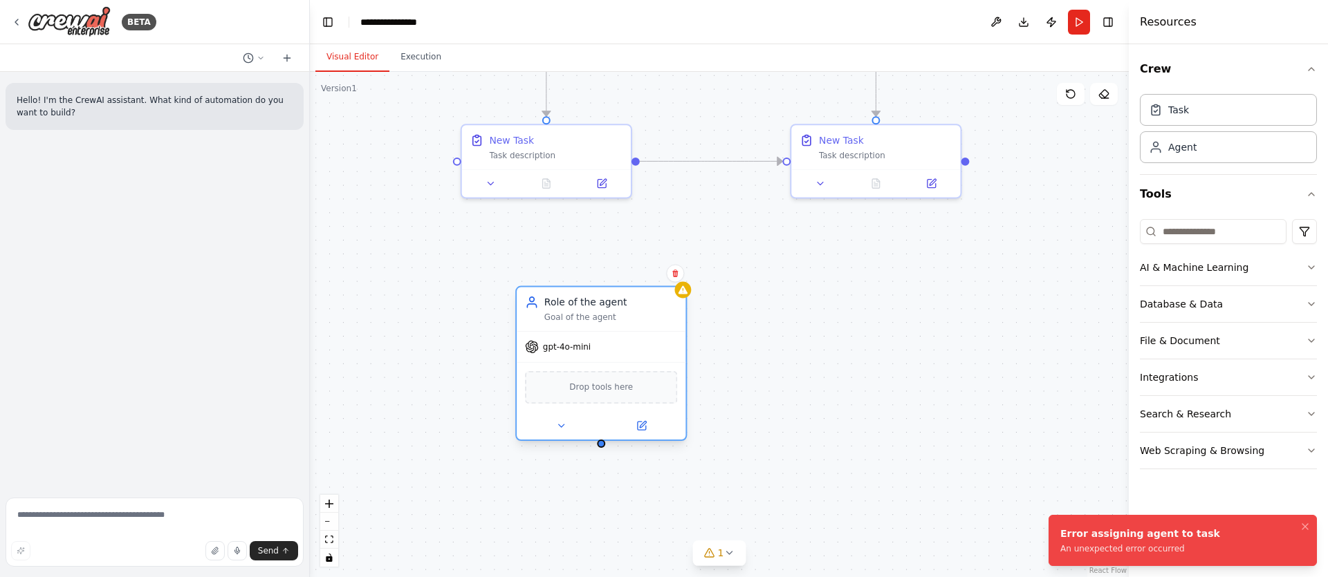
click at [612, 302] on div "Role of the agent" at bounding box center [610, 302] width 133 height 14
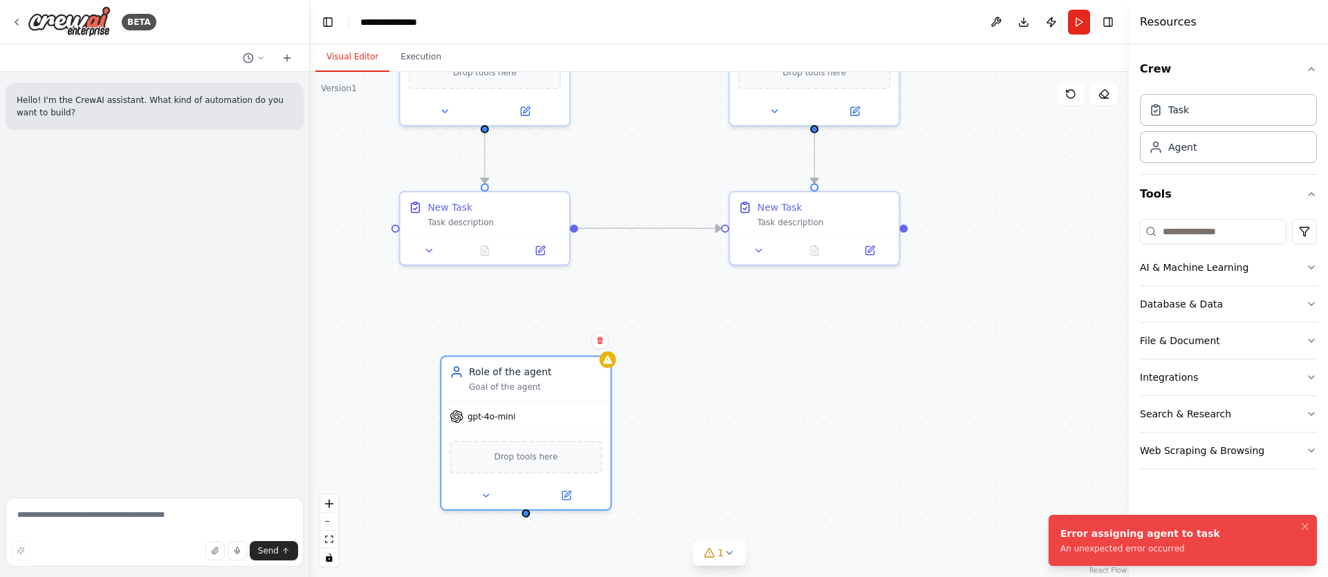
click at [743, 356] on div ".deletable-edge-delete-btn { width: 20px; height: 20px; border: 0px solid #ffff…" at bounding box center [719, 325] width 819 height 506
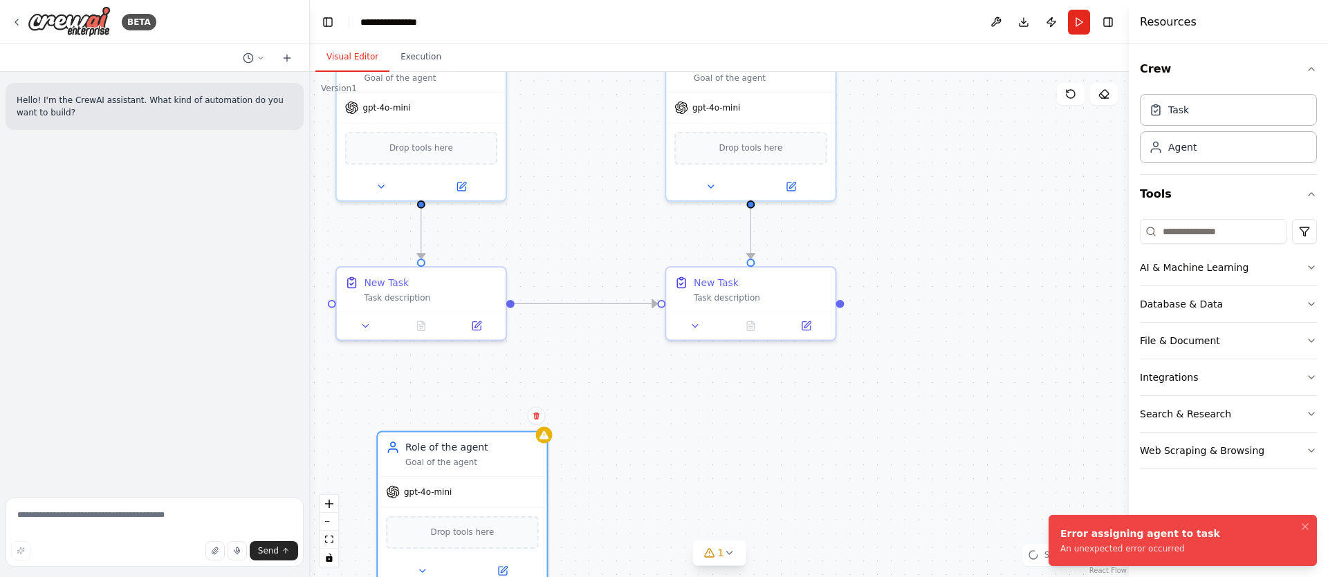
click at [723, 429] on div ".deletable-edge-delete-btn { width: 20px; height: 20px; border: 0px solid #ffff…" at bounding box center [719, 325] width 819 height 506
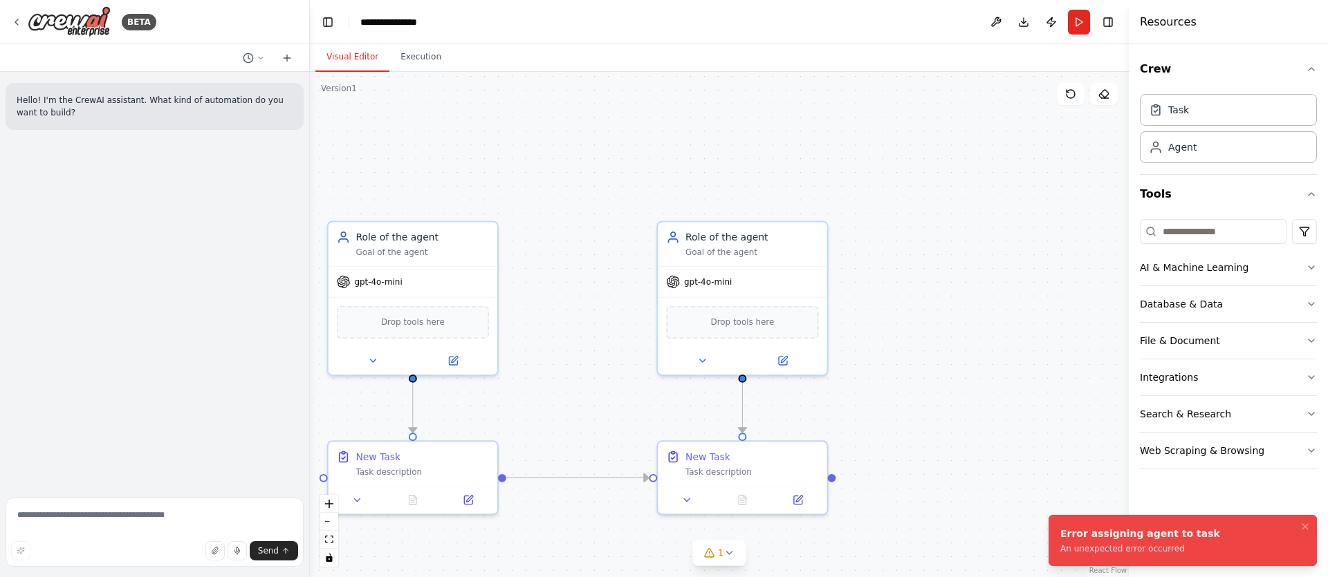
click at [611, 313] on div ".deletable-edge-delete-btn { width: 20px; height: 20px; border: 0px solid #ffff…" at bounding box center [719, 325] width 819 height 506
click at [450, 261] on div "Role of the agent Goal of the agent" at bounding box center [412, 242] width 169 height 44
click at [724, 251] on div "Goal of the agent" at bounding box center [751, 249] width 133 height 11
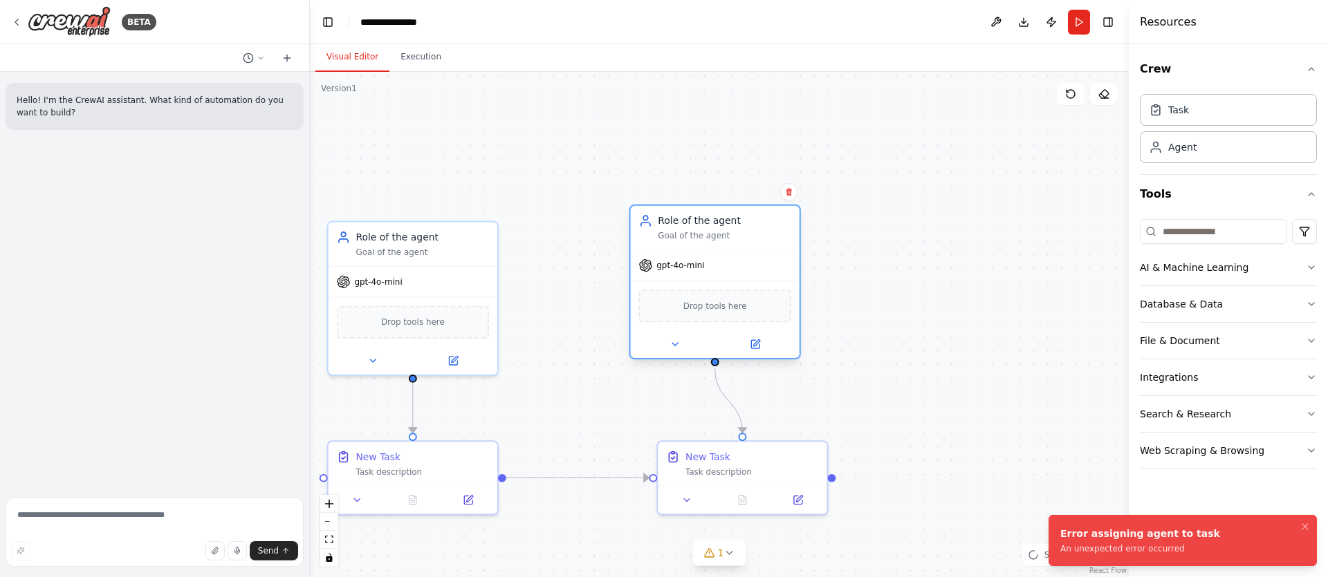
click at [732, 251] on div "Role of the agent Goal of the agent gpt-4o-mini Drop tools here" at bounding box center [715, 282] width 172 height 155
click at [1209, 270] on div "AI & Machine Learning" at bounding box center [1194, 268] width 109 height 14
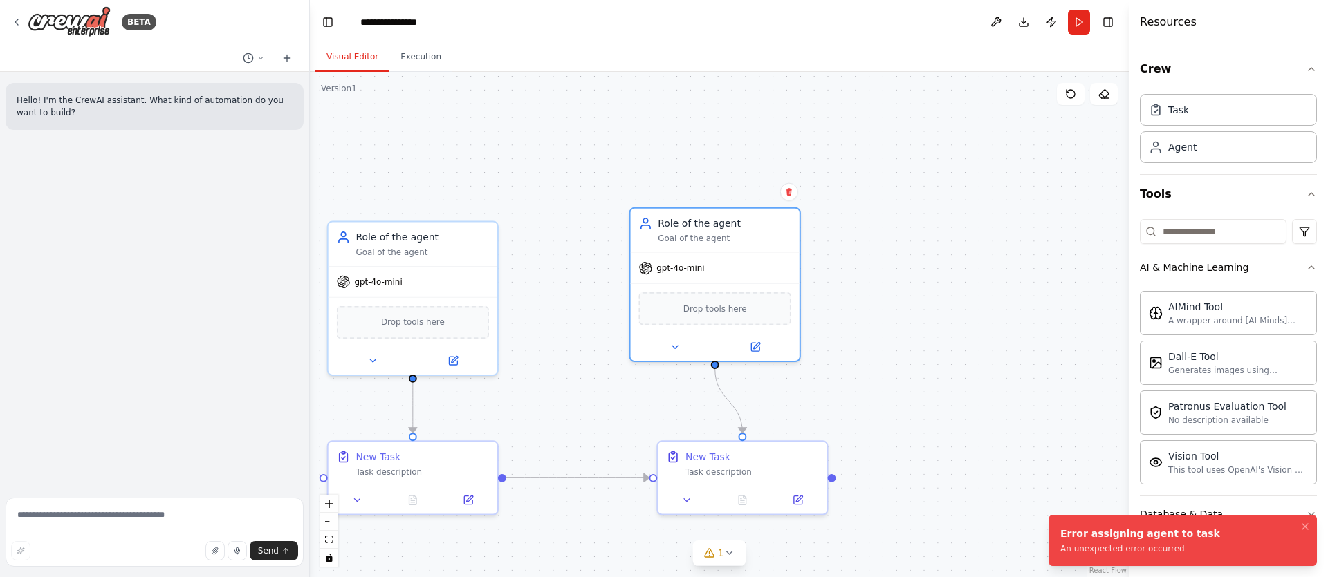
scroll to position [105, 0]
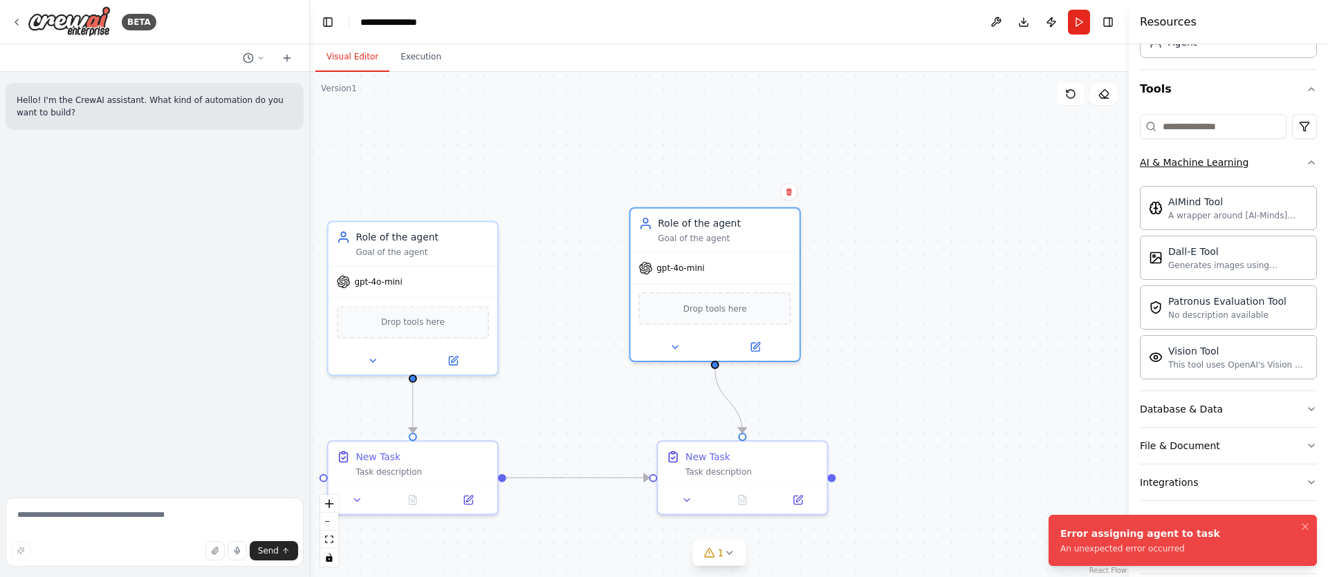
click at [1236, 165] on div "AI & Machine Learning" at bounding box center [1194, 163] width 109 height 14
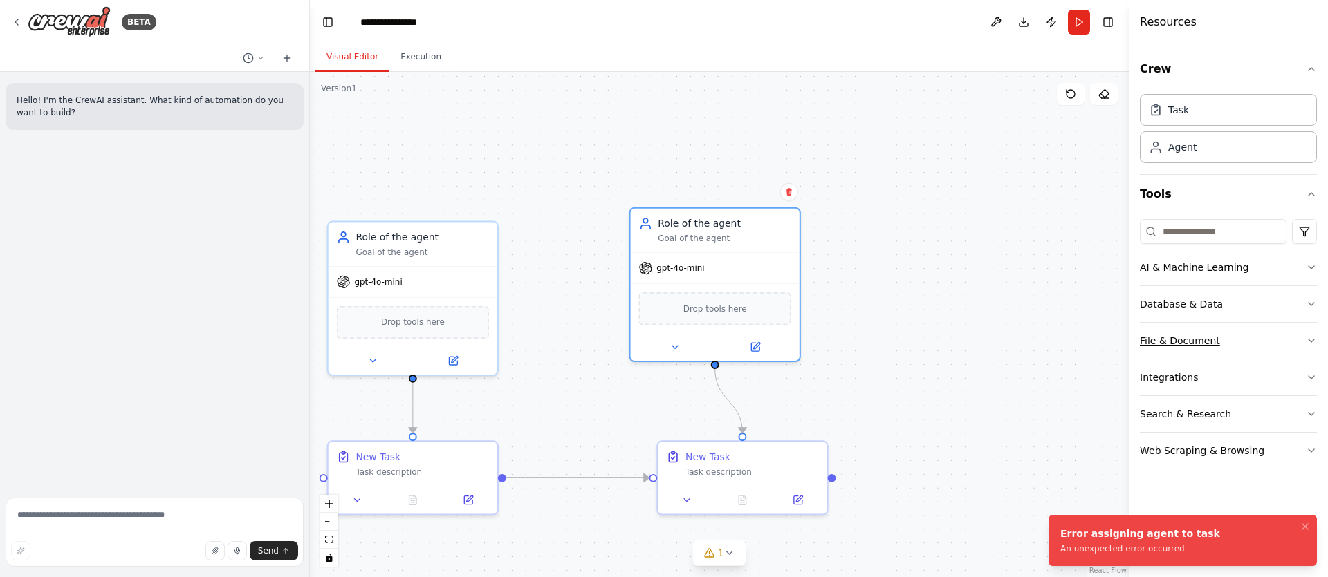
click at [1222, 337] on button "File & Document" at bounding box center [1228, 341] width 177 height 36
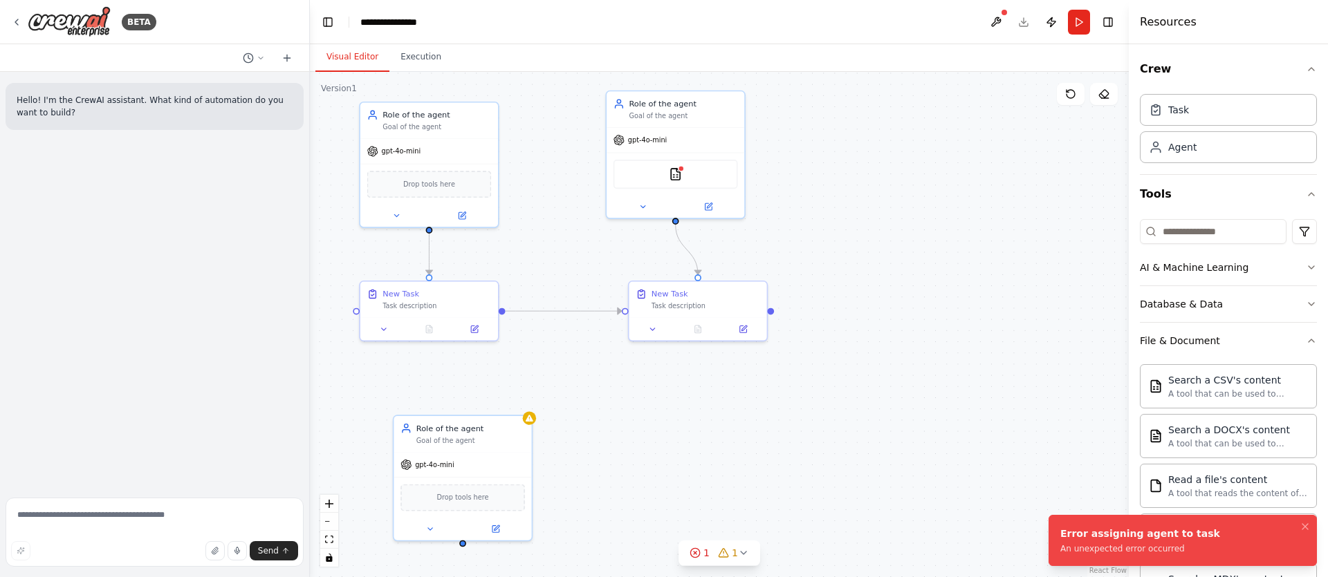
drag, startPoint x: 898, startPoint y: 316, endPoint x: 833, endPoint y: 237, distance: 102.7
click at [834, 237] on div ".deletable-edge-delete-btn { width: 20px; height: 20px; border: 0px solid #ffff…" at bounding box center [719, 325] width 819 height 506
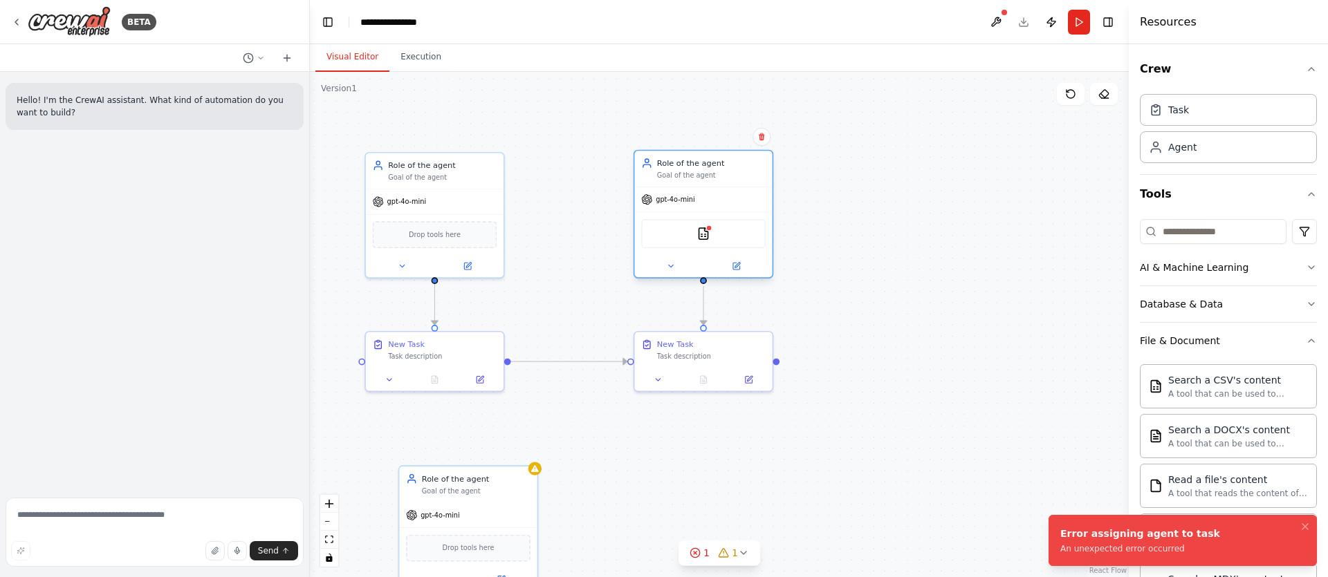
drag, startPoint x: 737, startPoint y: 168, endPoint x: 761, endPoint y: 178, distance: 27.0
click at [761, 178] on div "Goal of the agent" at bounding box center [711, 175] width 109 height 9
click at [721, 353] on div "Task description" at bounding box center [711, 355] width 109 height 9
click at [663, 377] on icon at bounding box center [658, 377] width 9 height 9
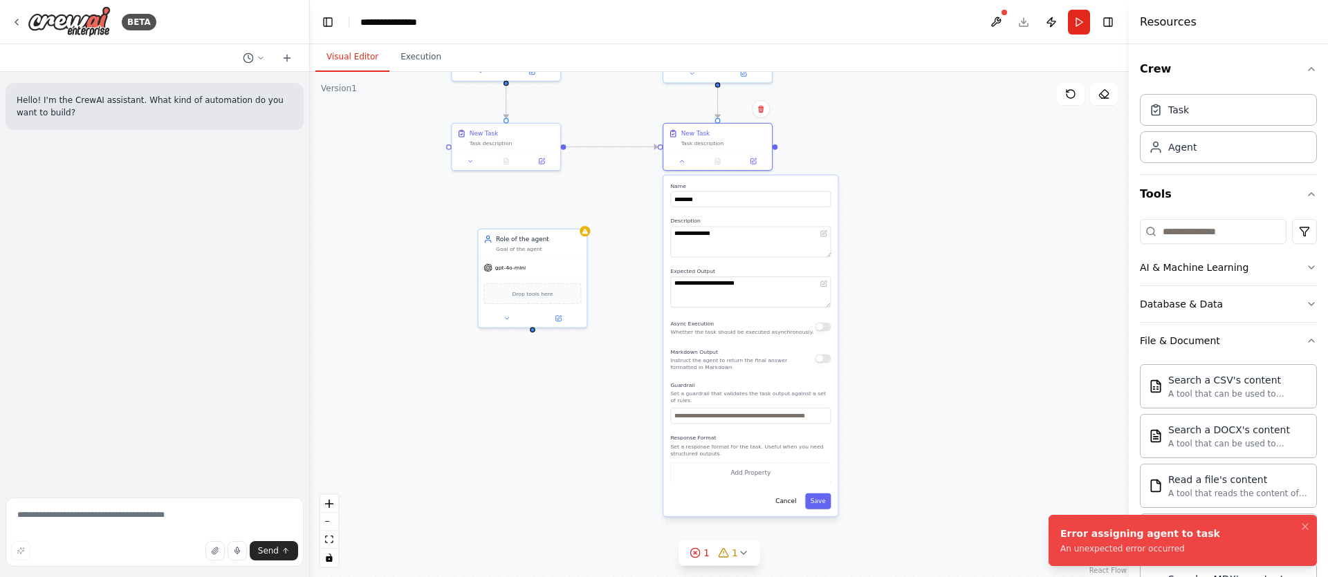
drag, startPoint x: 619, startPoint y: 412, endPoint x: 651, endPoint y: 178, distance: 236.7
click at [651, 178] on div ".deletable-edge-delete-btn { width: 20px; height: 20px; border: 0px solid #ffff…" at bounding box center [719, 325] width 819 height 506
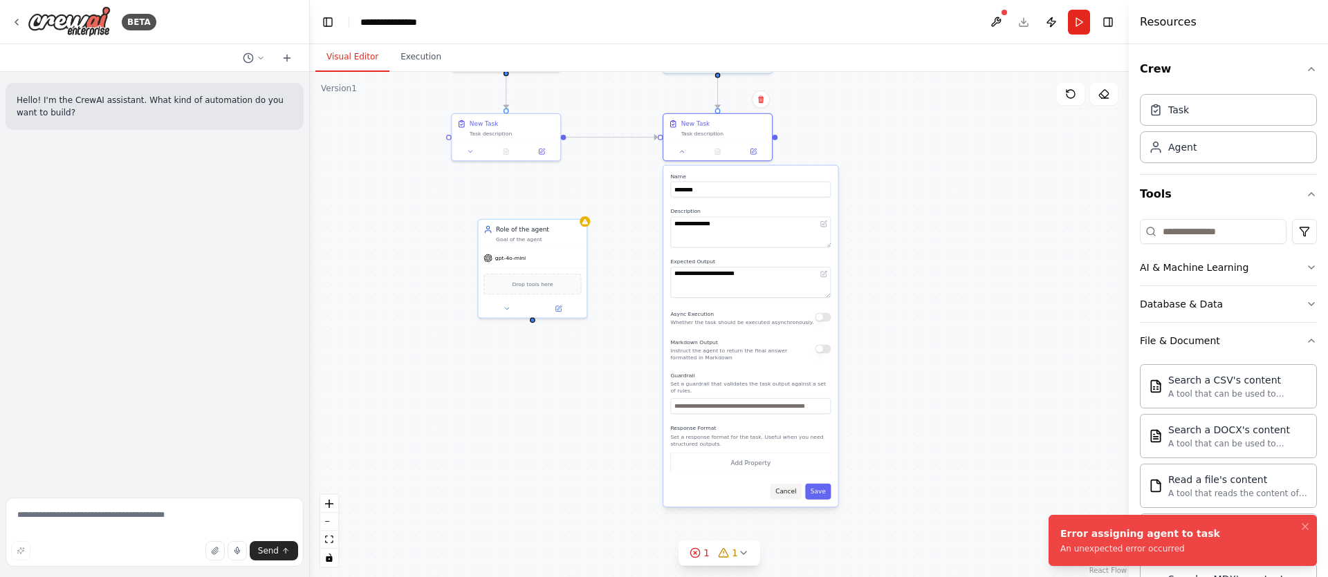
click at [786, 490] on button "Cancel" at bounding box center [786, 492] width 32 height 16
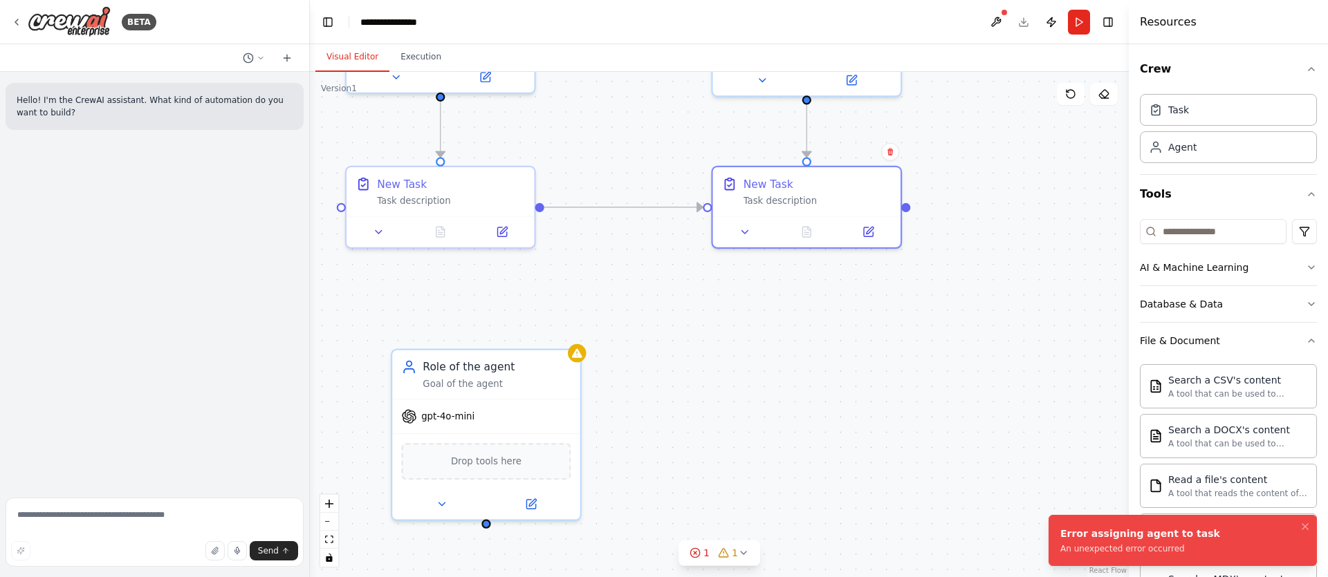
drag, startPoint x: 653, startPoint y: 202, endPoint x: 675, endPoint y: 333, distance: 132.6
click at [683, 362] on div ".deletable-edge-delete-btn { width: 20px; height: 20px; border: 0px solid #ffff…" at bounding box center [719, 325] width 819 height 506
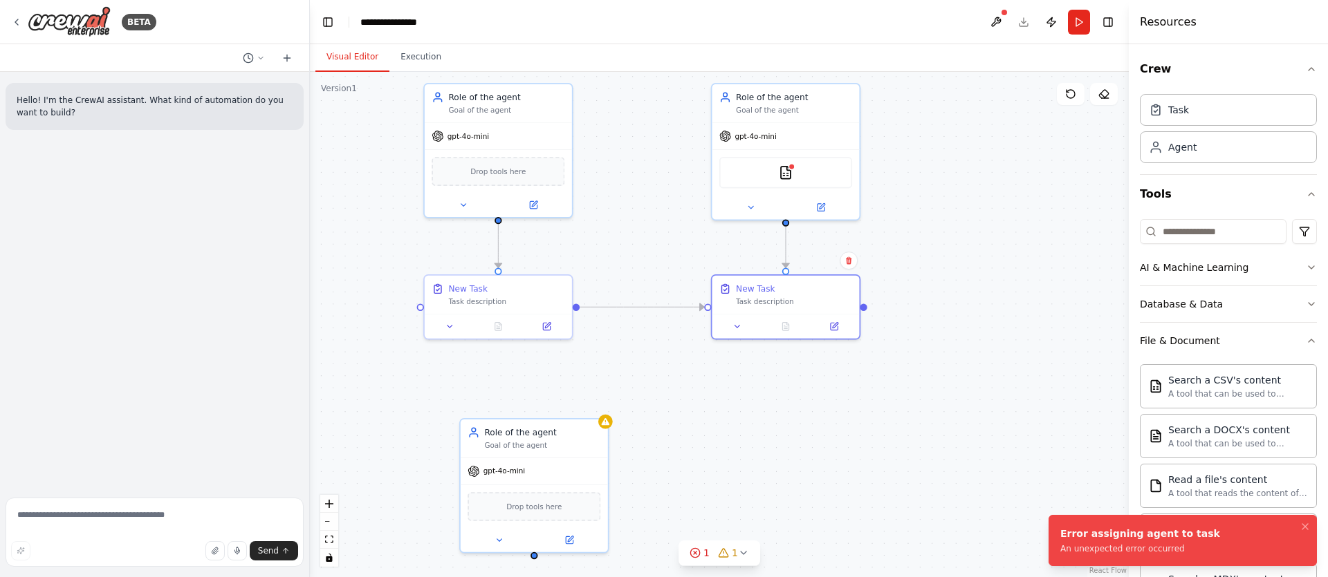
drag, startPoint x: 615, startPoint y: 155, endPoint x: 635, endPoint y: 286, distance: 132.1
click at [635, 286] on div ".deletable-edge-delete-btn { width: 20px; height: 20px; border: 0px solid #ffff…" at bounding box center [719, 325] width 819 height 506
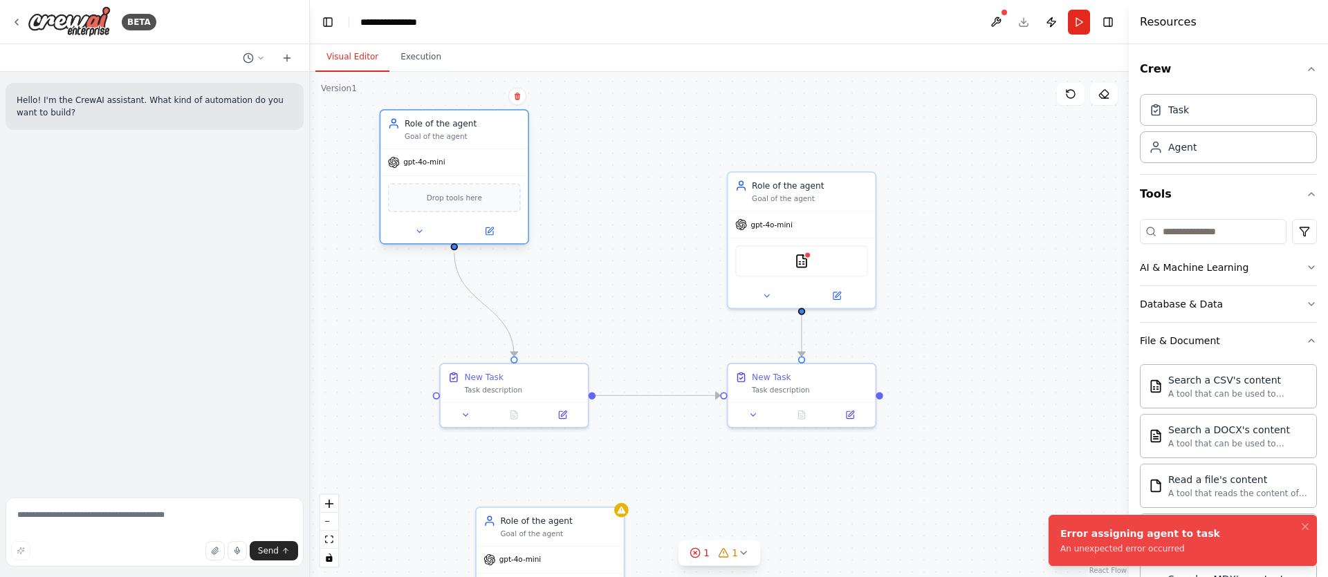
click at [439, 142] on div "Goal of the agent" at bounding box center [463, 137] width 116 height 10
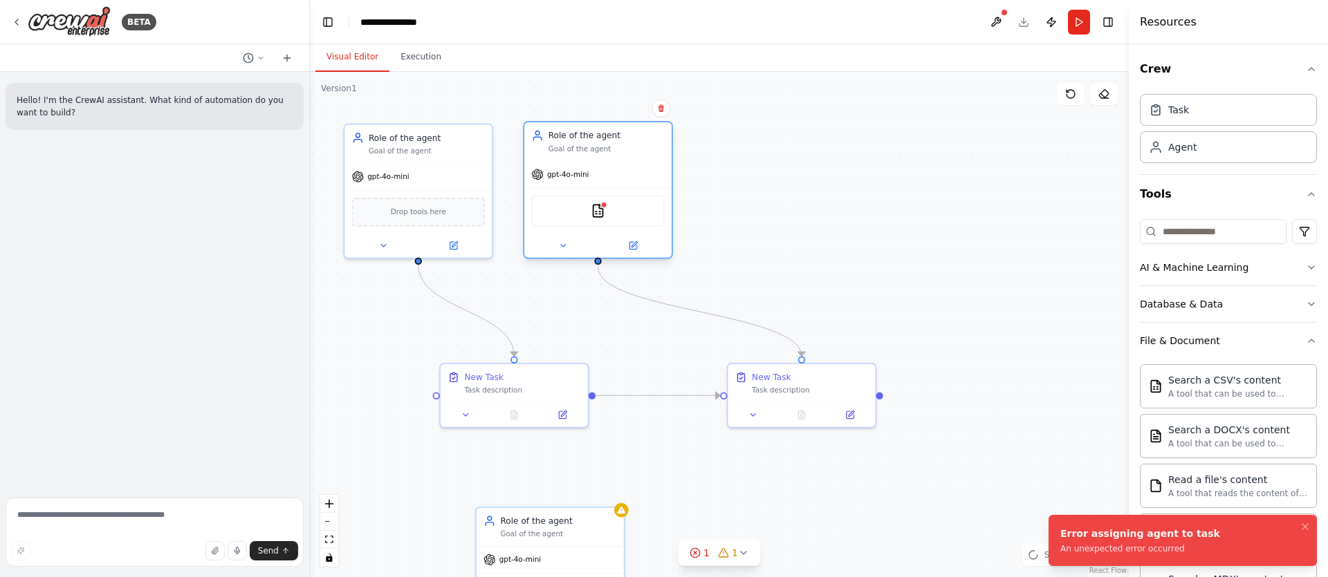
drag, startPoint x: 793, startPoint y: 189, endPoint x: 595, endPoint y: 147, distance: 202.2
click at [595, 147] on div "Role of the agent Goal of the agent" at bounding box center [606, 141] width 116 height 24
click at [586, 286] on div ".deletable-edge-delete-btn { width: 20px; height: 20px; border: 0px solid #ffff…" at bounding box center [719, 325] width 819 height 506
click at [530, 389] on div "Task description" at bounding box center [522, 389] width 116 height 10
drag, startPoint x: 781, startPoint y: 388, endPoint x: 691, endPoint y: 388, distance: 89.9
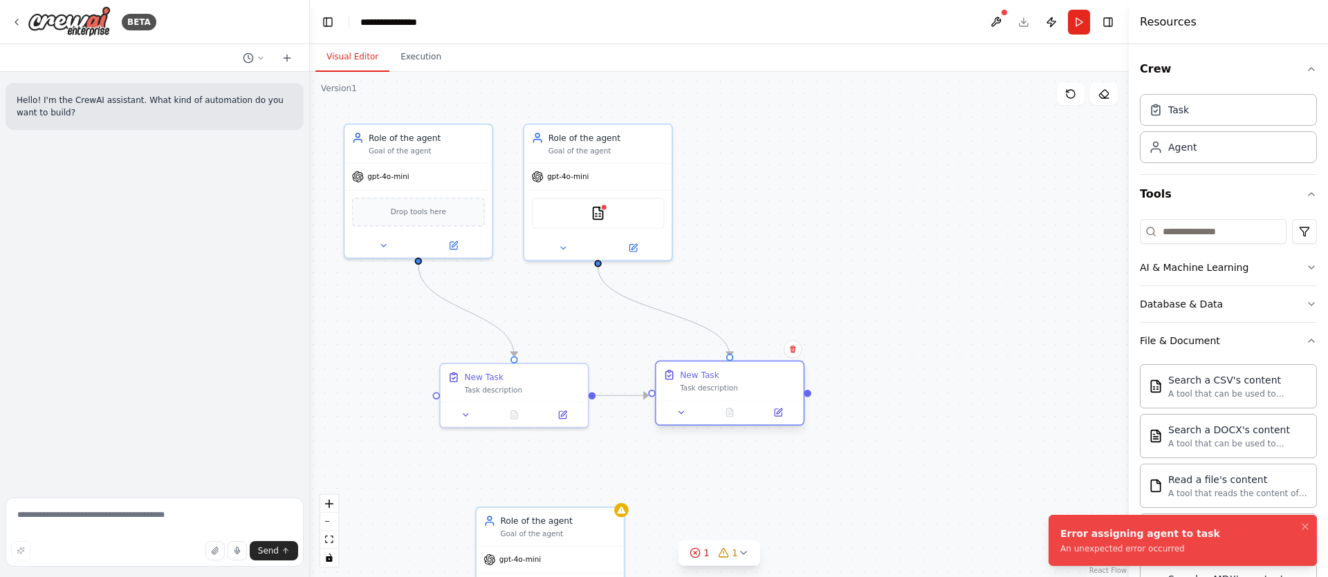
click at [691, 388] on div "Task description" at bounding box center [738, 389] width 116 height 10
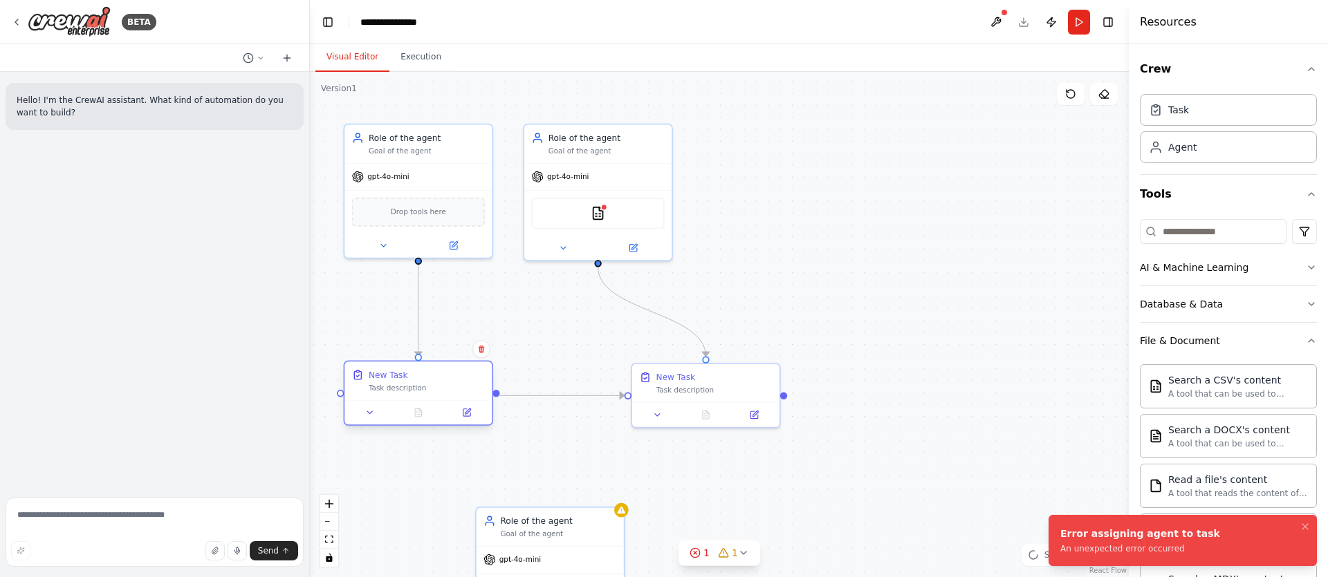
drag, startPoint x: 535, startPoint y: 378, endPoint x: 448, endPoint y: 375, distance: 86.5
click at [448, 375] on div "New Task" at bounding box center [427, 375] width 116 height 12
drag, startPoint x: 653, startPoint y: 382, endPoint x: 632, endPoint y: 279, distance: 104.4
click at [582, 384] on div "New Task Task description" at bounding box center [618, 383] width 116 height 24
click at [635, 142] on div "Role of the agent Goal of the agent" at bounding box center [618, 141] width 116 height 24
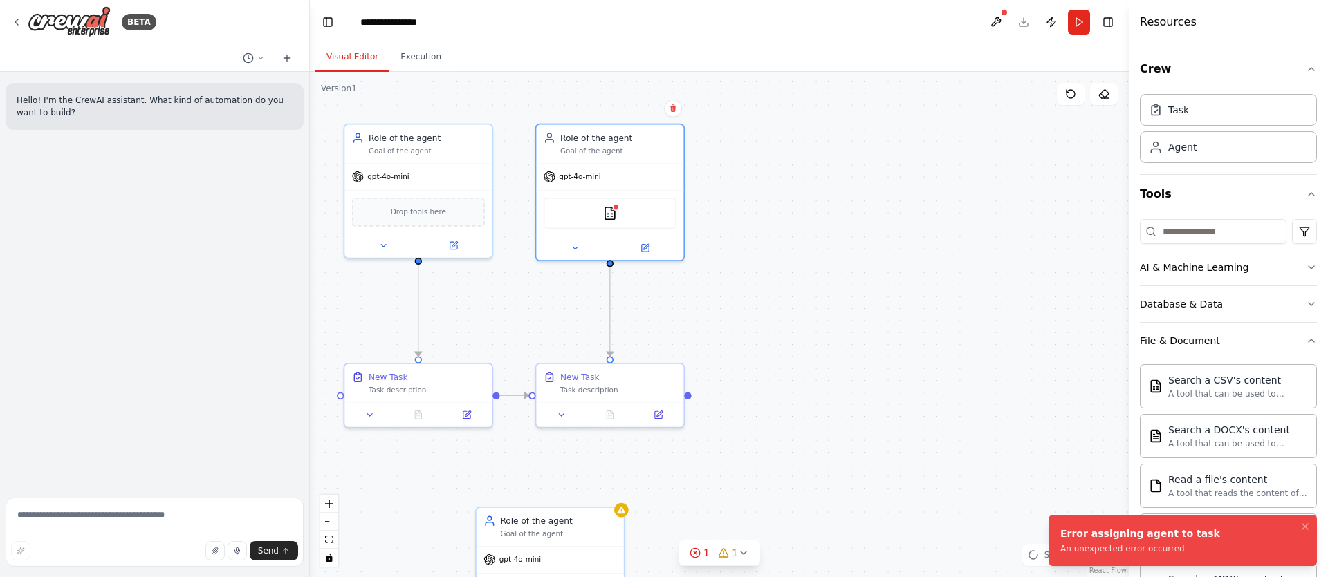
click at [747, 237] on div ".deletable-edge-delete-btn { width: 20px; height: 20px; border: 0px solid #ffff…" at bounding box center [719, 325] width 819 height 506
click at [586, 139] on div "Role of the agent" at bounding box center [618, 135] width 116 height 12
click at [802, 193] on div ".deletable-edge-delete-btn { width: 20px; height: 20px; border: 0px solid #ffff…" at bounding box center [719, 325] width 819 height 506
click at [1307, 525] on icon "Notifications (F8)" at bounding box center [1305, 527] width 6 height 6
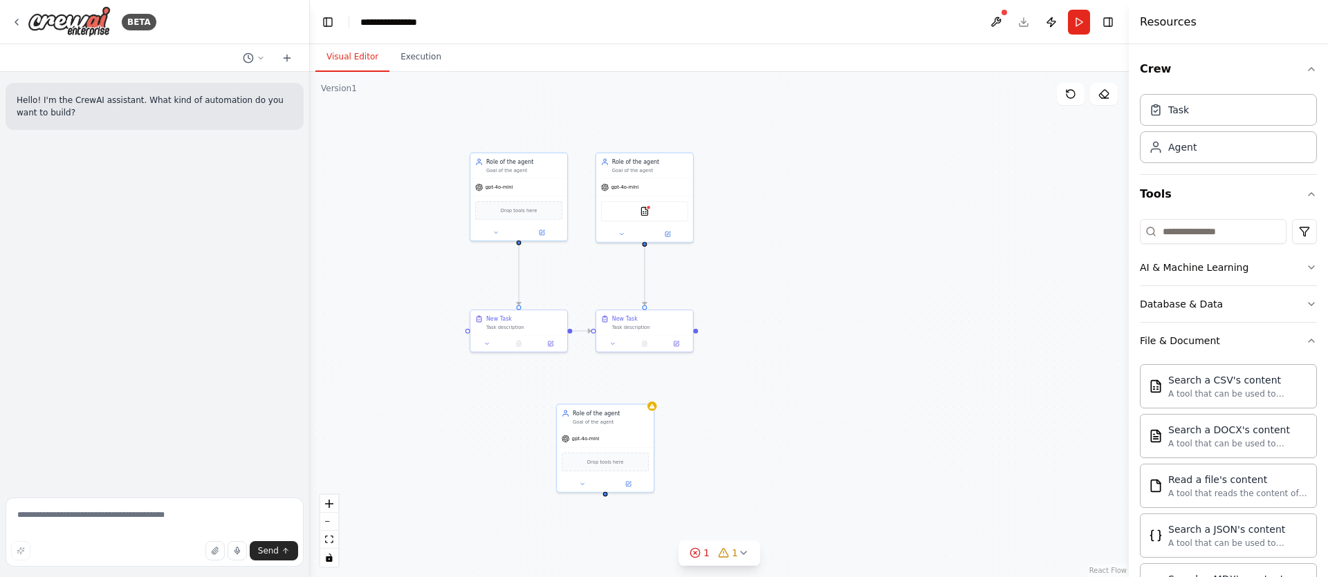
drag, startPoint x: 759, startPoint y: 269, endPoint x: 734, endPoint y: 213, distance: 61.0
click at [734, 213] on div ".deletable-edge-delete-btn { width: 20px; height: 20px; border: 0px solid #ffff…" at bounding box center [719, 325] width 819 height 506
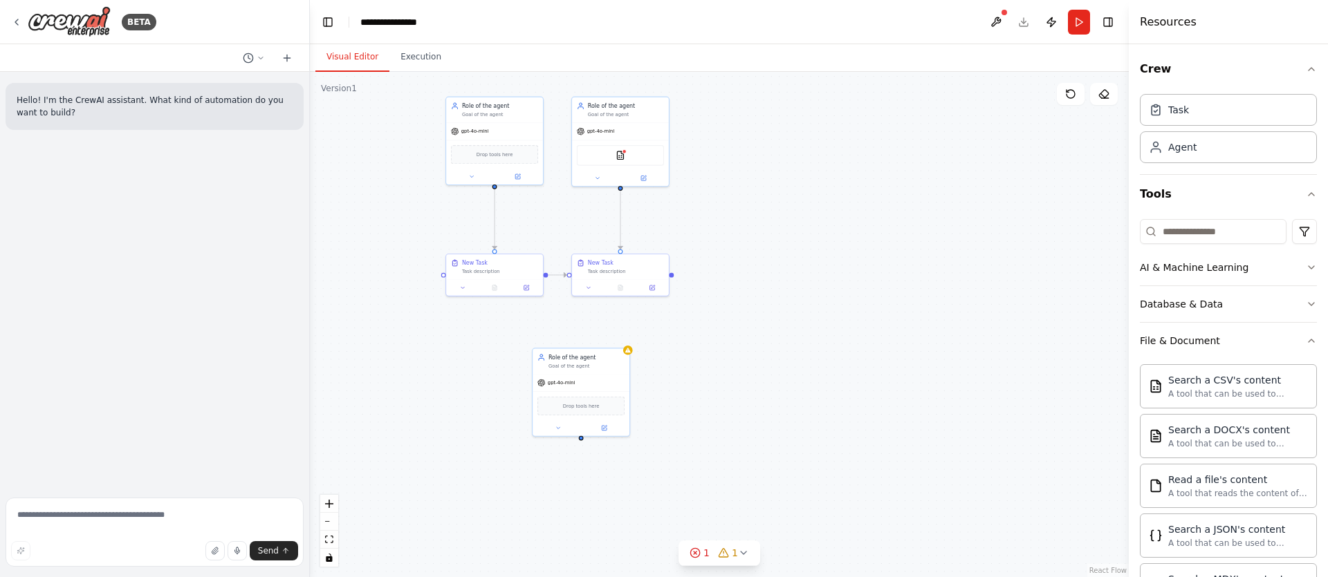
drag, startPoint x: 716, startPoint y: 223, endPoint x: 710, endPoint y: 278, distance: 55.0
click at [710, 278] on div ".deletable-edge-delete-btn { width: 20px; height: 20px; border: 0px solid #ffff…" at bounding box center [719, 325] width 819 height 506
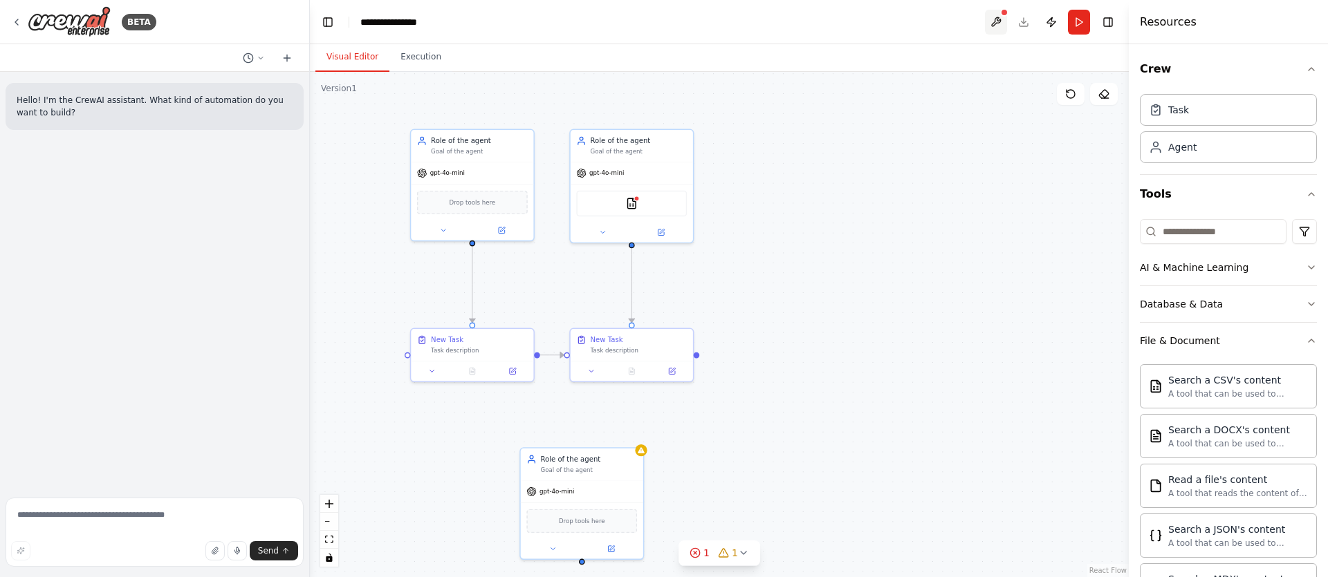
drag, startPoint x: 974, startPoint y: 30, endPoint x: 998, endPoint y: 20, distance: 26.3
click at [974, 30] on header "**********" at bounding box center [719, 22] width 819 height 44
click at [998, 20] on button at bounding box center [996, 22] width 22 height 25
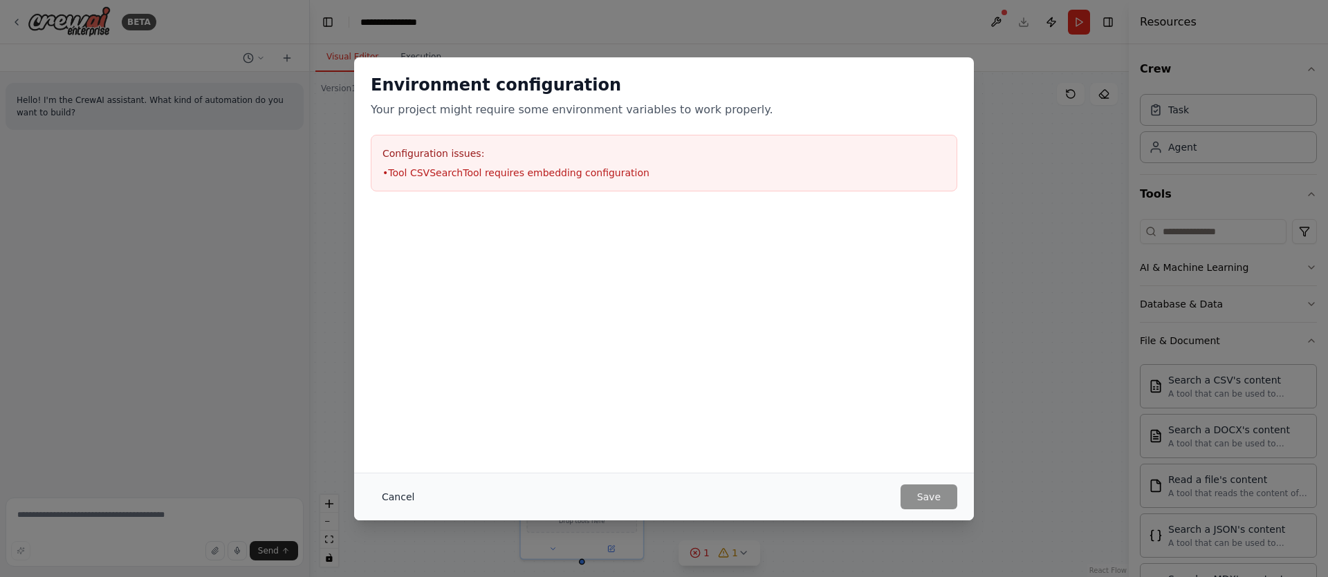
click at [405, 495] on button "Cancel" at bounding box center [398, 497] width 55 height 25
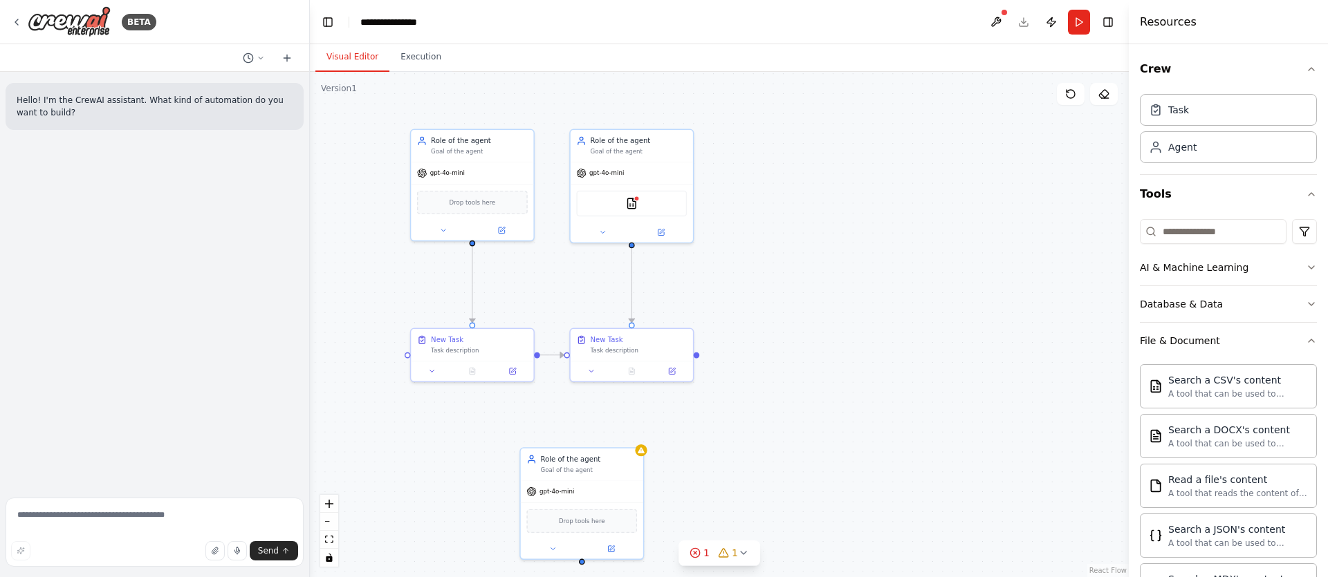
drag, startPoint x: 392, startPoint y: 263, endPoint x: 421, endPoint y: 209, distance: 61.9
click at [421, 208] on div ".deletable-edge-delete-btn { width: 20px; height: 20px; border: 0px solid #ffff…" at bounding box center [719, 325] width 819 height 506
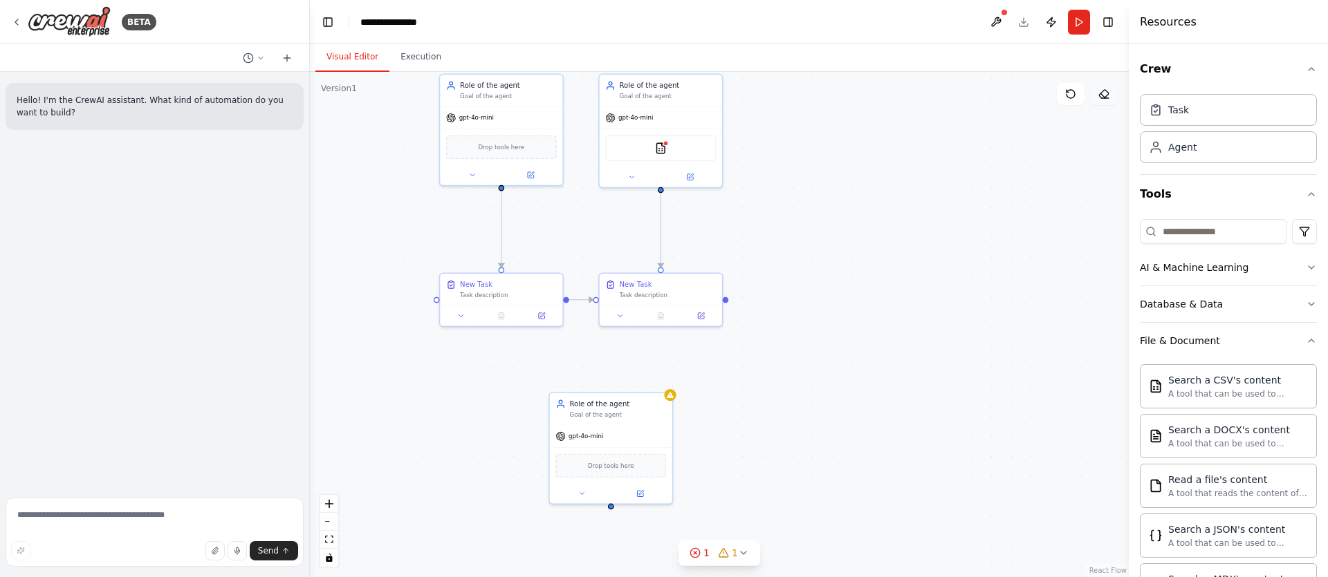
drag, startPoint x: 1109, startPoint y: 106, endPoint x: 1102, endPoint y: 97, distance: 10.9
click at [1109, 106] on div ".deletable-edge-delete-btn { width: 20px; height: 20px; border: 0px solid #ffff…" at bounding box center [719, 325] width 819 height 506
click at [1102, 97] on icon at bounding box center [1103, 94] width 11 height 11
click at [1106, 95] on icon at bounding box center [1103, 94] width 11 height 11
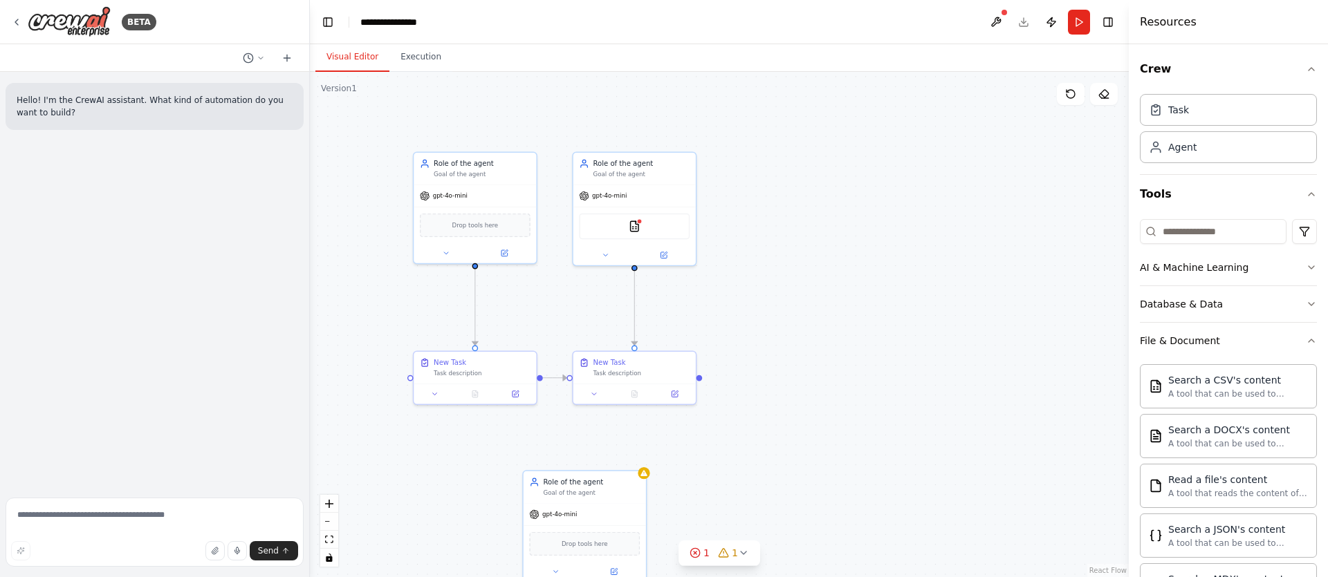
drag, startPoint x: 893, startPoint y: 228, endPoint x: 855, endPoint y: 291, distance: 74.5
click at [855, 291] on div ".deletable-edge-delete-btn { width: 20px; height: 20px; border: 0px solid #ffff…" at bounding box center [719, 325] width 819 height 506
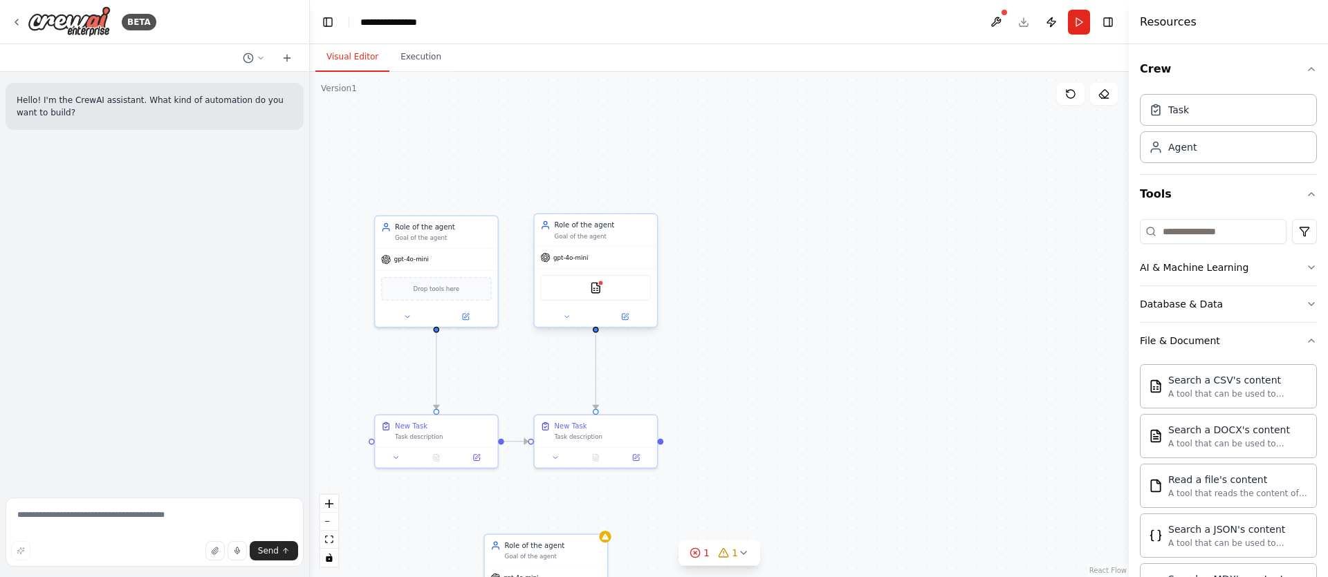
click at [598, 240] on div "Goal of the agent" at bounding box center [603, 236] width 97 height 8
click at [656, 197] on div "Confirm" at bounding box center [646, 200] width 24 height 24
click at [644, 199] on icon at bounding box center [645, 200] width 6 height 8
click at [608, 196] on button "Confirm" at bounding box center [606, 200] width 49 height 17
click at [450, 241] on div "Role of the agent Goal of the agent" at bounding box center [435, 230] width 122 height 32
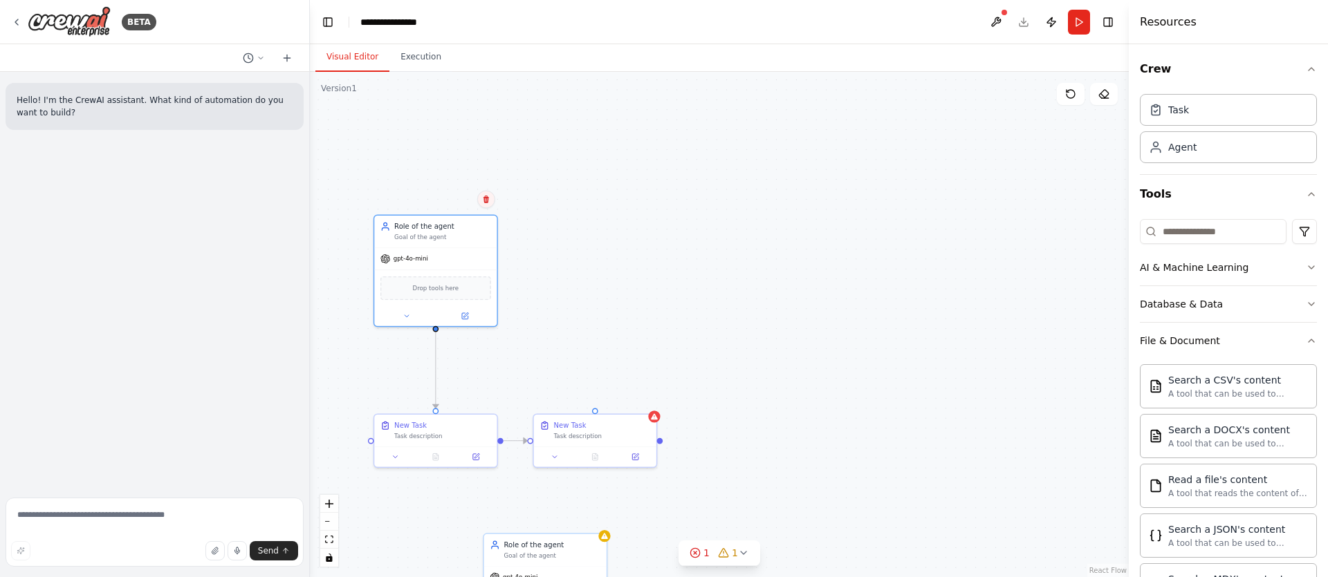
click at [487, 201] on icon at bounding box center [486, 199] width 8 height 8
click at [488, 196] on icon at bounding box center [486, 199] width 8 height 8
click at [444, 199] on button "Confirm" at bounding box center [447, 199] width 49 height 17
click at [490, 416] on div "New Task Task description" at bounding box center [435, 429] width 122 height 32
click at [488, 403] on icon at bounding box center [486, 400] width 6 height 8
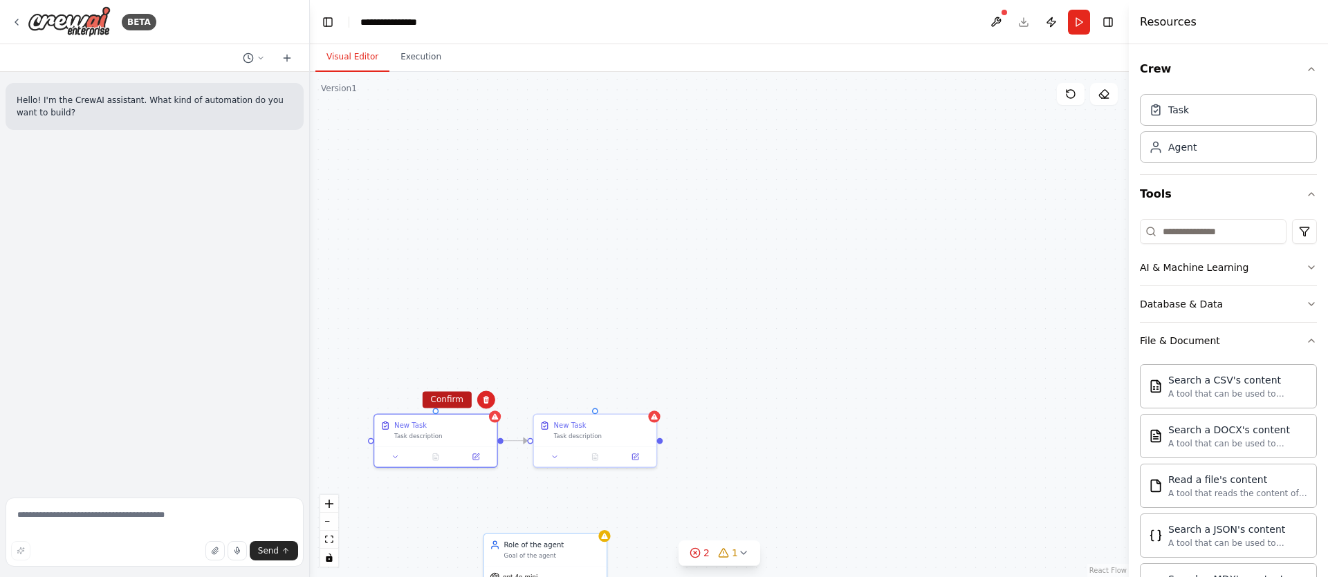
click at [452, 398] on button "Confirm" at bounding box center [447, 399] width 49 height 17
click at [647, 416] on div at bounding box center [653, 415] width 12 height 12
click at [642, 405] on button at bounding box center [644, 400] width 18 height 18
click at [605, 397] on button "Confirm" at bounding box center [604, 399] width 49 height 17
click at [458, 436] on div "Task description" at bounding box center [441, 435] width 97 height 8
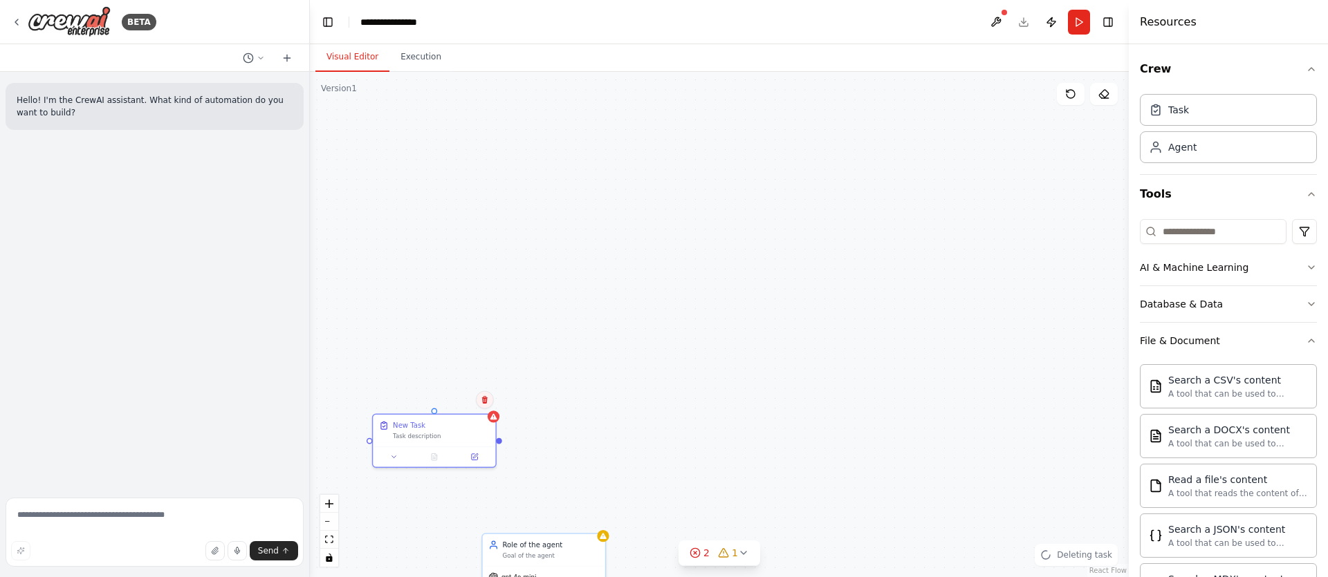
click at [483, 399] on icon at bounding box center [485, 400] width 6 height 8
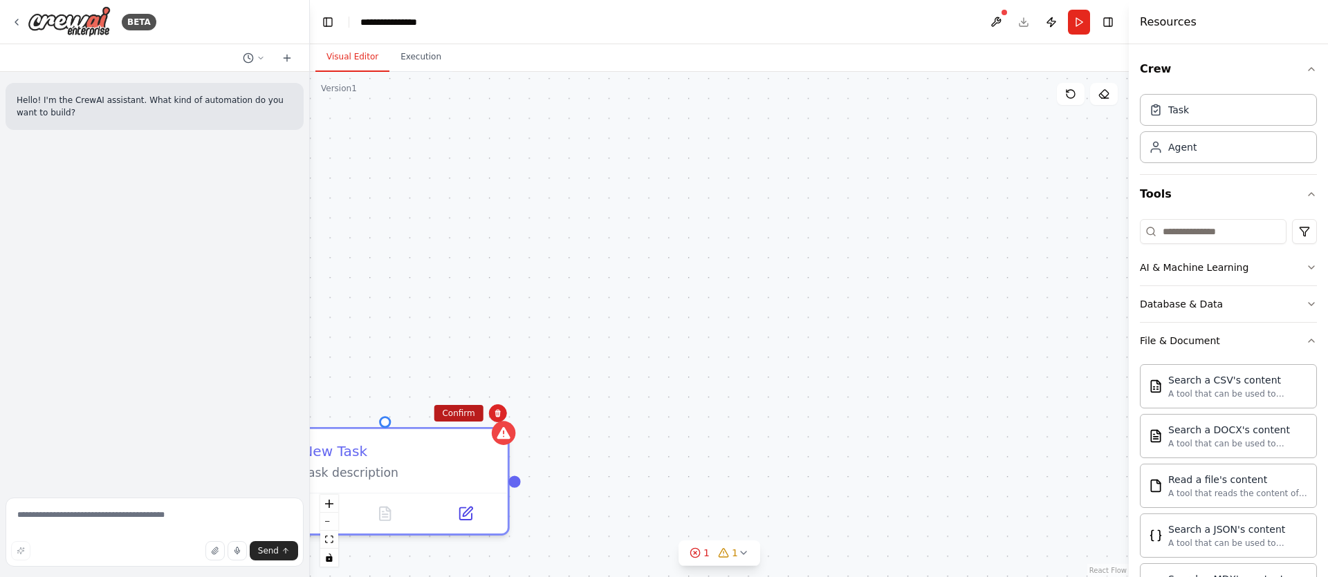
click at [463, 416] on button "Confirm" at bounding box center [458, 413] width 49 height 17
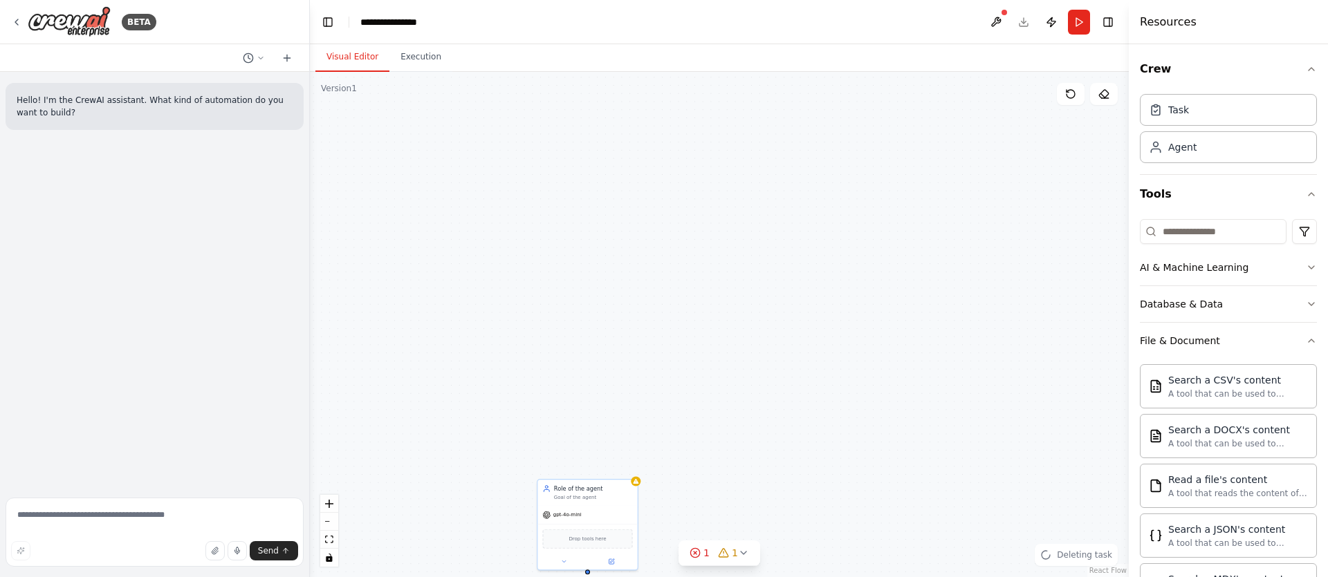
drag, startPoint x: 613, startPoint y: 370, endPoint x: 613, endPoint y: 261, distance: 109.3
click at [613, 258] on div "Role of the agent Goal of the agent gpt-4o-mini Drop tools here" at bounding box center [719, 325] width 819 height 506
click at [608, 402] on div "gpt-4o-mini" at bounding box center [588, 402] width 100 height 18
click at [629, 353] on icon at bounding box center [627, 353] width 6 height 8
click at [571, 355] on button "Confirm" at bounding box center [588, 352] width 49 height 17
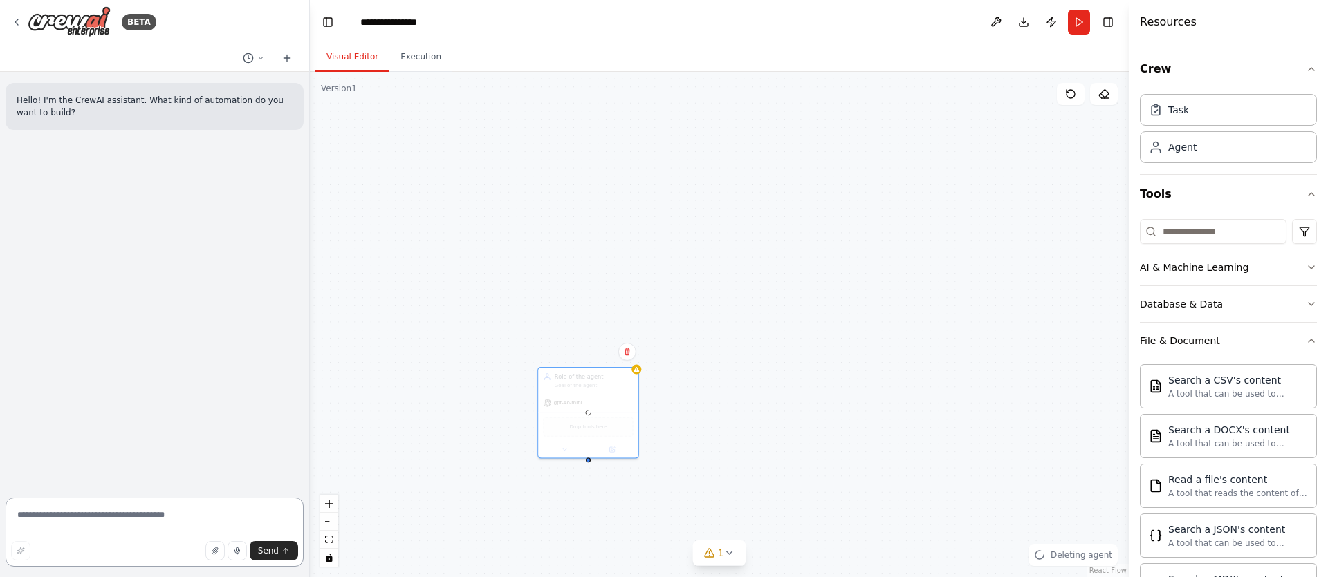
click at [176, 528] on textarea at bounding box center [155, 532] width 298 height 69
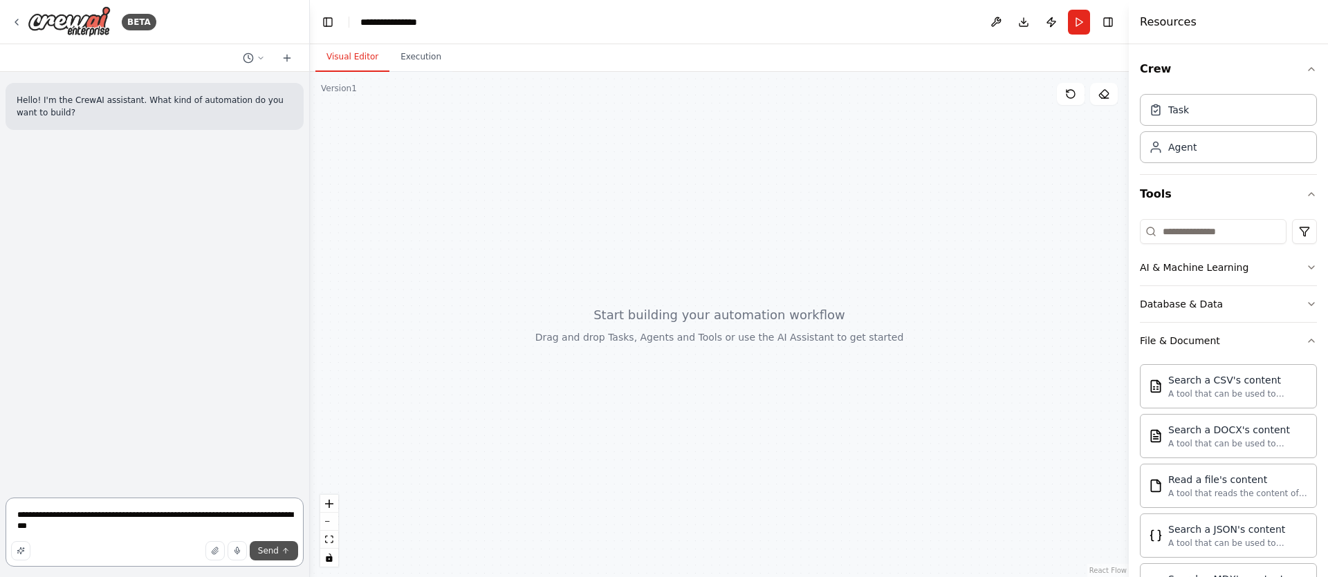
type textarea "**********"
click at [266, 550] on span "Send" at bounding box center [268, 551] width 21 height 11
click at [192, 333] on div "Hello! I'm the CrewAI assistant. What kind of automation do you want to build? …" at bounding box center [154, 282] width 309 height 420
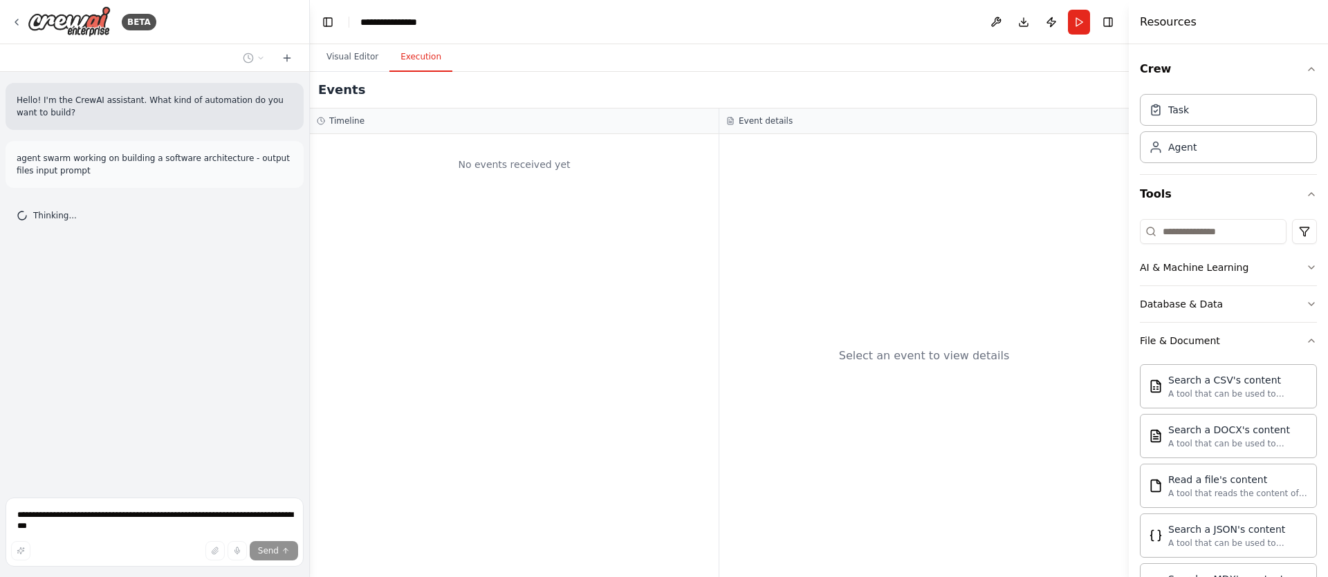
click at [412, 55] on button "Execution" at bounding box center [420, 57] width 63 height 29
click at [364, 59] on button "Visual Editor" at bounding box center [352, 57] width 74 height 29
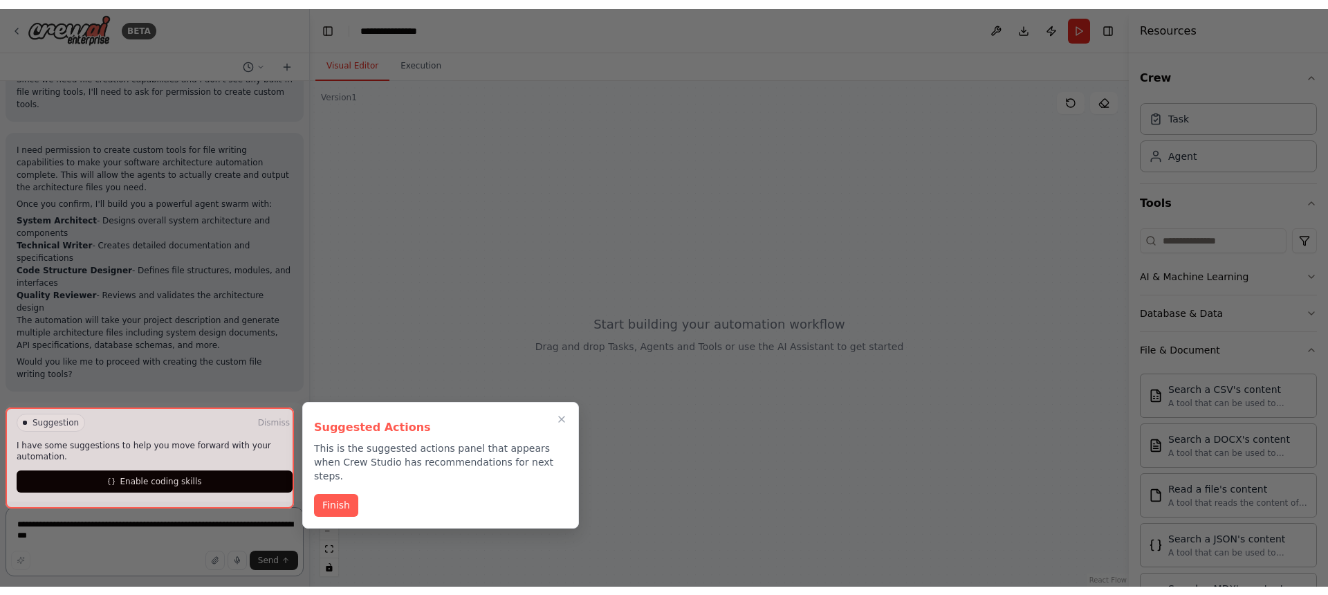
scroll to position [354, 0]
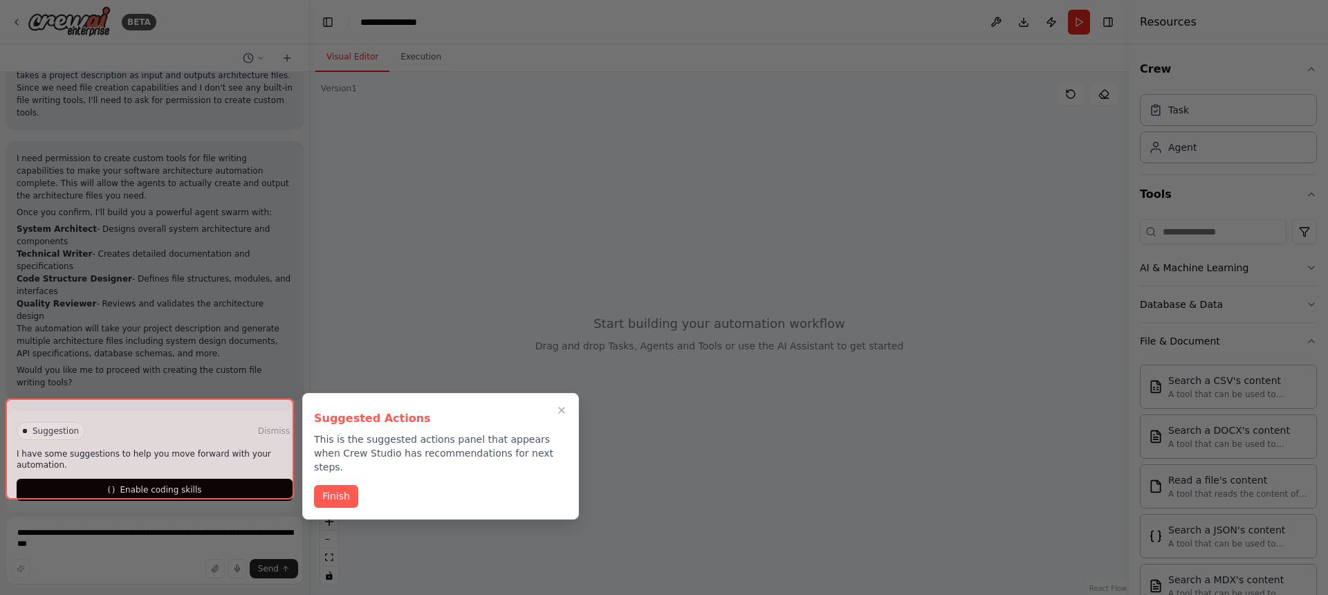
click at [342, 495] on div "Suggested Actions This is the suggested actions panel that appears when Crew St…" at bounding box center [440, 456] width 277 height 127
click at [335, 483] on button "Finish" at bounding box center [336, 494] width 44 height 23
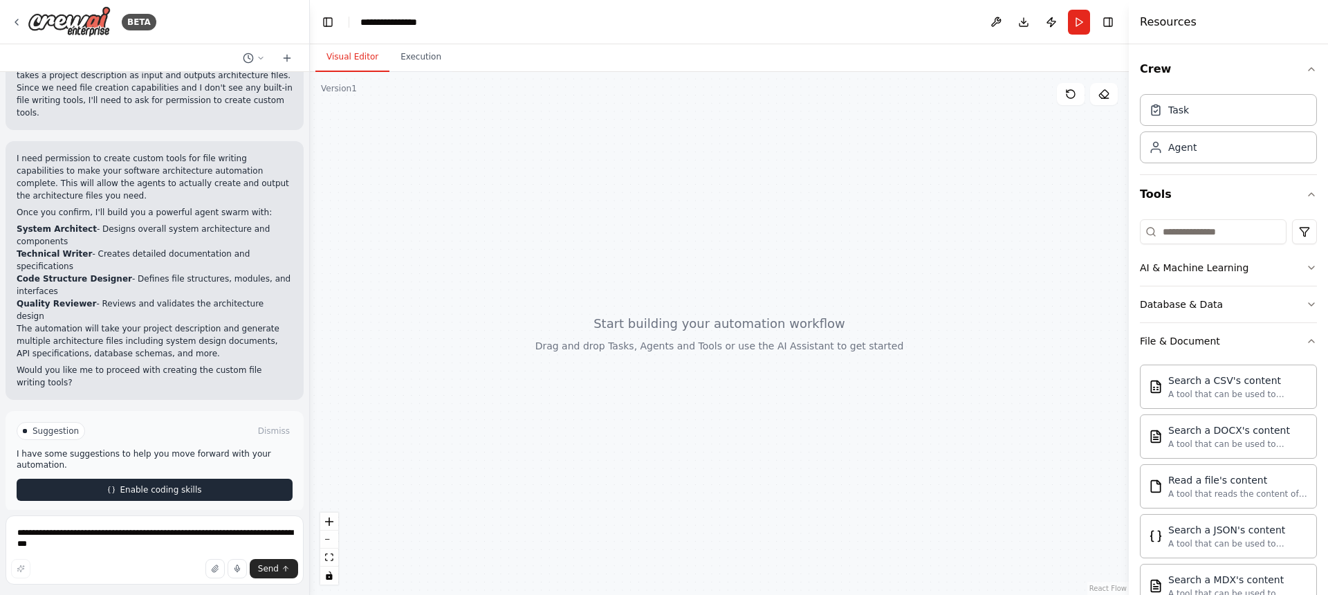
click at [202, 485] on button "Enable coding skills" at bounding box center [155, 490] width 276 height 22
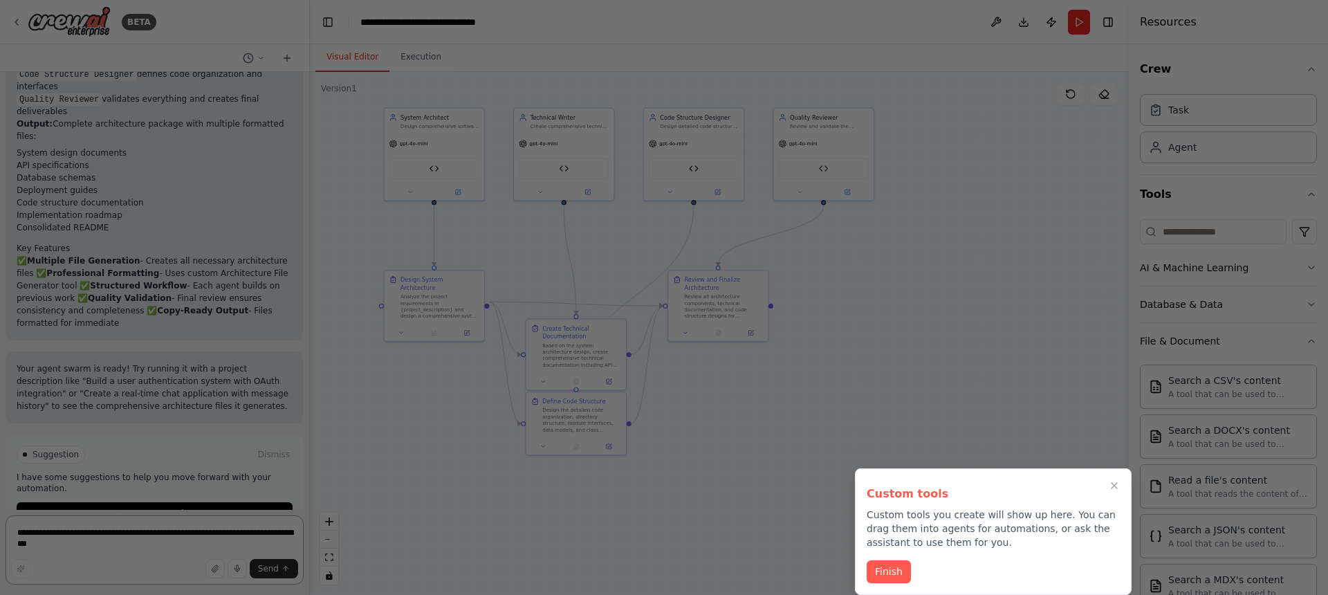
scroll to position [2285, 0]
